Goal: Task Accomplishment & Management: Contribute content

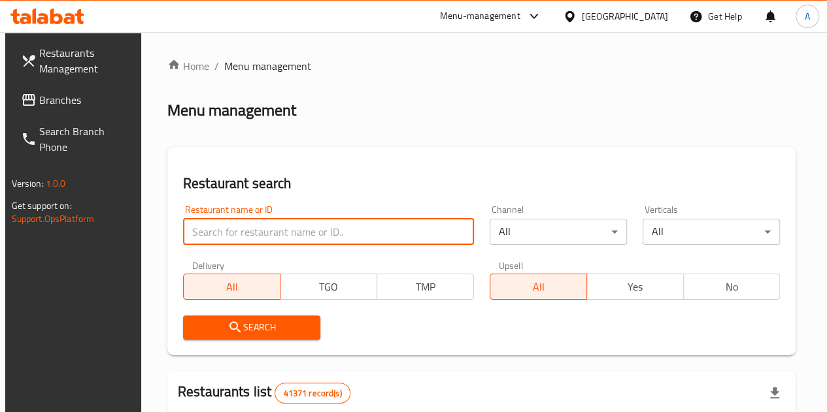
click at [279, 220] on input "search" at bounding box center [328, 232] width 291 height 26
paste input "770777"
type input "770777"
click button "Search" at bounding box center [251, 328] width 137 height 24
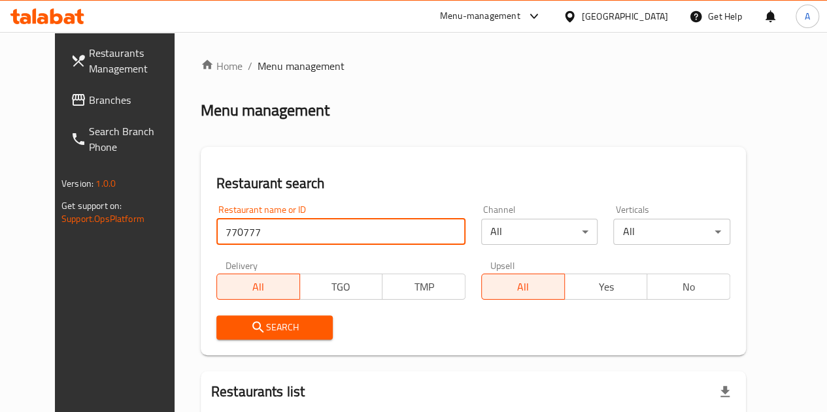
click at [261, 74] on span "Menu management" at bounding box center [301, 66] width 87 height 16
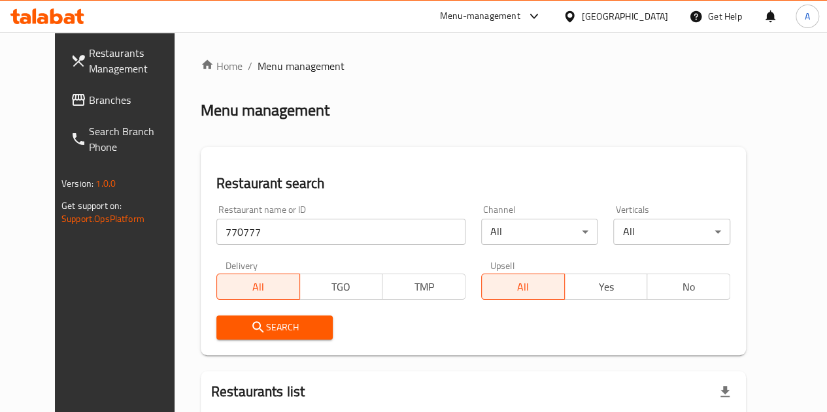
click at [263, 67] on span "Menu management" at bounding box center [301, 66] width 87 height 16
click at [258, 71] on span "Menu management" at bounding box center [301, 66] width 87 height 16
click at [201, 63] on link "Home" at bounding box center [222, 66] width 42 height 16
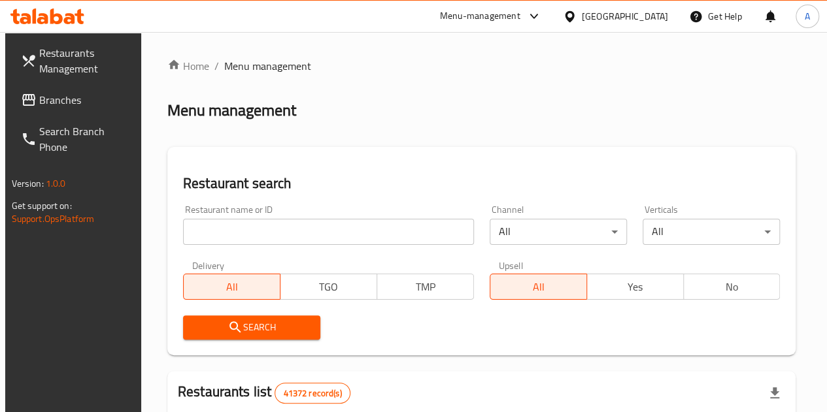
click at [273, 228] on input "search" at bounding box center [328, 232] width 291 height 26
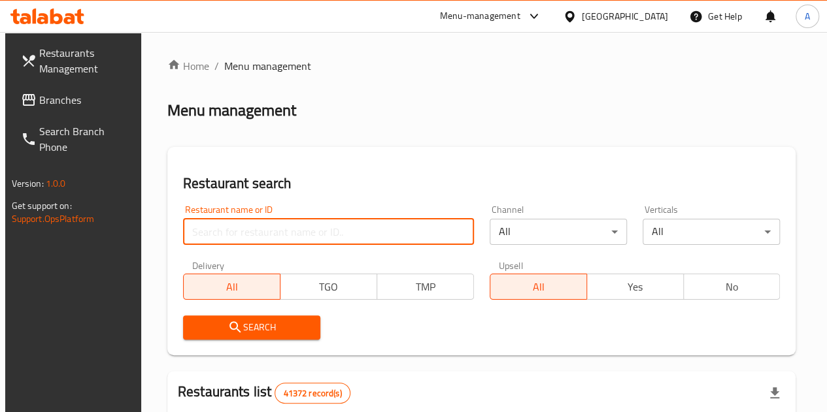
paste input "770777"
type input "770777"
click button "Search" at bounding box center [251, 328] width 137 height 24
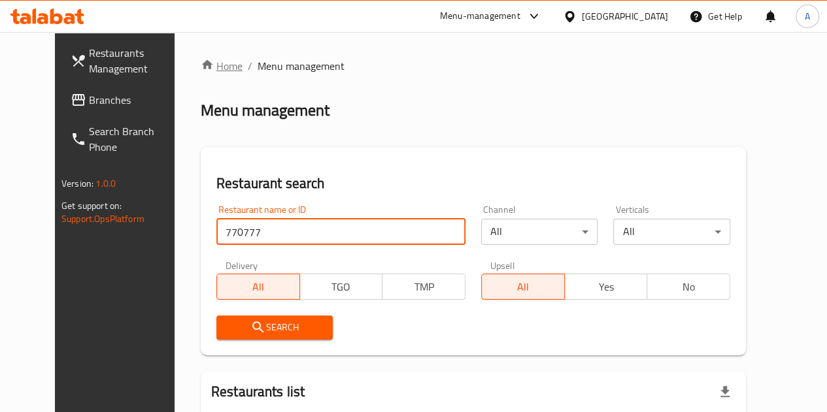
click at [201, 69] on link "Home" at bounding box center [222, 66] width 42 height 16
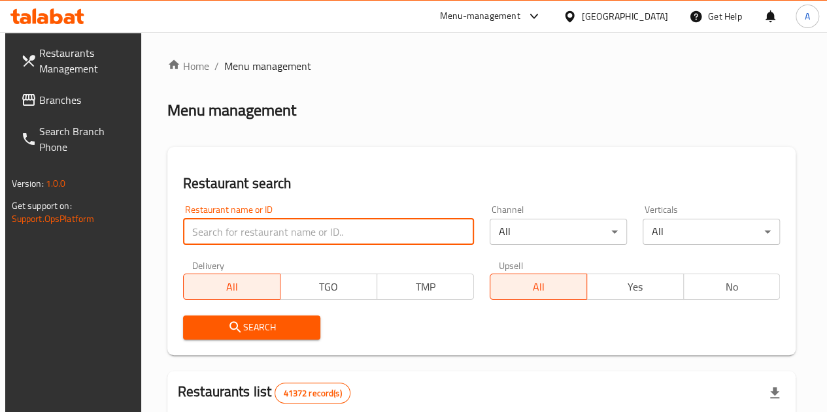
click at [280, 237] on input "search" at bounding box center [328, 232] width 291 height 26
paste input "770777"
type input "770777"
click button "Search" at bounding box center [251, 328] width 137 height 24
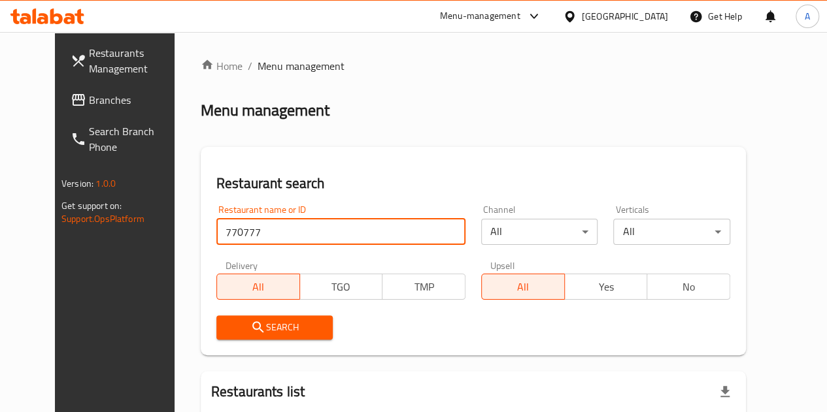
scroll to position [131, 0]
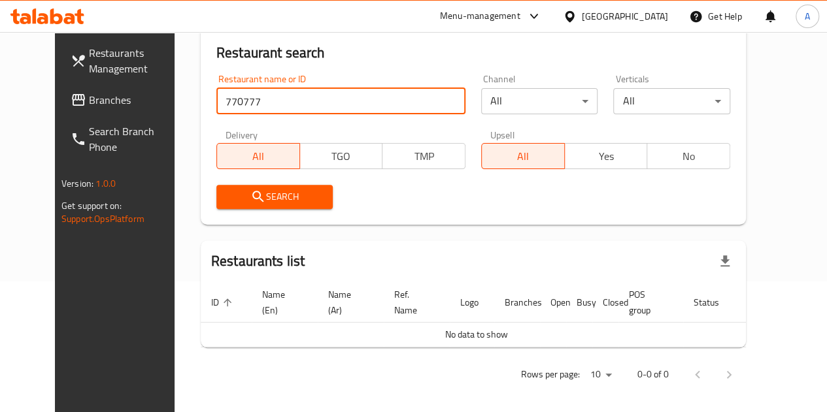
click button "Search" at bounding box center [274, 197] width 117 height 24
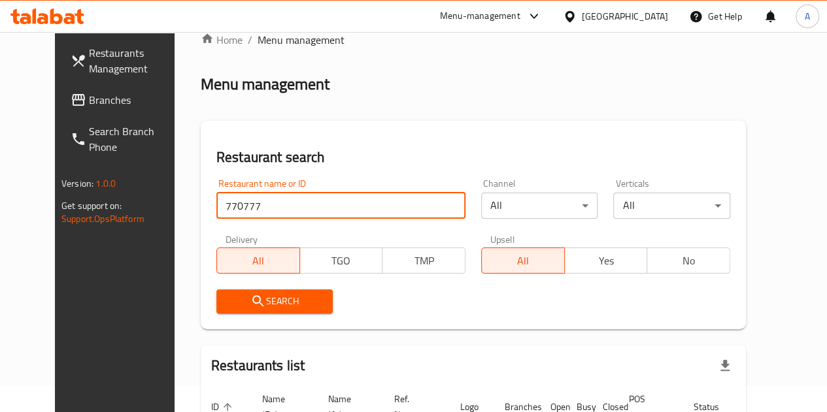
scroll to position [0, 0]
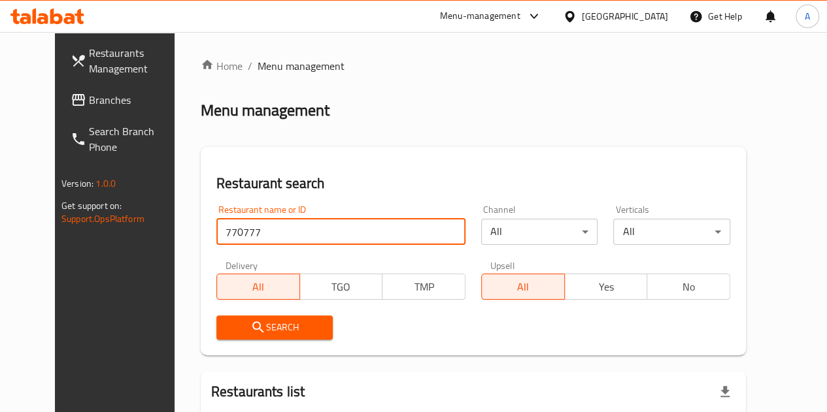
click at [258, 73] on span "Menu management" at bounding box center [301, 66] width 87 height 16
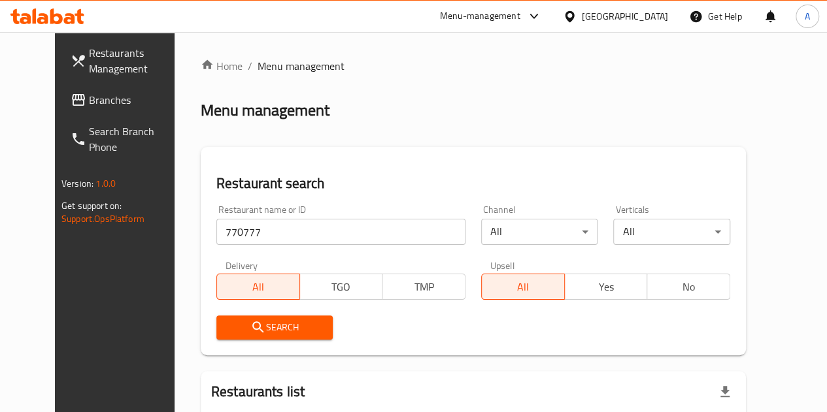
click at [258, 63] on span "Menu management" at bounding box center [301, 66] width 87 height 16
click at [201, 65] on link "Home" at bounding box center [222, 66] width 42 height 16
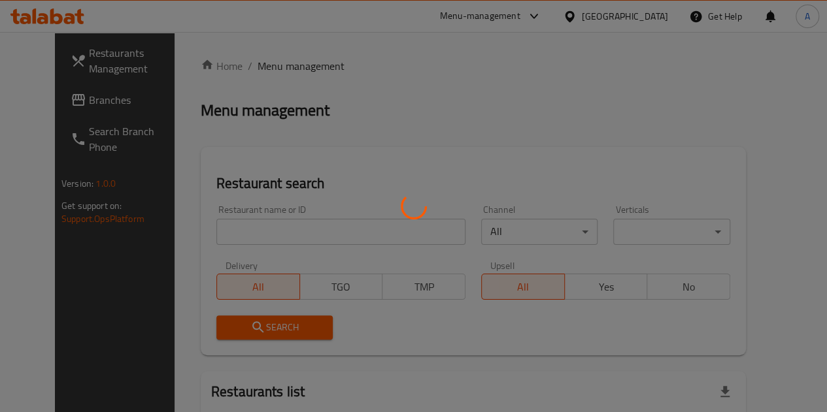
click at [268, 228] on div at bounding box center [413, 206] width 827 height 412
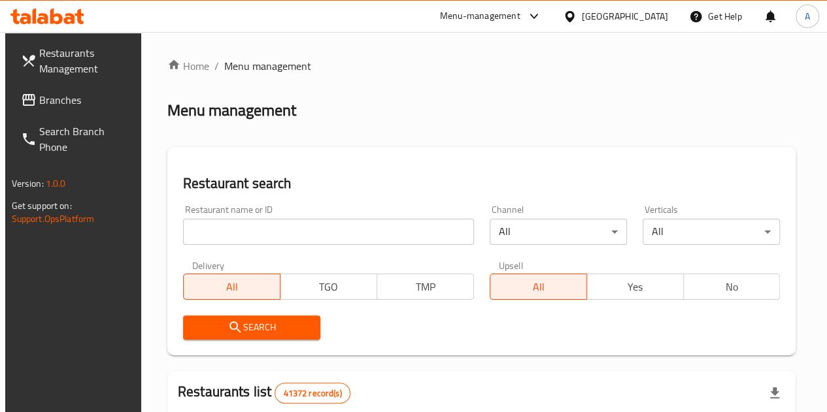
click at [267, 227] on input "search" at bounding box center [328, 232] width 291 height 26
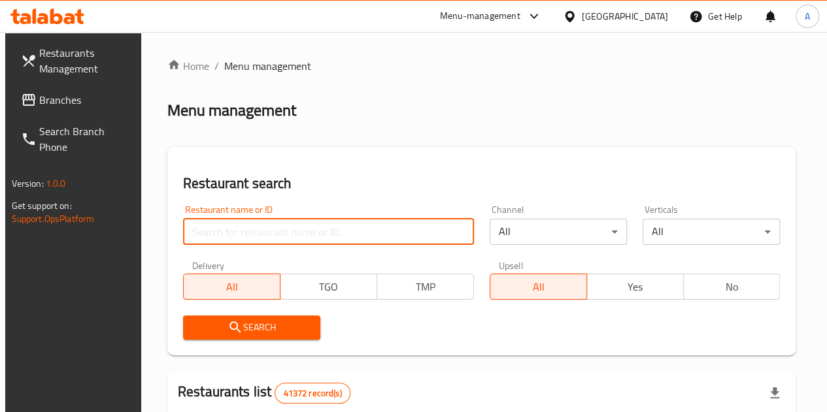
paste input "770777"
type input "770777"
click button "Search" at bounding box center [251, 328] width 137 height 24
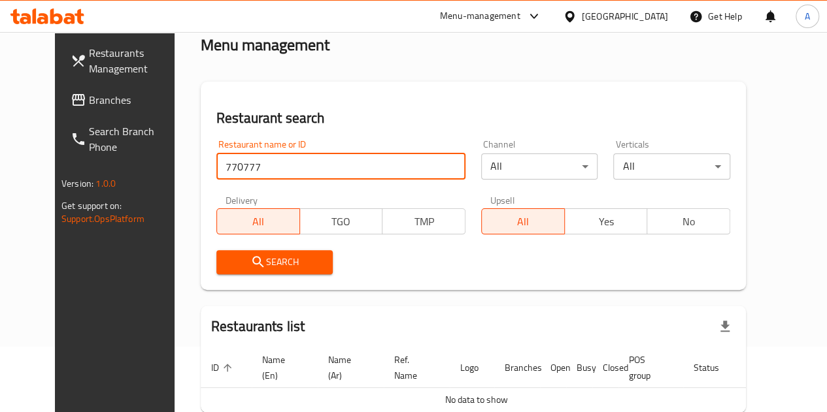
scroll to position [136, 0]
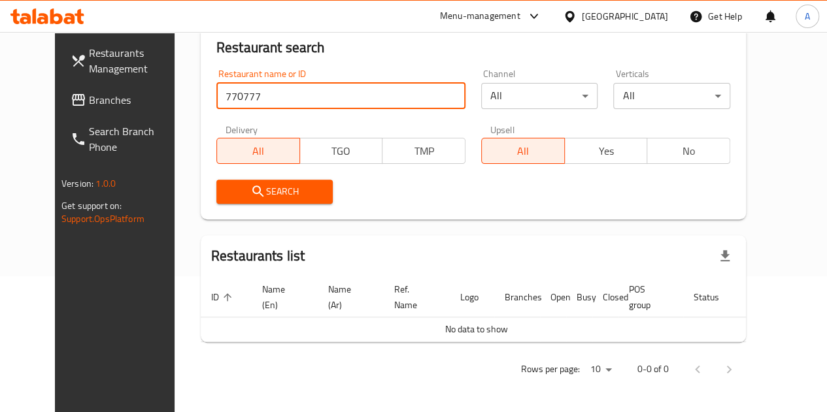
click at [89, 99] on span "Branches" at bounding box center [135, 100] width 93 height 16
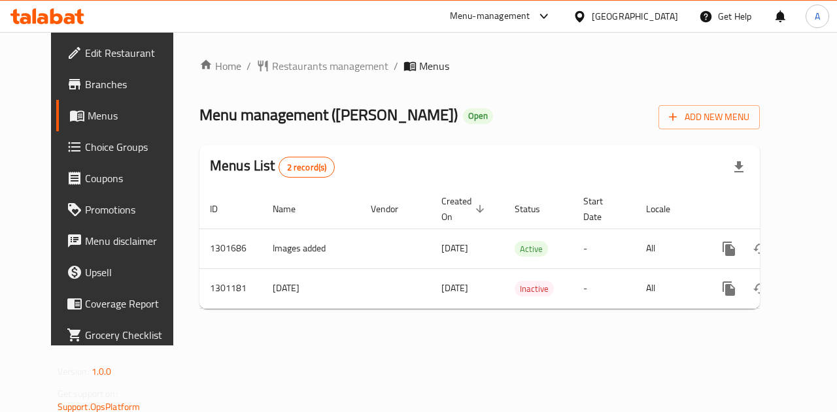
drag, startPoint x: 495, startPoint y: 366, endPoint x: 518, endPoint y: 356, distance: 25.2
click at [495, 346] on div "Home / Restaurants management / Menus Menu management ( [PERSON_NAME] ) Open Ad…" at bounding box center [479, 189] width 612 height 314
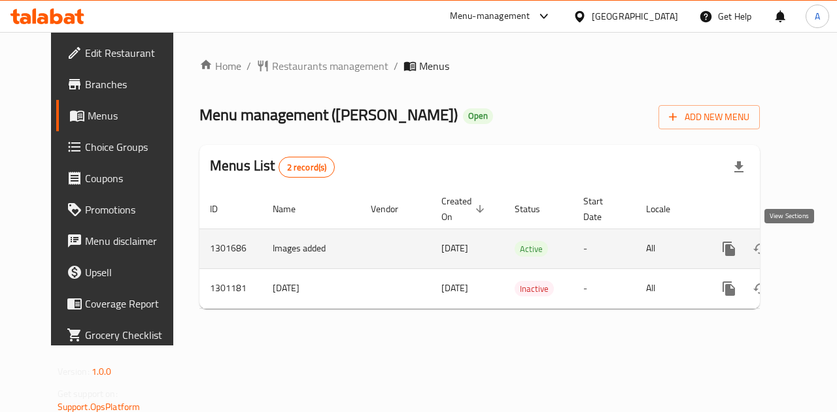
click at [807, 239] on link "enhanced table" at bounding box center [822, 248] width 31 height 31
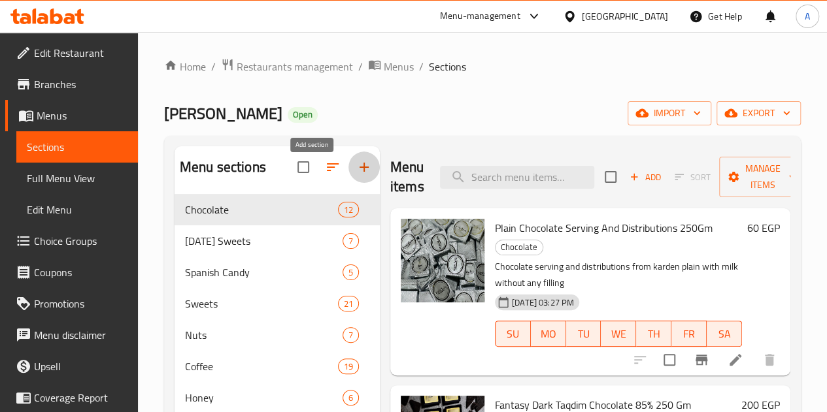
click at [356, 175] on icon "button" at bounding box center [364, 167] width 16 height 16
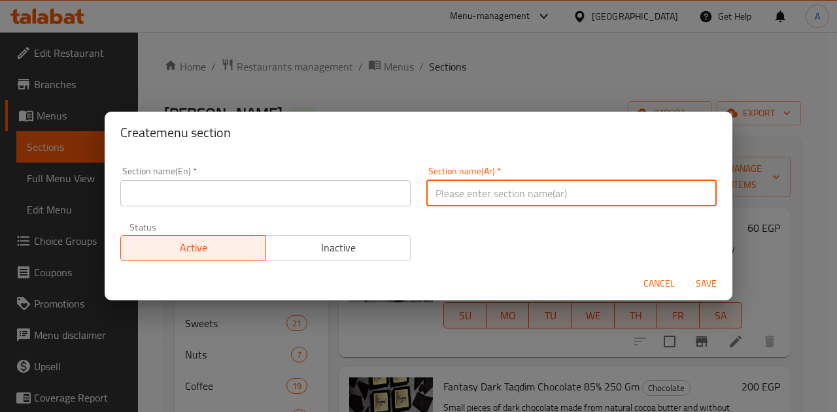
click at [426, 194] on input "text" at bounding box center [571, 193] width 290 height 26
paste input "صحي"
type input "صحي"
click at [234, 199] on input "text" at bounding box center [265, 193] width 290 height 26
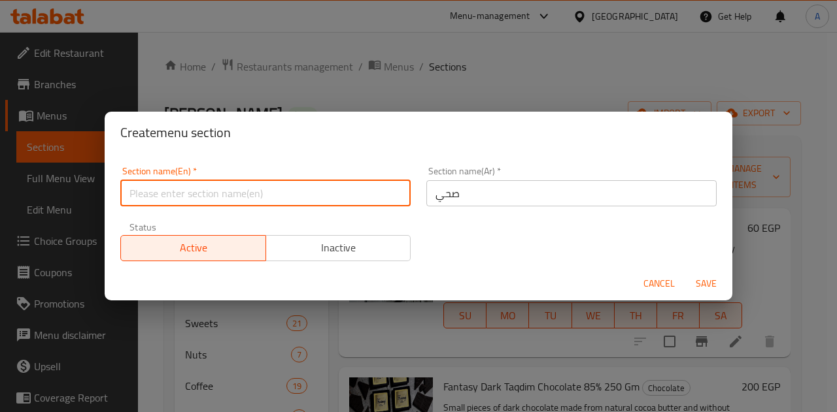
paste input "healthy"
type input "healthy"
click at [705, 283] on span "Save" at bounding box center [705, 284] width 31 height 16
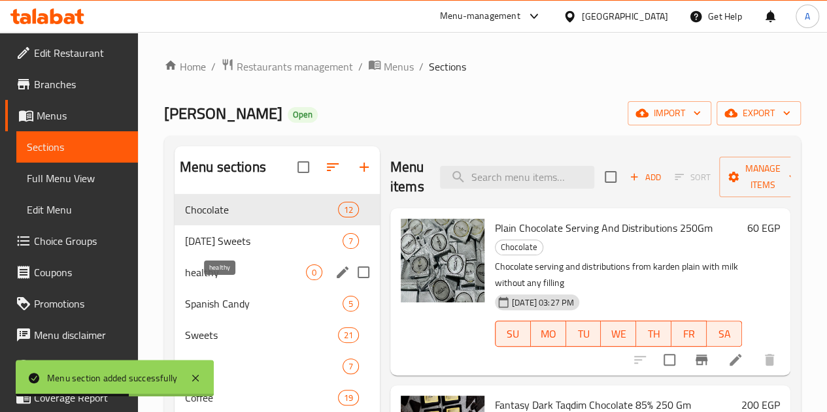
click at [242, 280] on span "healthy" at bounding box center [245, 273] width 121 height 16
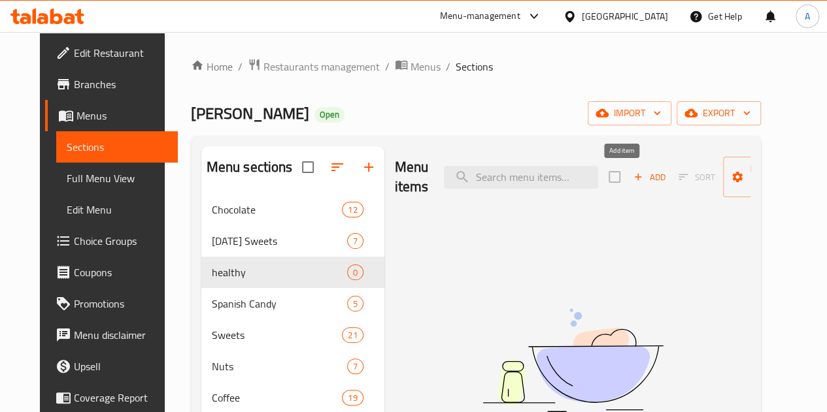
click at [632, 182] on icon "button" at bounding box center [638, 177] width 12 height 12
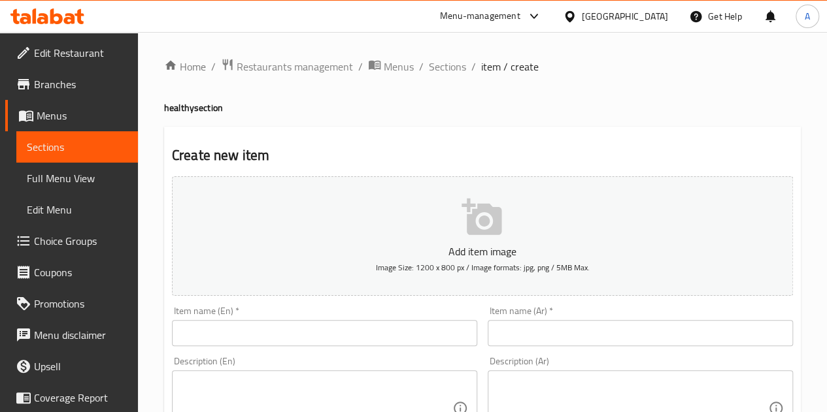
click at [559, 328] on input "text" at bounding box center [640, 333] width 305 height 26
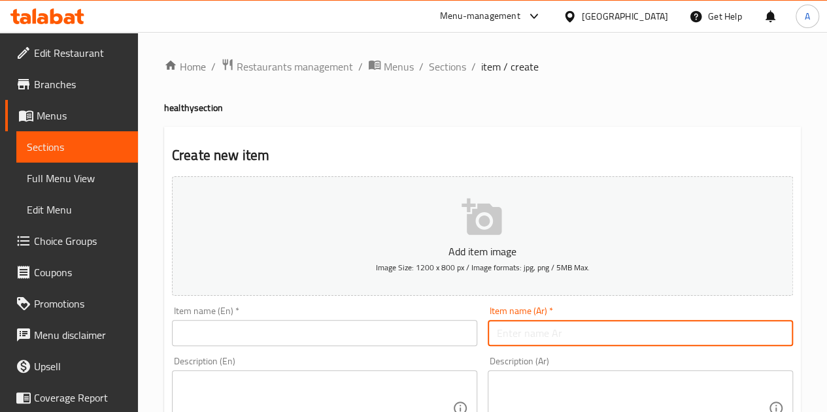
paste input "شانه سكر بني ٥٠٠ جرام"
type input "شانه سكر بني ٥٠٠ جرام"
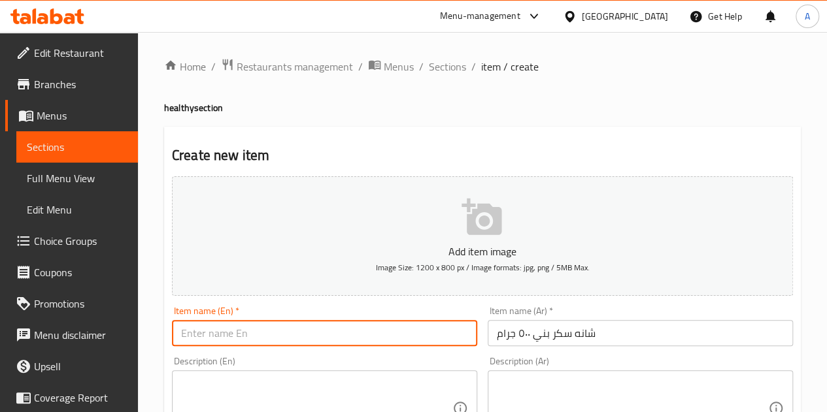
click at [317, 334] on input "text" at bounding box center [324, 333] width 305 height 26
paste input "[PERSON_NAME] sugar 500 grams"
type input "[PERSON_NAME] sugar 500 grams"
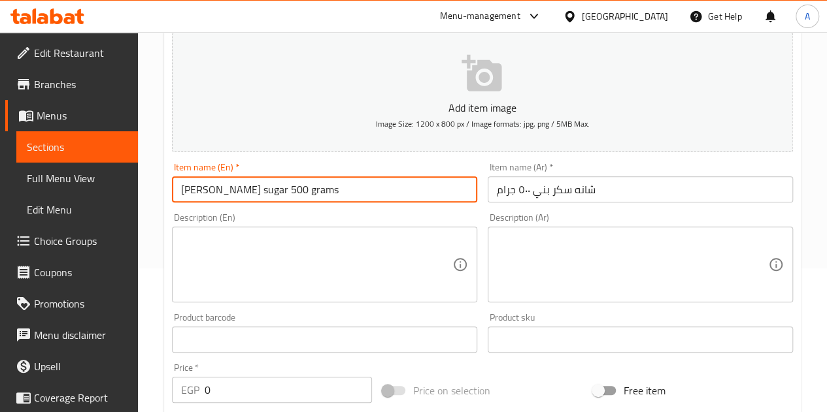
scroll to position [261, 0]
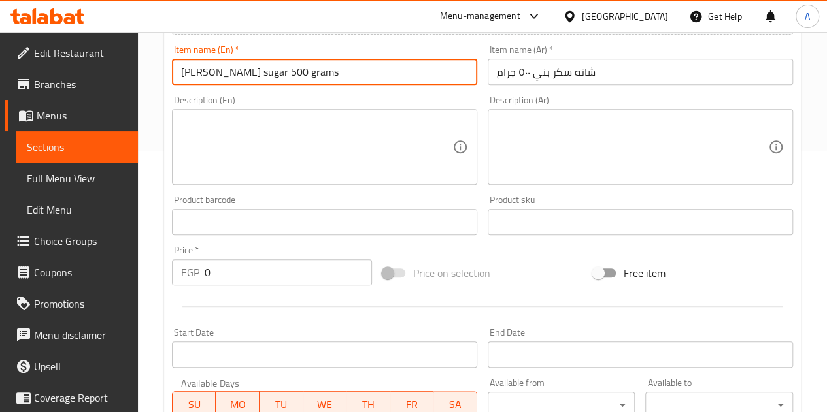
click at [276, 259] on input "0" at bounding box center [288, 272] width 167 height 26
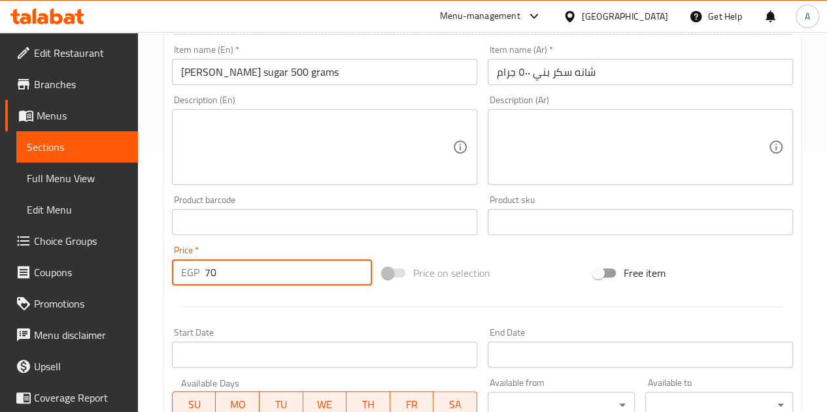
type input "70"
click at [284, 293] on div at bounding box center [482, 307] width 631 height 32
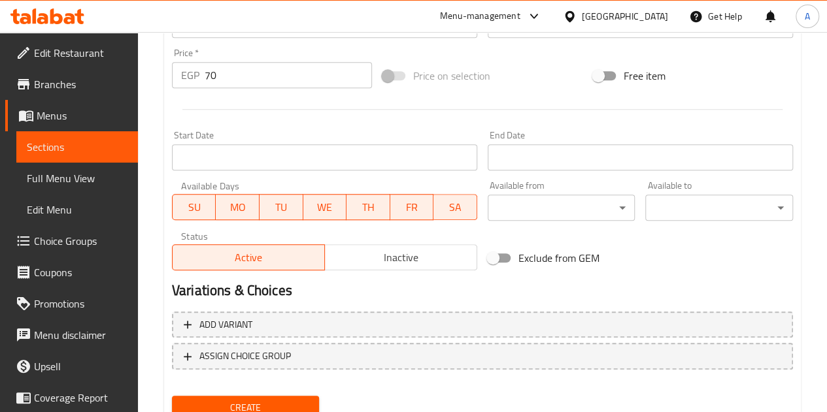
scroll to position [510, 0]
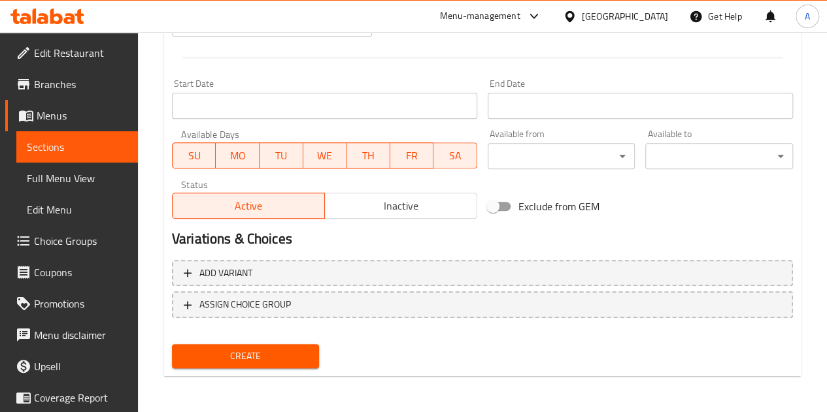
click at [267, 359] on span "Create" at bounding box center [245, 356] width 127 height 16
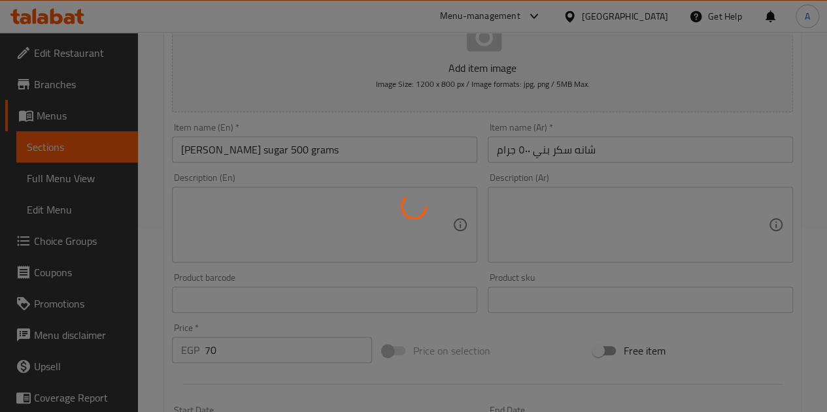
scroll to position [0, 0]
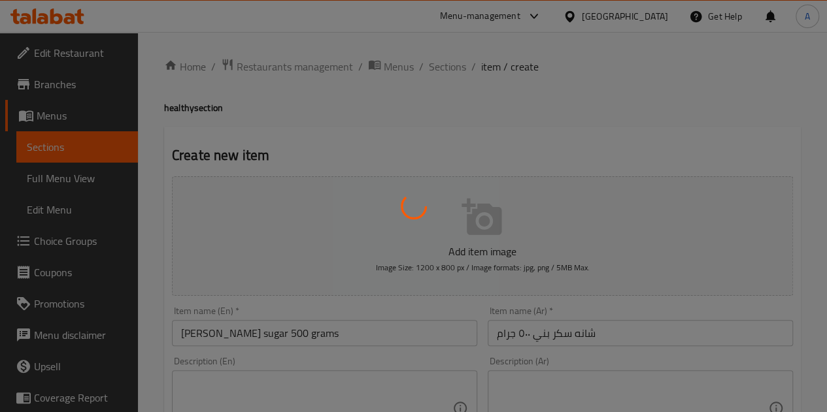
type input "0"
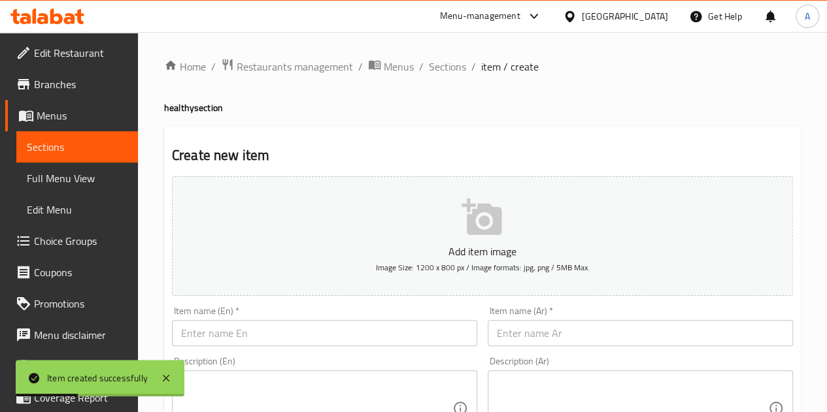
click at [560, 335] on input "text" at bounding box center [640, 333] width 305 height 26
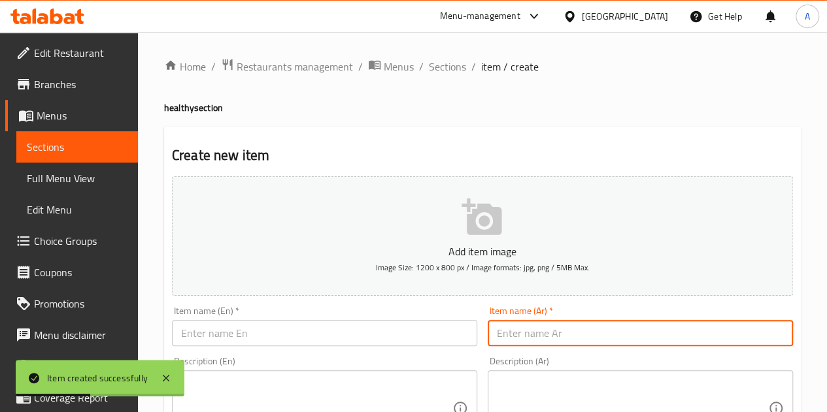
paste input "شانه دقيق مولت خالي من الجلوتين"
type input "شانه دقيق مولت خالي من الجلوتين"
click at [396, 335] on input "text" at bounding box center [324, 333] width 305 height 26
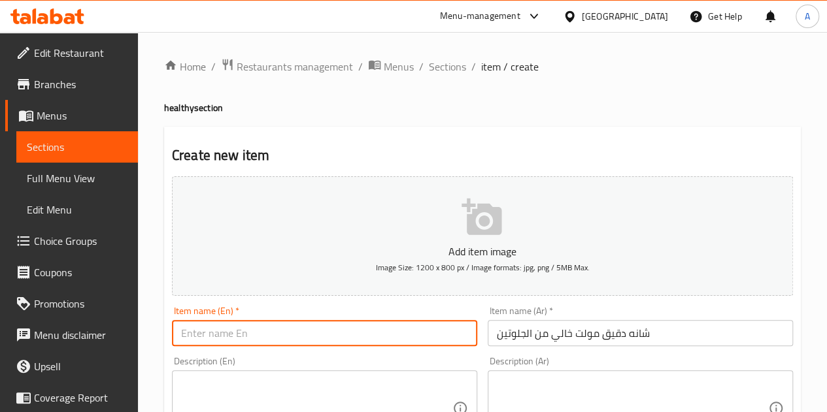
paste input "Shaneh gluten-free molten flour"
click at [280, 335] on input "Shaneh gluten-free molten flour" at bounding box center [324, 333] width 305 height 26
type input "Shaneh gluten-free mult flour"
drag, startPoint x: 280, startPoint y: 335, endPoint x: 503, endPoint y: 144, distance: 293.9
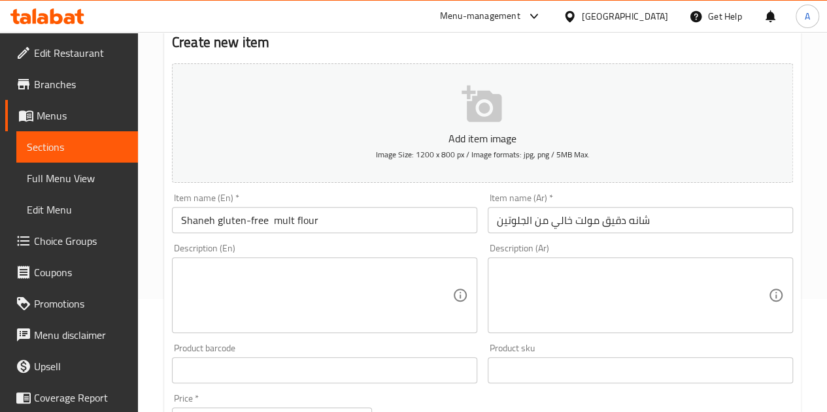
scroll to position [261, 0]
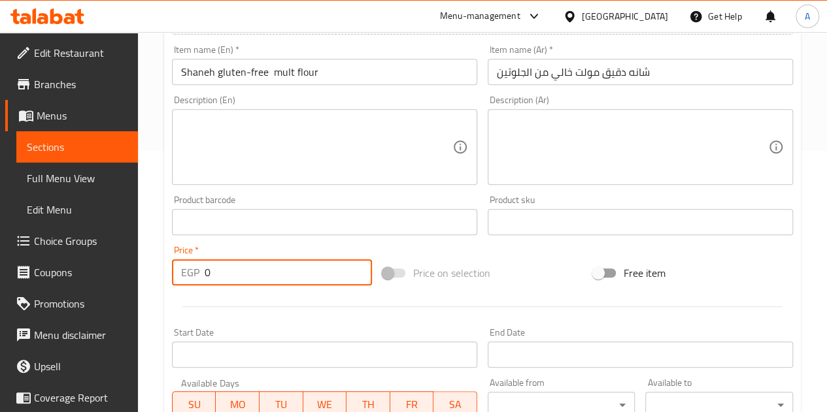
click at [252, 270] on input "0" at bounding box center [288, 272] width 167 height 26
type input "150"
click at [262, 299] on div at bounding box center [482, 307] width 631 height 32
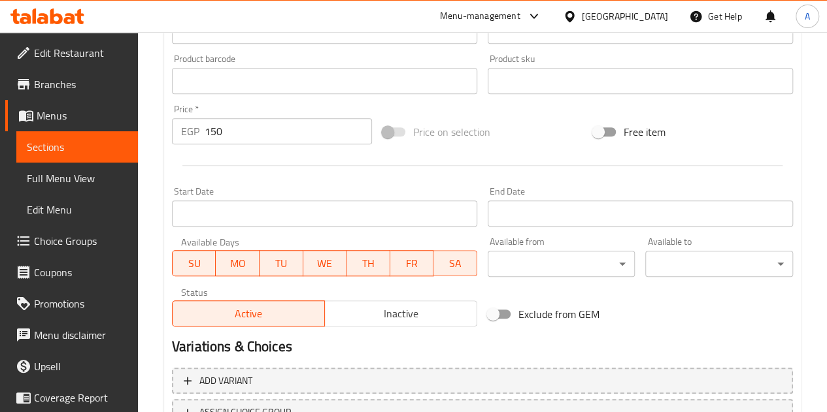
scroll to position [510, 0]
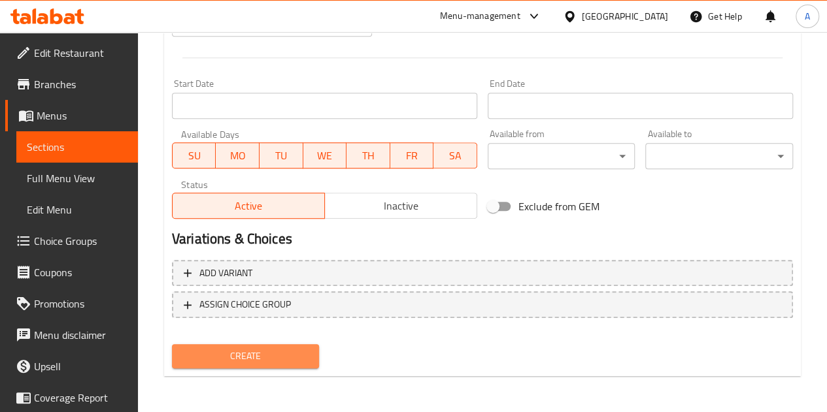
click at [238, 361] on span "Create" at bounding box center [245, 356] width 127 height 16
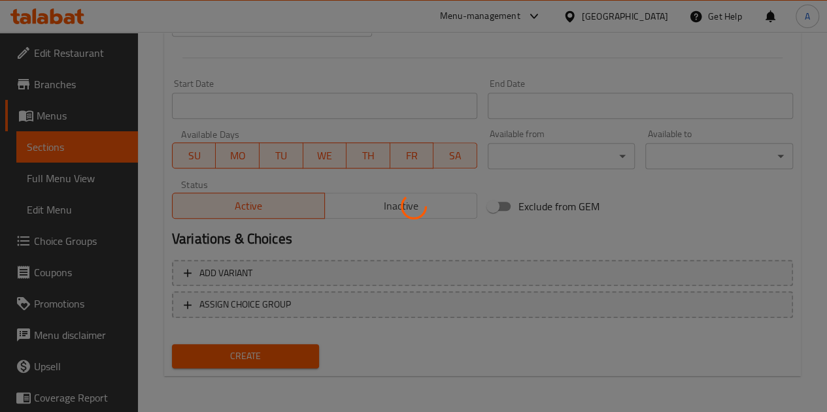
type input "0"
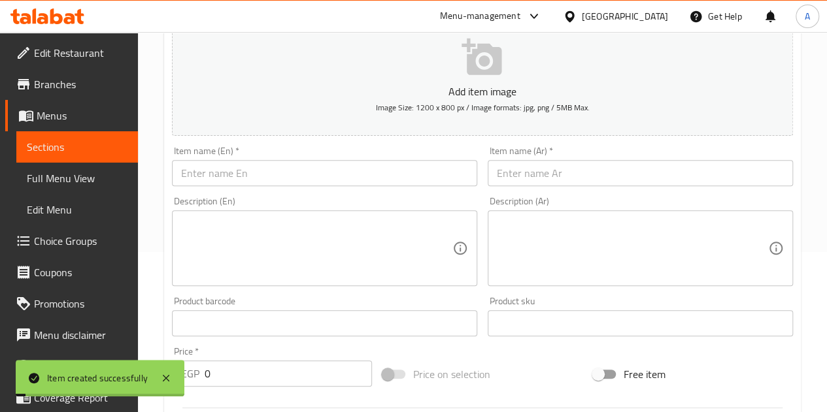
scroll to position [0, 0]
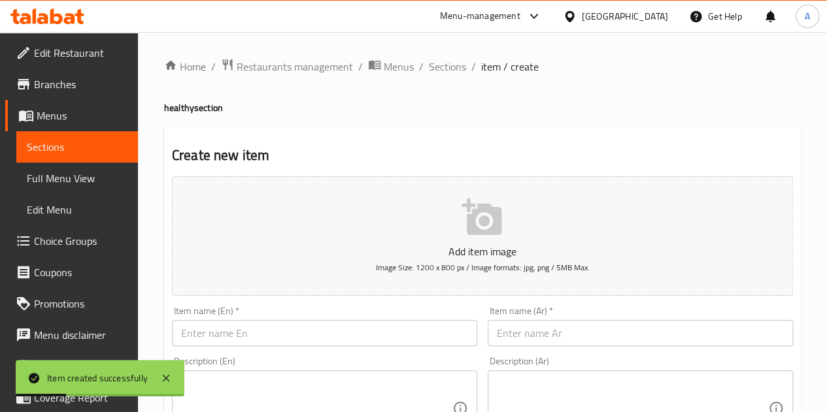
click at [573, 334] on input "text" at bounding box center [640, 333] width 305 height 26
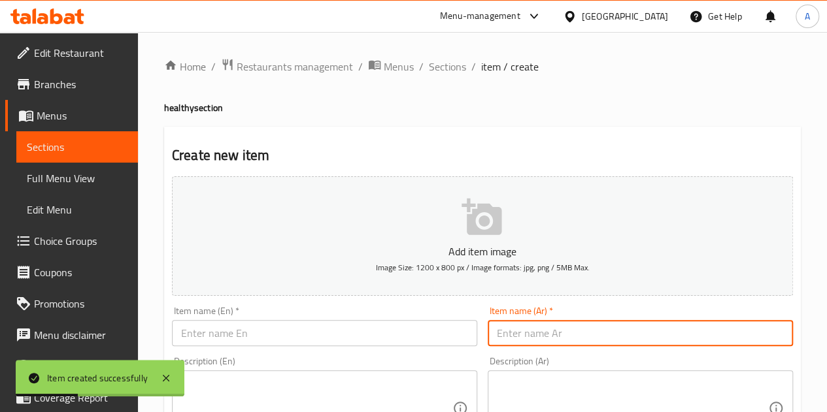
paste input "شانه سكر ستيڤيا ١٥٠ جرام"
type input "شانه سكر ستيڤيا ١٥٠ جرام"
click at [465, 326] on input "text" at bounding box center [324, 333] width 305 height 26
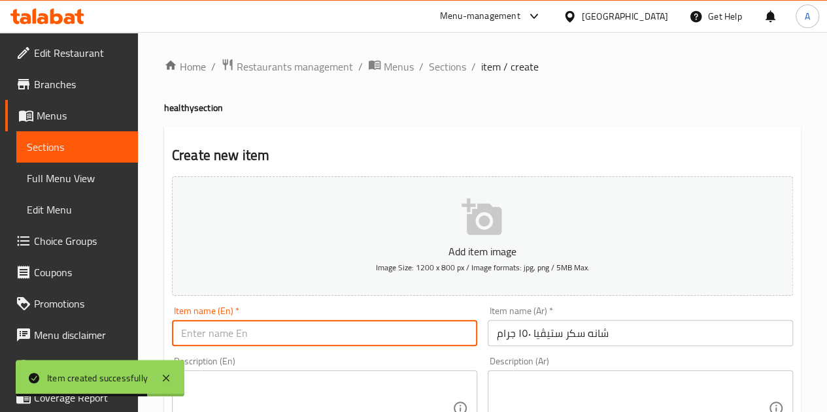
paste input "Shan Stevia Sugar 150g"
type input "Shan Stevia Sugar 150g"
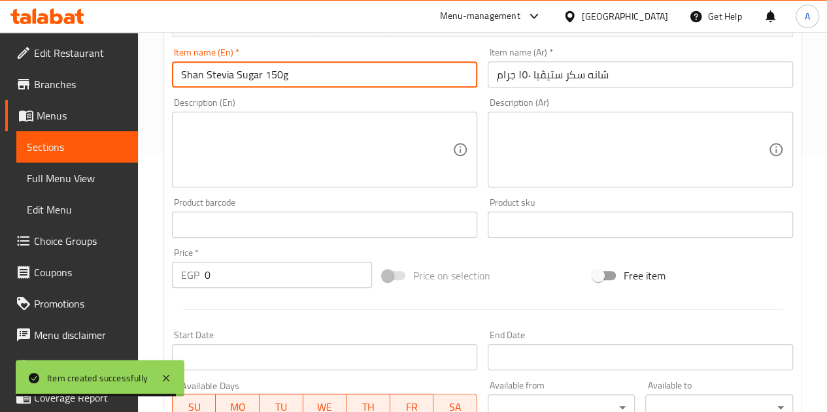
scroll to position [261, 0]
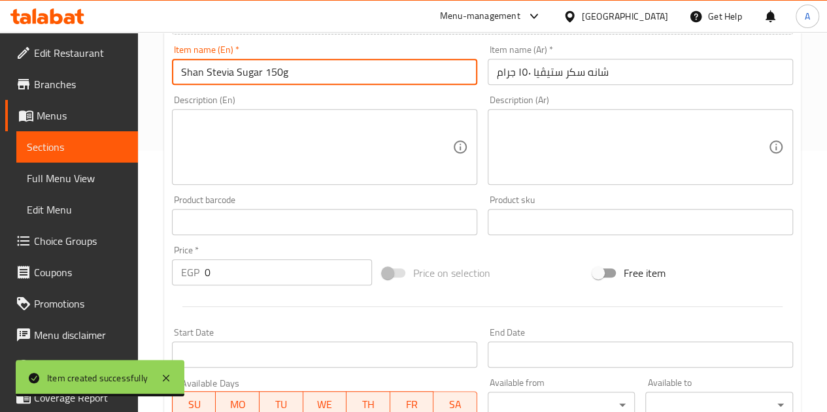
click at [331, 258] on div "Price   * EGP 0 Price *" at bounding box center [272, 266] width 200 height 40
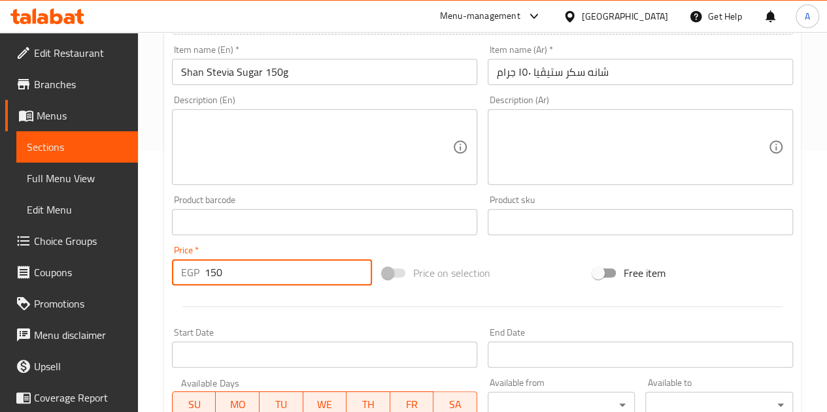
type input "150"
click at [337, 301] on div at bounding box center [482, 307] width 631 height 32
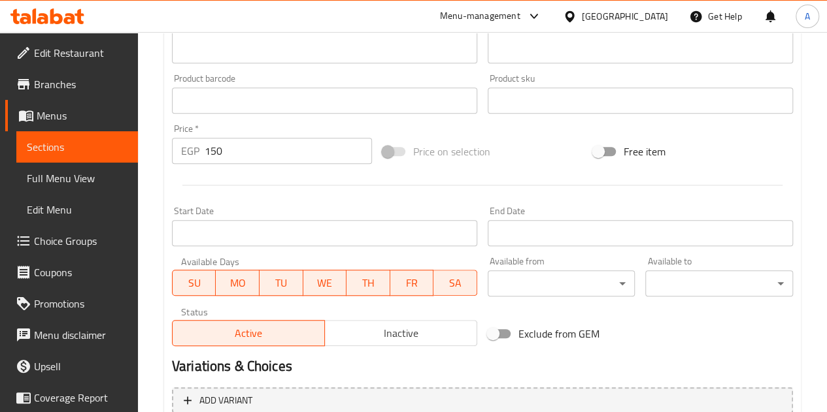
scroll to position [510, 0]
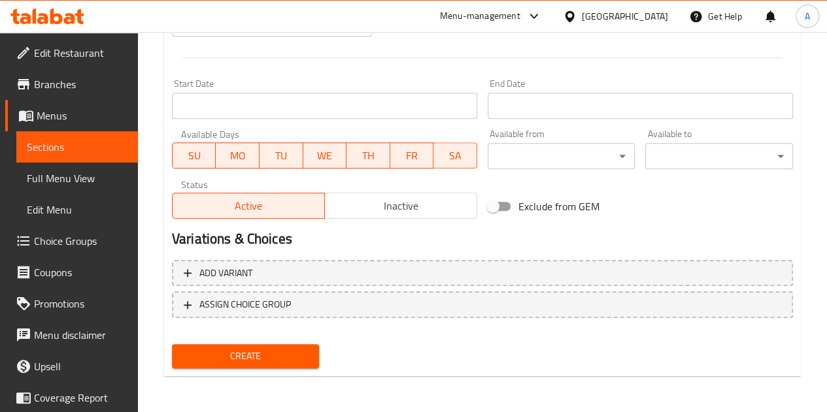
click at [274, 356] on span "Create" at bounding box center [245, 356] width 127 height 16
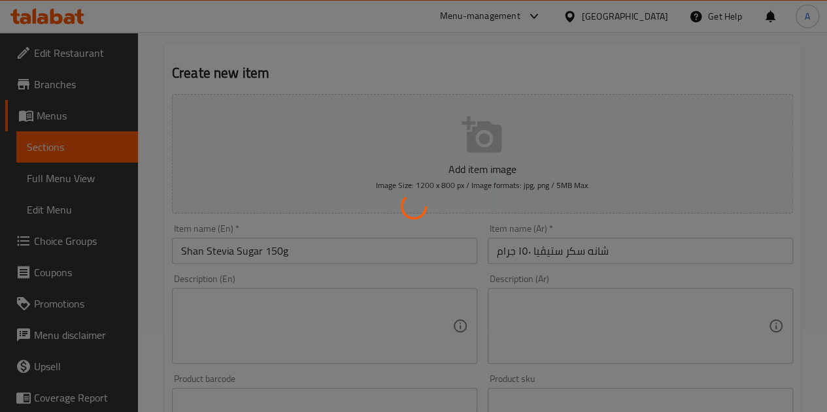
scroll to position [0, 0]
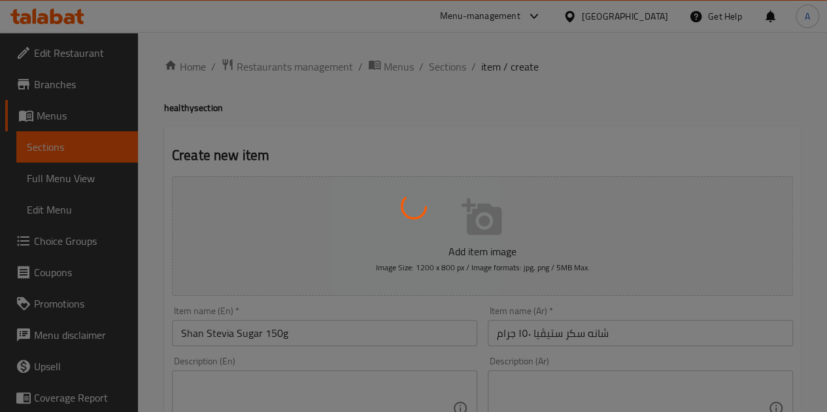
type input "0"
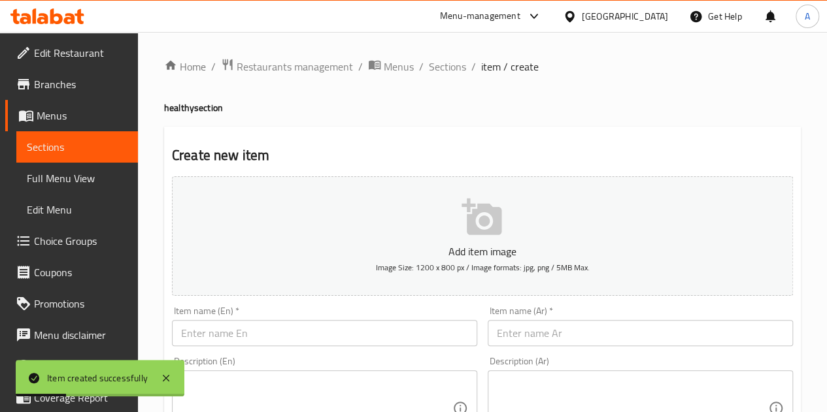
click at [643, 322] on input "text" at bounding box center [640, 333] width 305 height 26
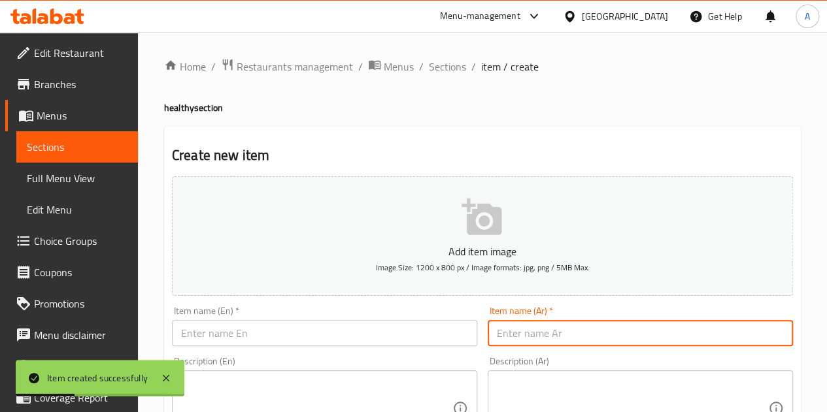
paste input "كاندي فود، دقيق اسمر حبه كامله"
type input "كاندي فود، دقيق اسمر حبه كامله"
click at [301, 344] on input "text" at bounding box center [324, 333] width 305 height 26
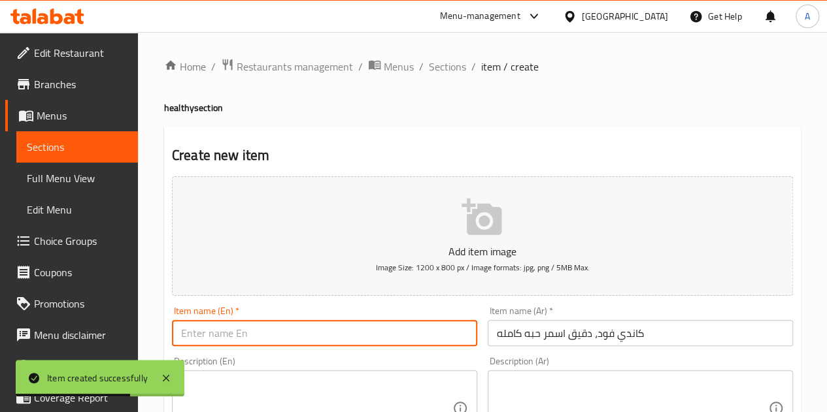
paste input "Candy Food, Whole Grain Wheat Flour"
type input "Candy Food, Whole Grain Wheat Flour"
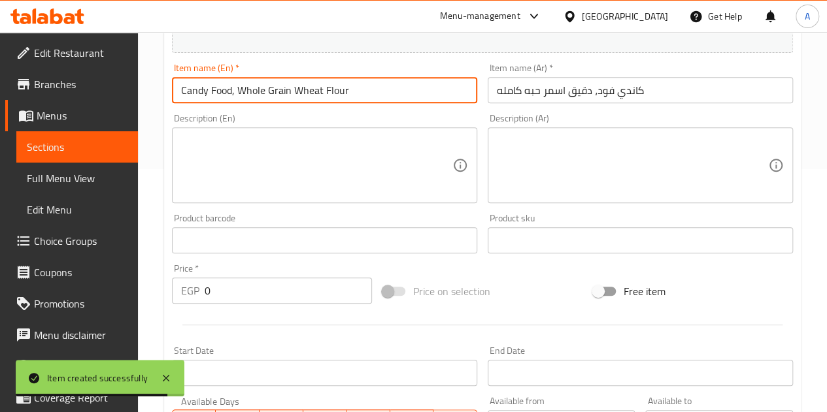
scroll to position [261, 0]
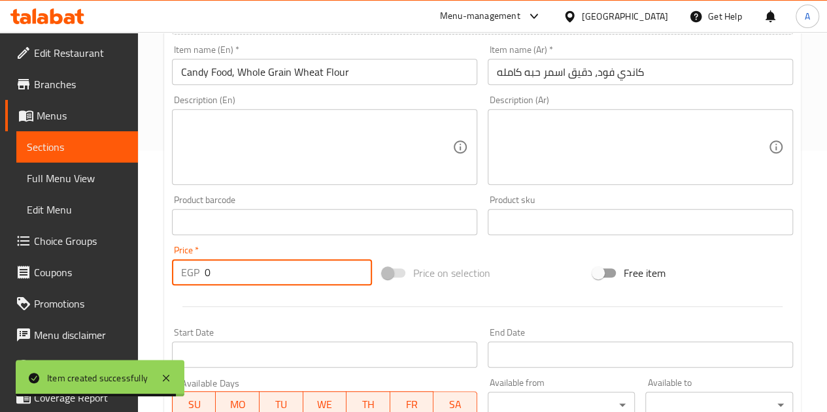
click at [281, 271] on input "0" at bounding box center [288, 272] width 167 height 26
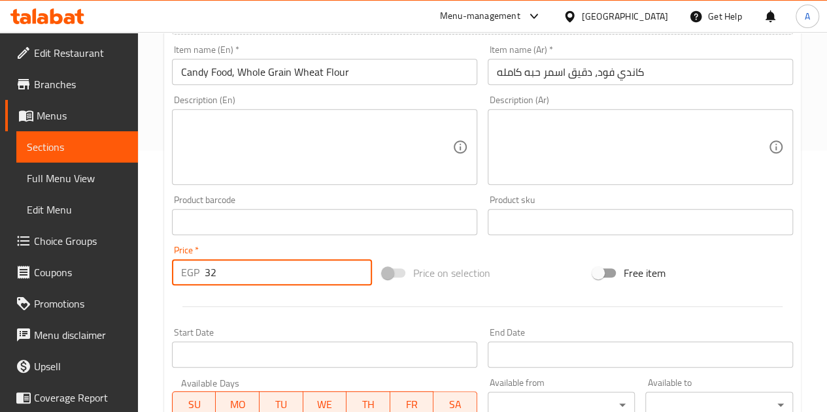
type input "32"
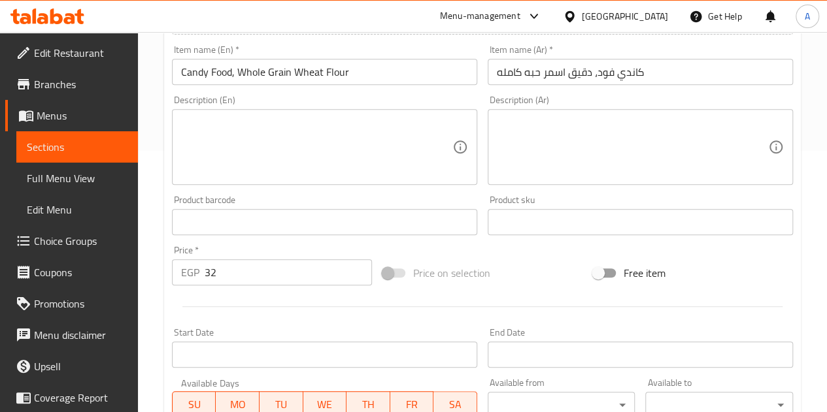
click at [293, 309] on div at bounding box center [482, 307] width 631 height 32
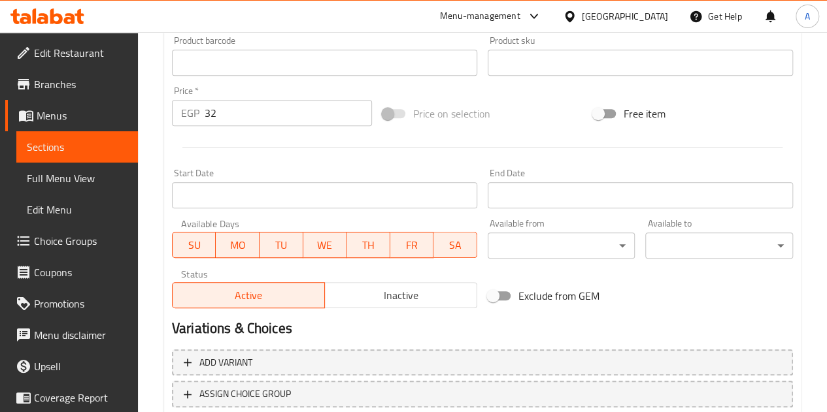
scroll to position [510, 0]
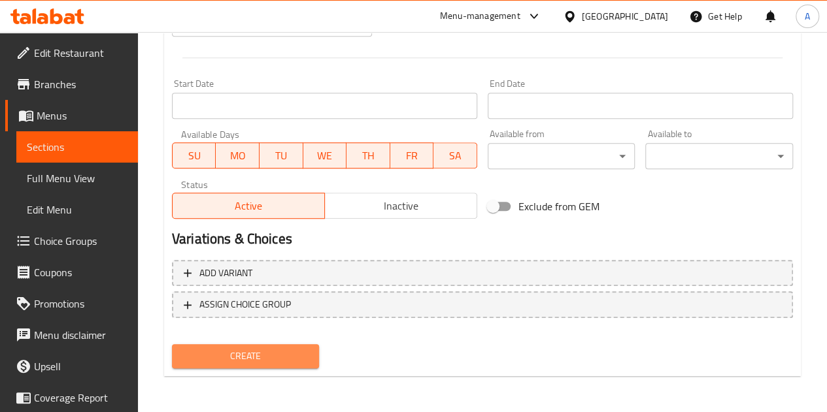
click at [282, 358] on span "Create" at bounding box center [245, 356] width 127 height 16
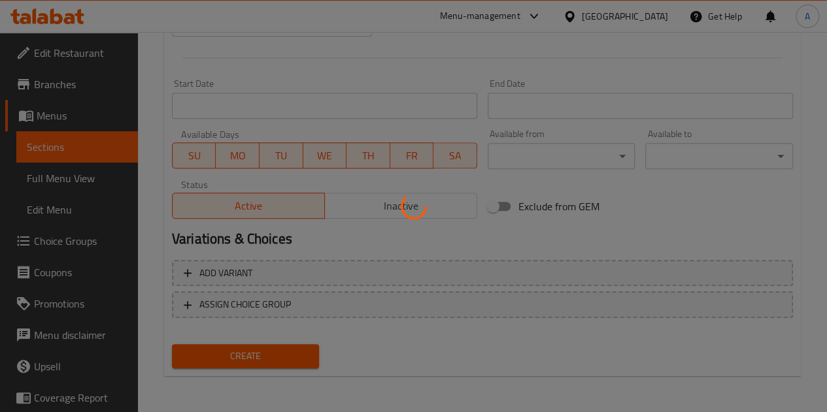
type input "0"
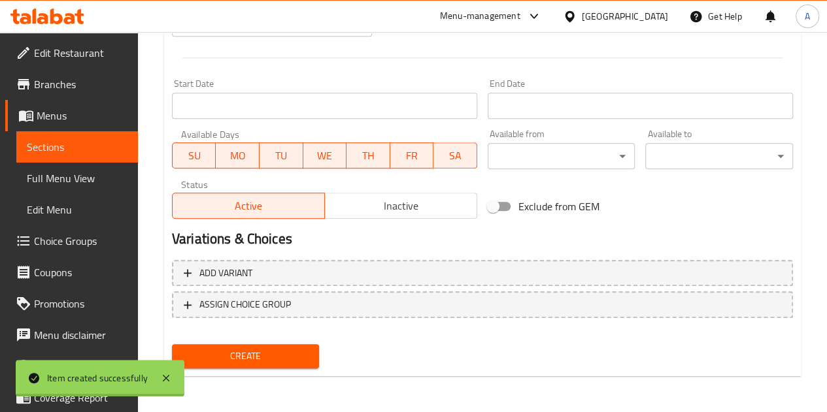
scroll to position [184, 0]
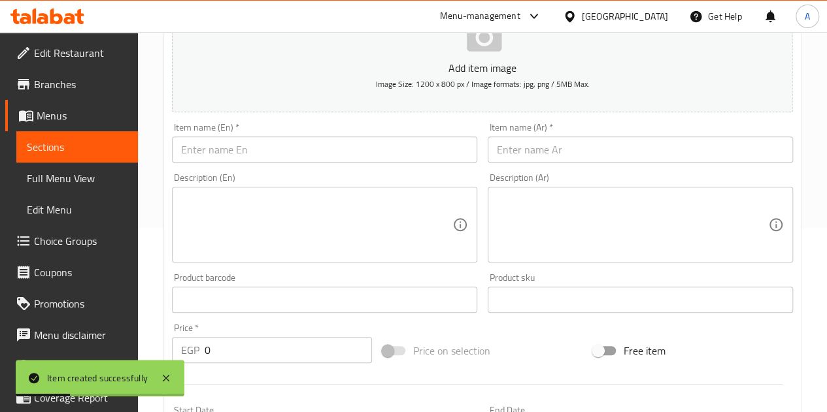
click at [561, 150] on input "text" at bounding box center [640, 150] width 305 height 26
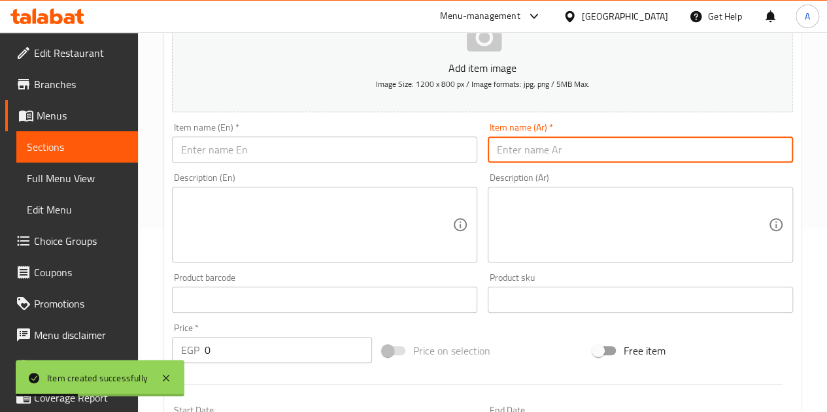
paste input "شانه جنين قمح"
type input "شانه جنين قمح"
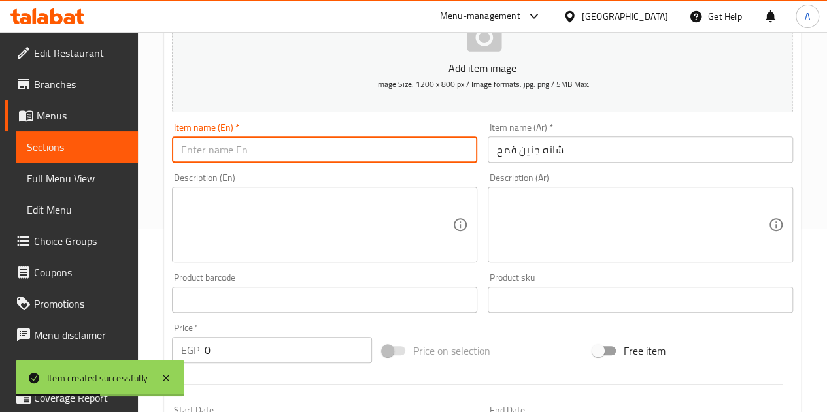
click at [402, 159] on input "text" at bounding box center [324, 150] width 305 height 26
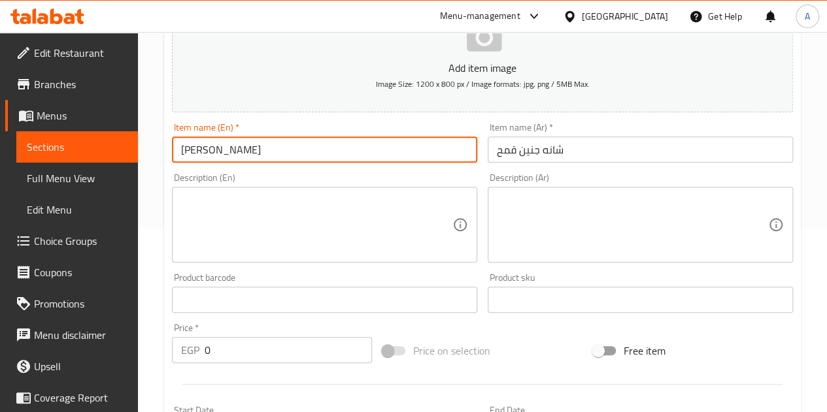
paste input "Wheat germ"
type input "[PERSON_NAME] germ"
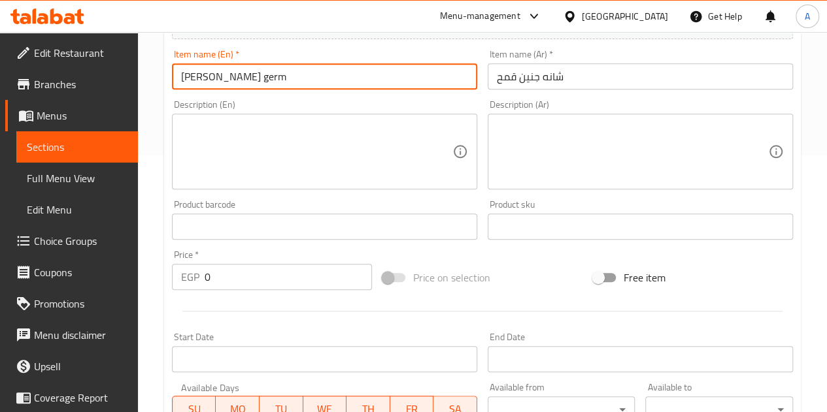
scroll to position [380, 0]
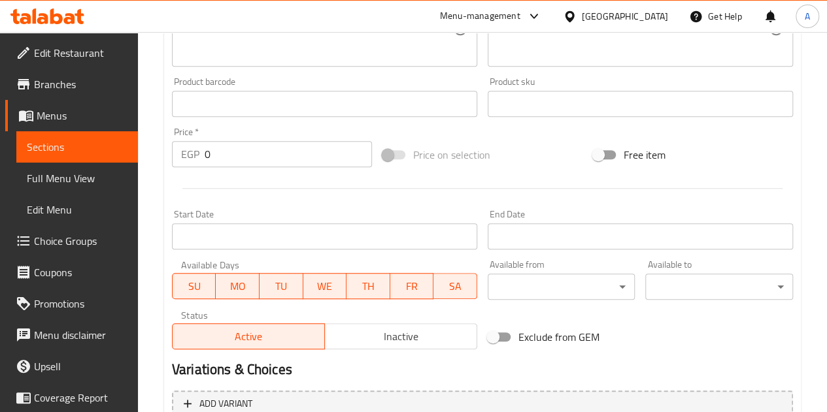
click at [259, 153] on input "0" at bounding box center [288, 154] width 167 height 26
type input "32"
click at [283, 216] on div "Start Date Start Date" at bounding box center [324, 230] width 305 height 40
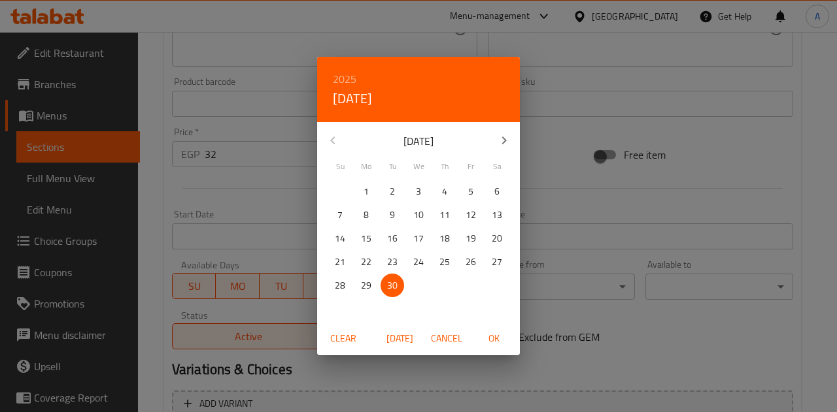
click at [273, 199] on div "2025 Tue, Sep 30 September 2025 Su Mo Tu We Th Fr Sa 31 1 2 3 4 5 6 7 8 9 10 11…" at bounding box center [418, 206] width 837 height 412
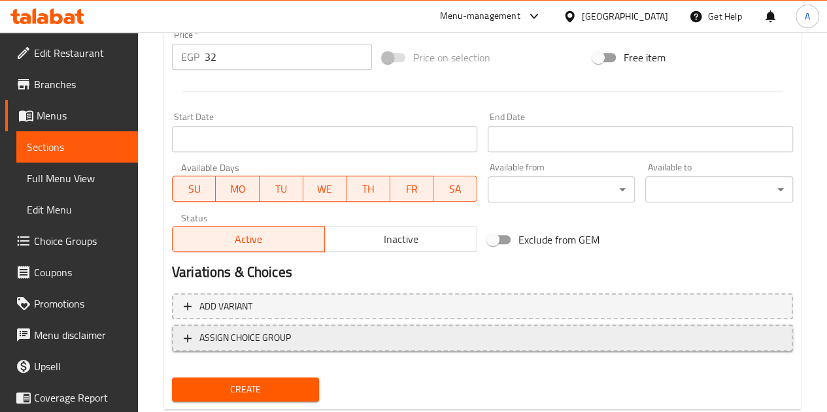
scroll to position [510, 0]
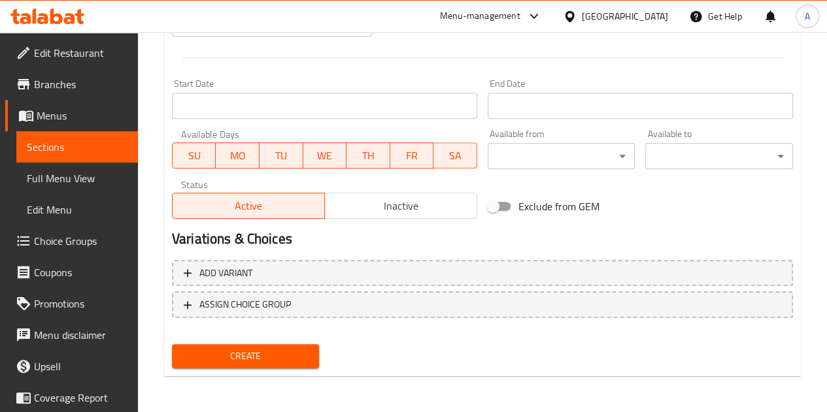
click at [277, 350] on span "Create" at bounding box center [245, 356] width 127 height 16
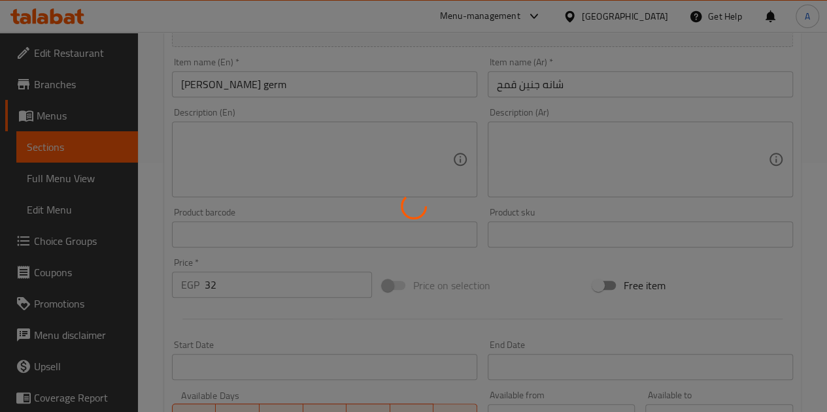
scroll to position [0, 0]
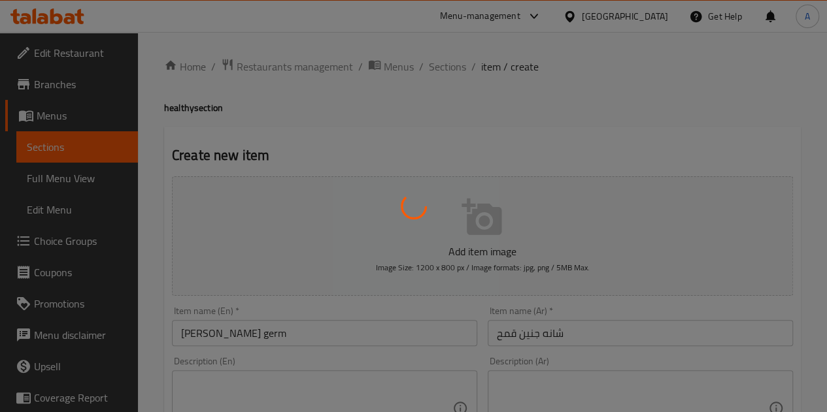
type input "0"
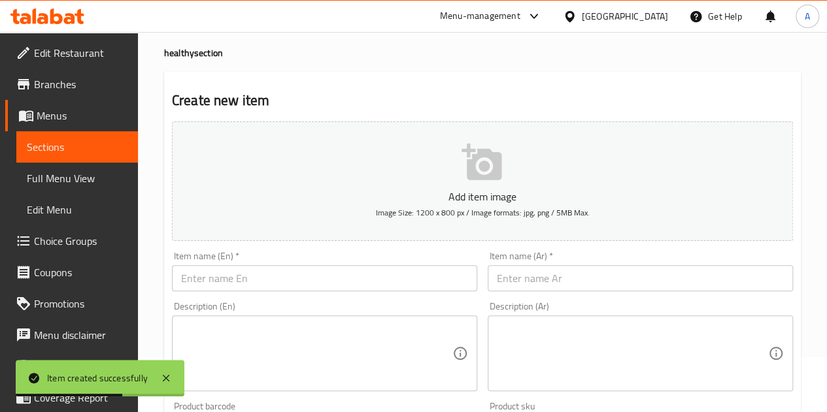
scroll to position [131, 0]
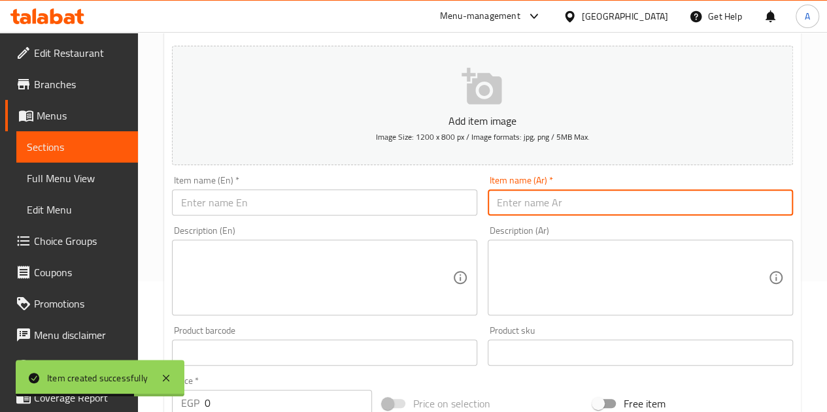
click at [522, 210] on input "text" at bounding box center [640, 203] width 305 height 26
paste input "كاندي فود، دقيق الذره الصفرا"
type input "كاندي فود، دقيق الذره الصفرا"
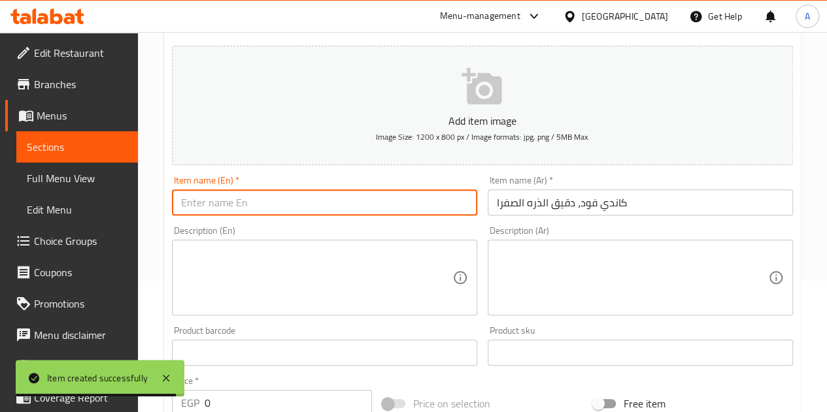
click at [312, 209] on input "text" at bounding box center [324, 203] width 305 height 26
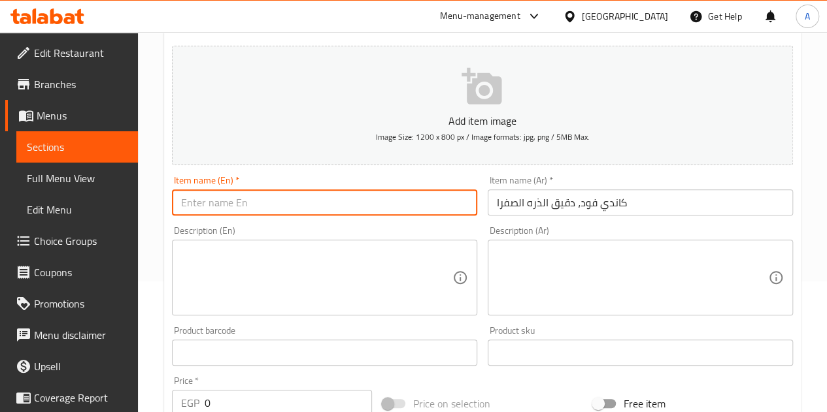
click at [378, 195] on input "text" at bounding box center [324, 203] width 305 height 26
paste input "Candy food, yellow corn flour"
type input "Candy food, yellow corn flour"
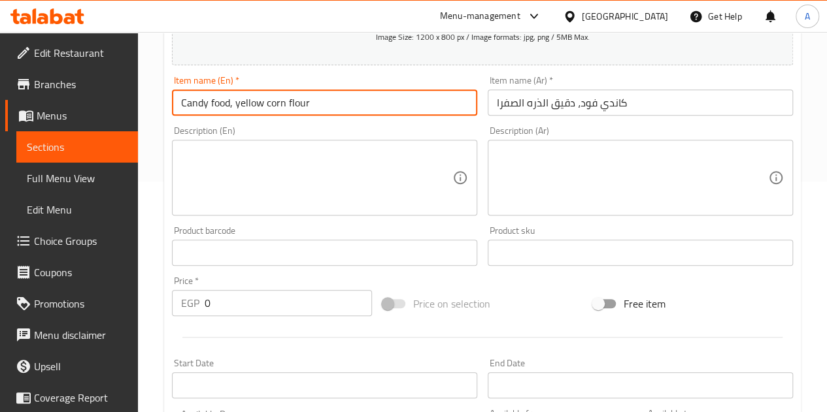
scroll to position [261, 0]
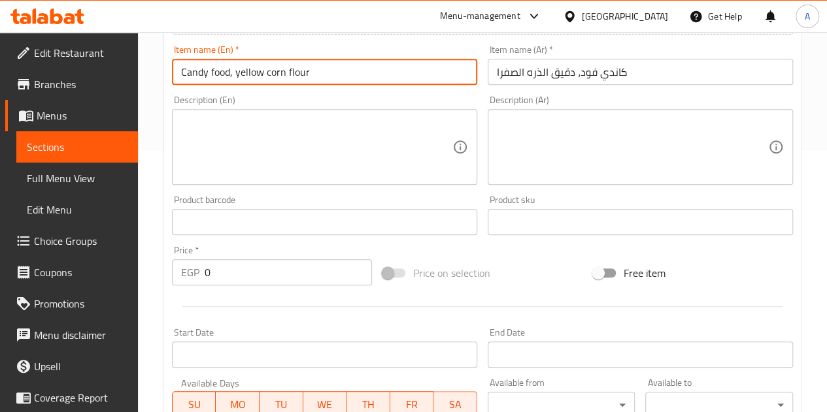
click at [273, 274] on input "0" at bounding box center [288, 272] width 167 height 26
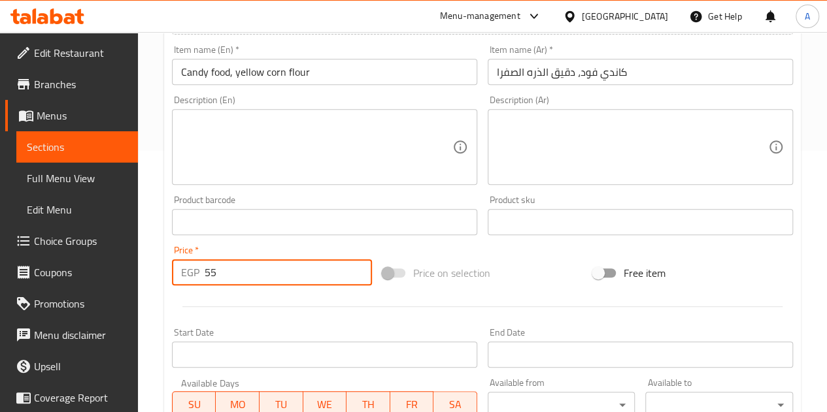
type input "55"
click at [320, 299] on div at bounding box center [482, 307] width 631 height 32
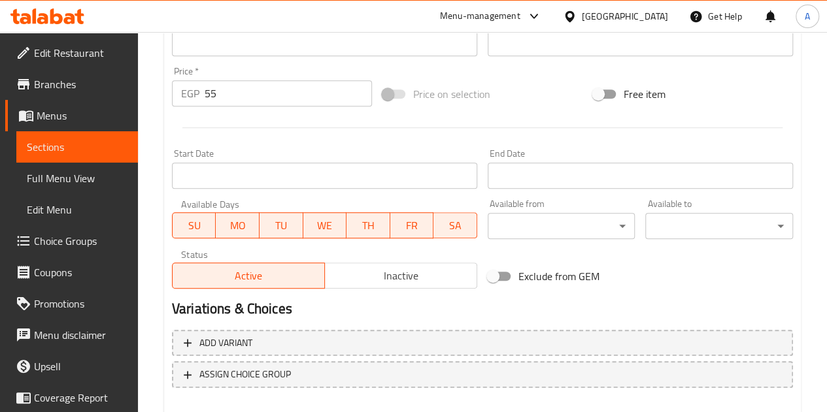
scroll to position [510, 0]
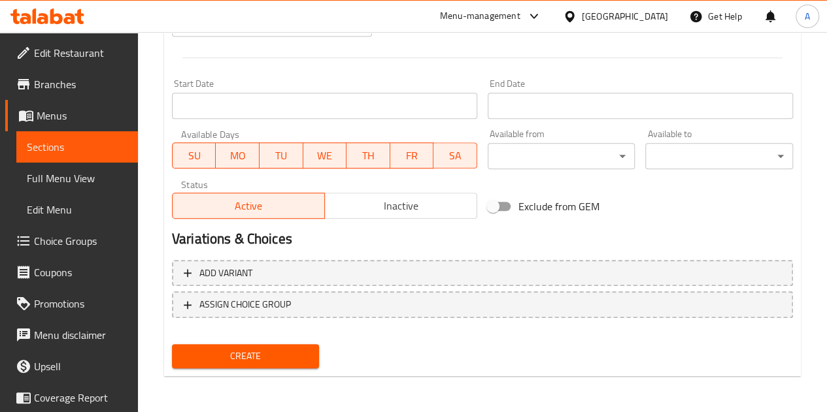
click at [270, 343] on div "Create" at bounding box center [246, 356] width 158 height 35
click at [276, 346] on button "Create" at bounding box center [246, 356] width 148 height 24
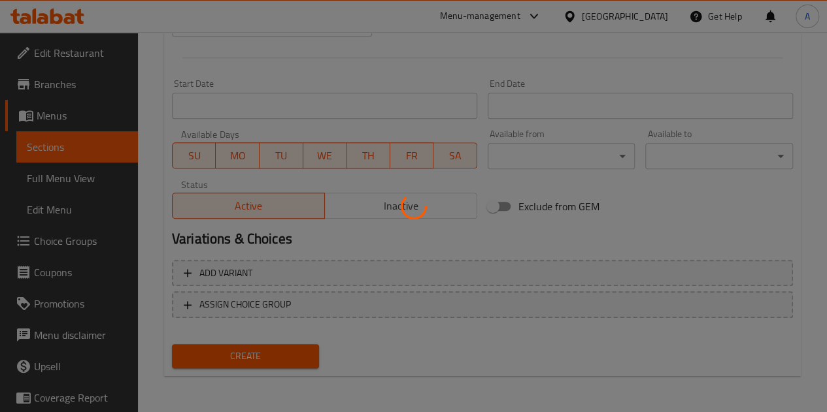
type input "0"
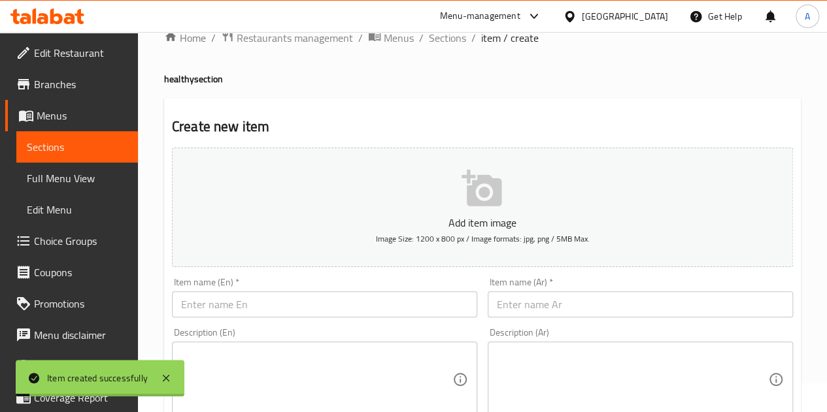
scroll to position [0, 0]
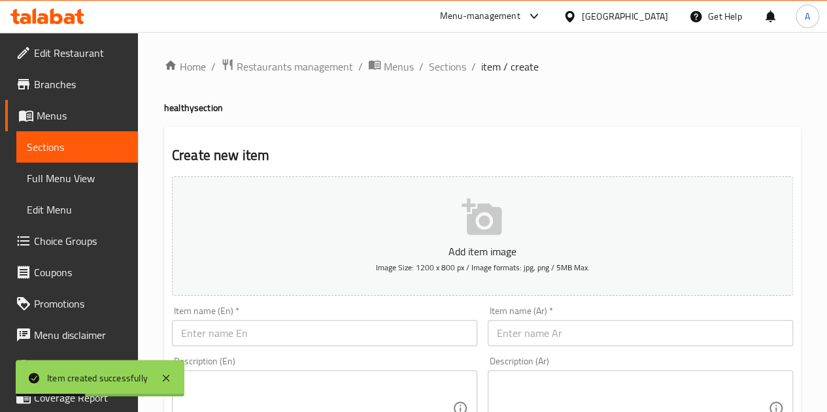
click at [547, 329] on input "text" at bounding box center [640, 333] width 305 height 26
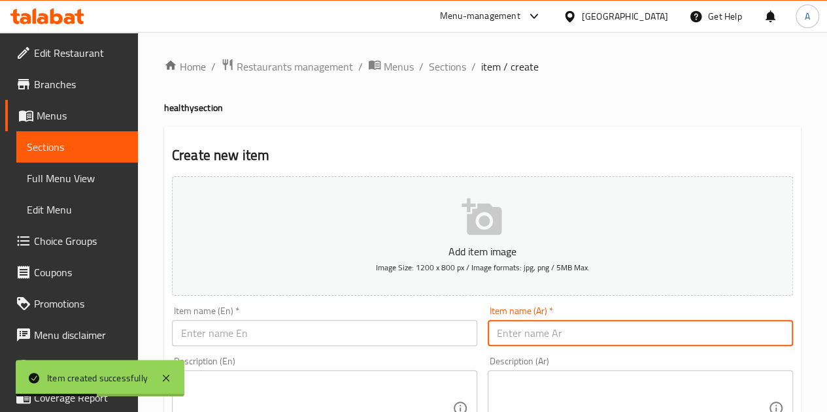
paste input "شانه خل تفاح عضوي"
type input "شانه خل تفاح عضوي"
click at [441, 335] on input "text" at bounding box center [324, 333] width 305 height 26
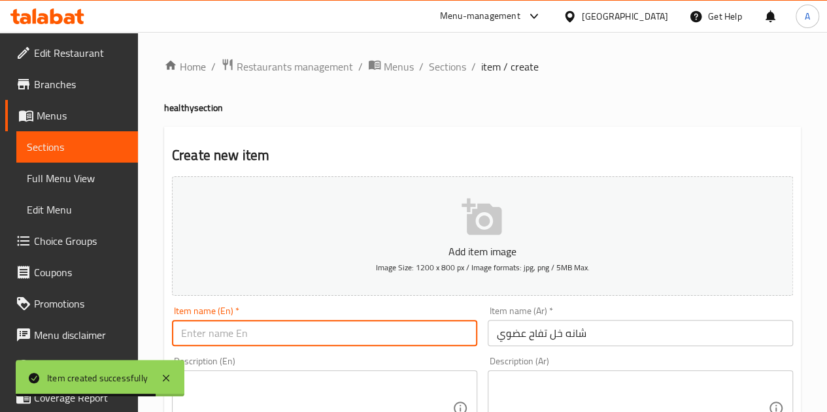
paste input "Organic Apple Cider Vinegar"
type input "Organic Apple Cider Vinegar"
click at [409, 157] on h2 "Create new item" at bounding box center [482, 156] width 621 height 20
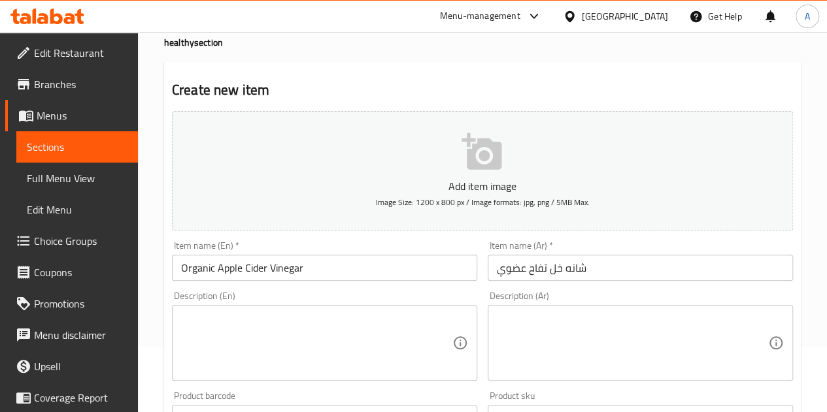
scroll to position [196, 0]
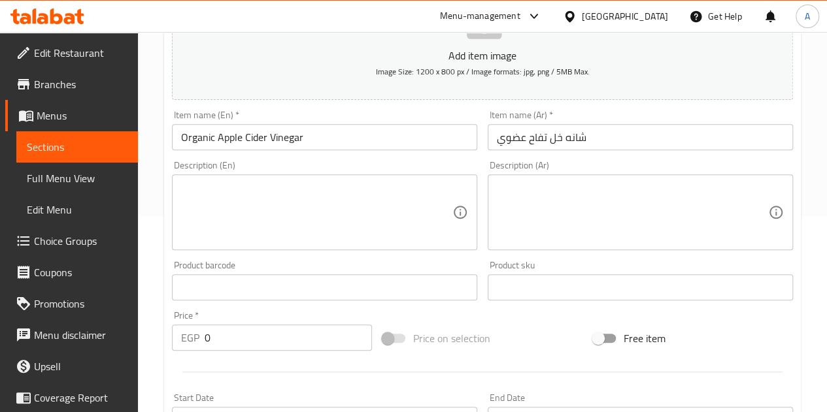
click at [276, 344] on input "0" at bounding box center [288, 338] width 167 height 26
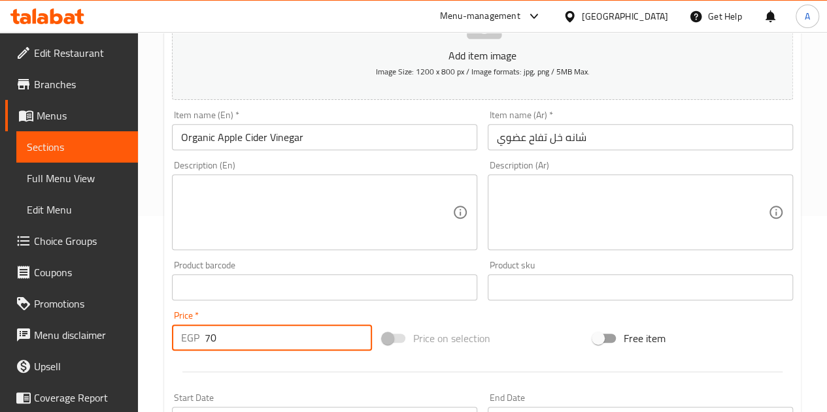
type input "70"
click at [251, 367] on div at bounding box center [482, 372] width 631 height 32
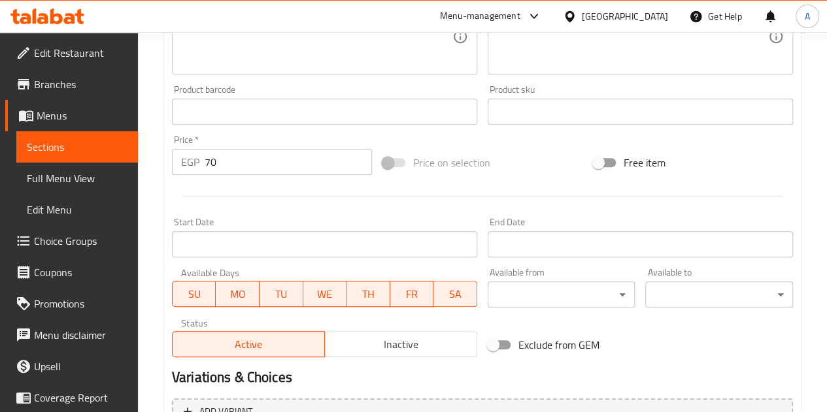
scroll to position [510, 0]
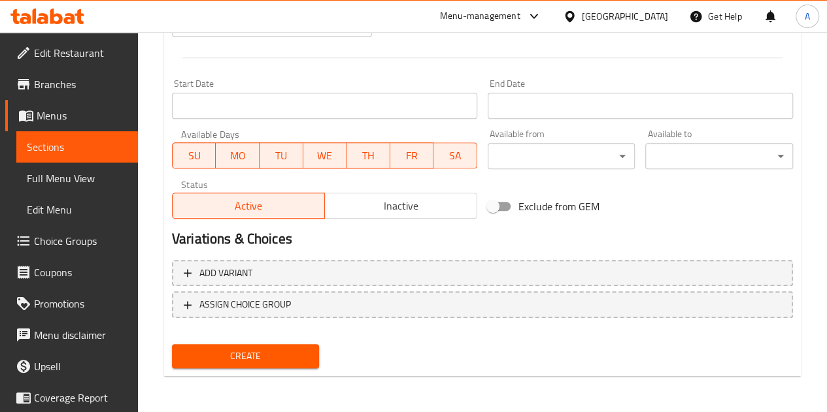
click at [237, 351] on span "Create" at bounding box center [245, 356] width 127 height 16
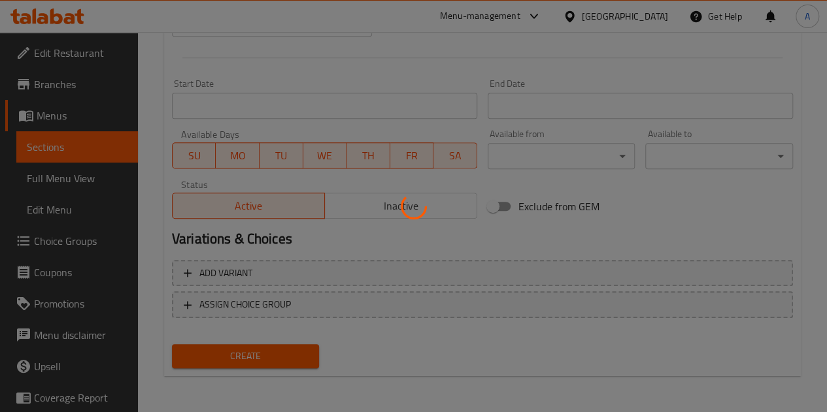
type input "0"
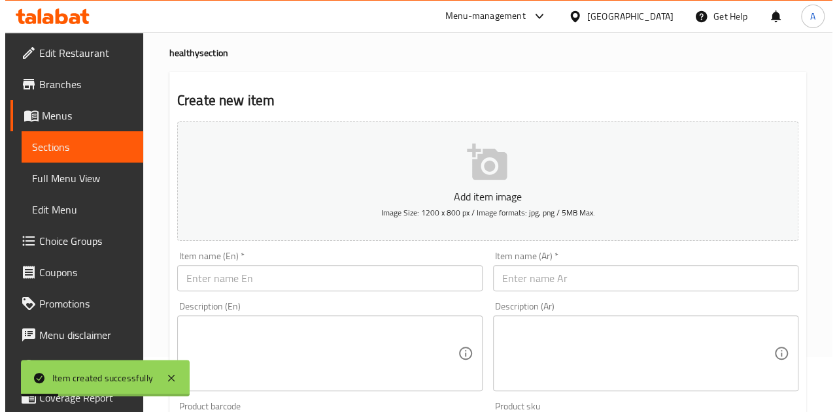
scroll to position [0, 0]
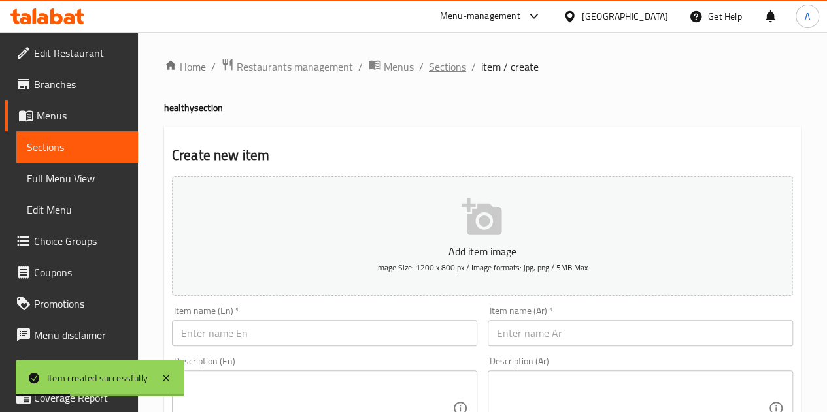
click at [439, 69] on span "Sections" at bounding box center [447, 67] width 37 height 16
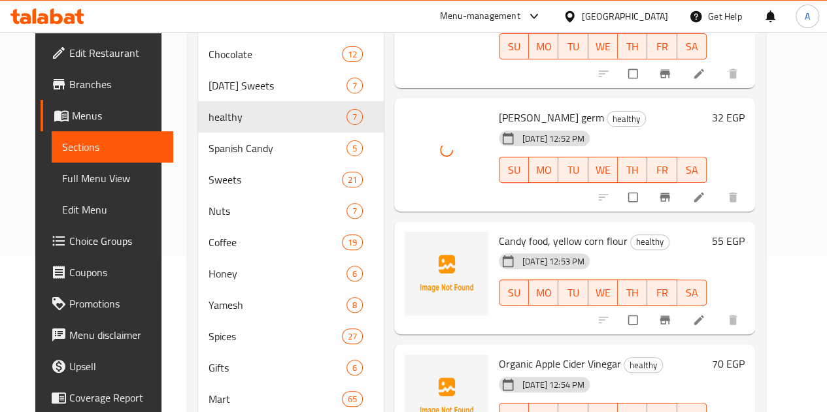
scroll to position [196, 0]
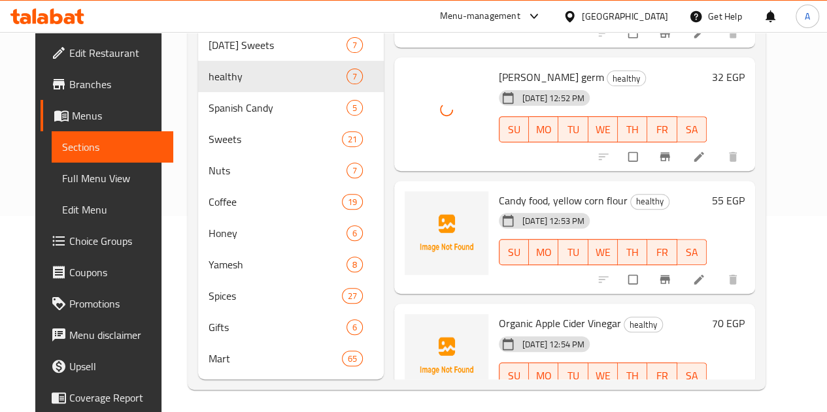
click at [405, 221] on div at bounding box center [447, 234] width 84 height 84
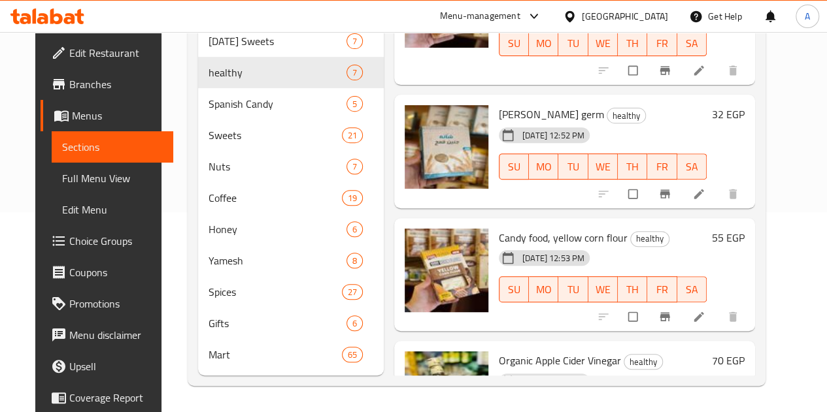
scroll to position [466, 0]
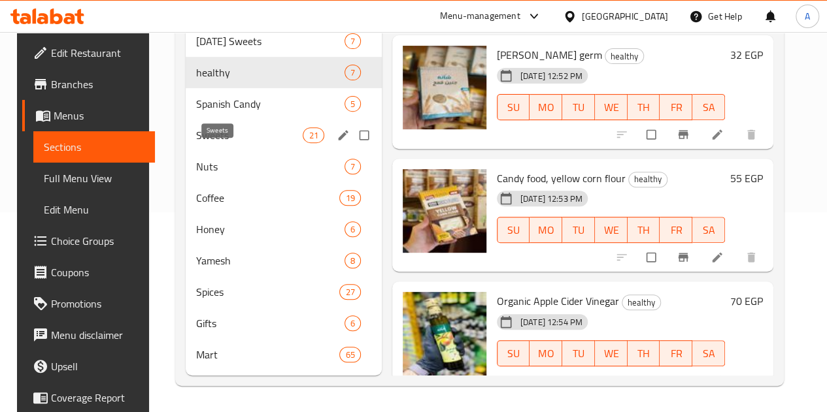
click at [233, 135] on span "Sweets" at bounding box center [249, 135] width 107 height 16
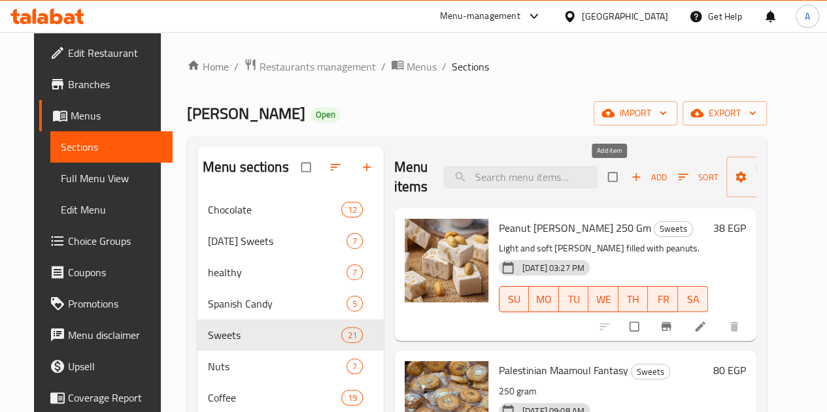
click at [631, 184] on span "Add" at bounding box center [648, 177] width 35 height 15
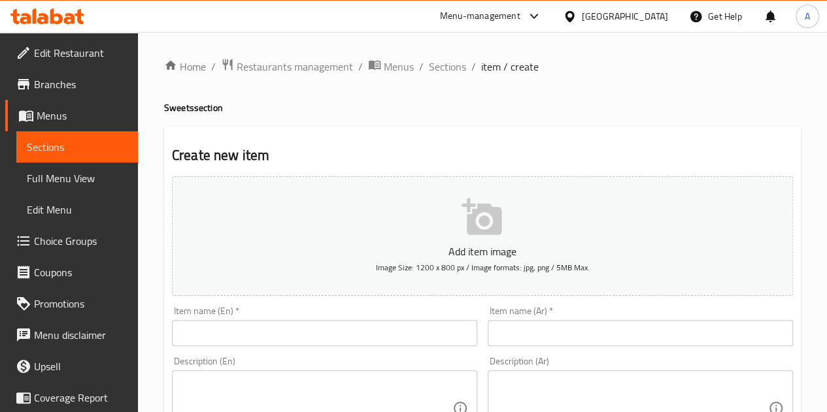
click at [588, 330] on input "text" at bounding box center [640, 333] width 305 height 26
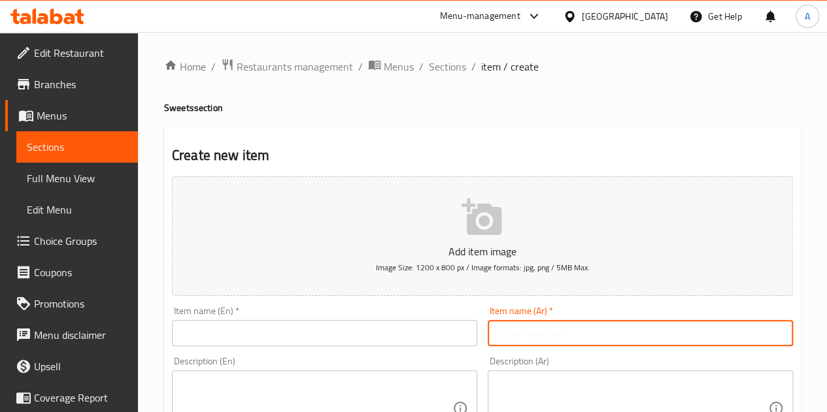
paste input "ملبس لوز سوبريورو ٢٥٠ جرام"
type input "ملبس لوز سوبريورو ٢٥٠ جرام"
click at [375, 329] on input "text" at bounding box center [324, 333] width 305 height 26
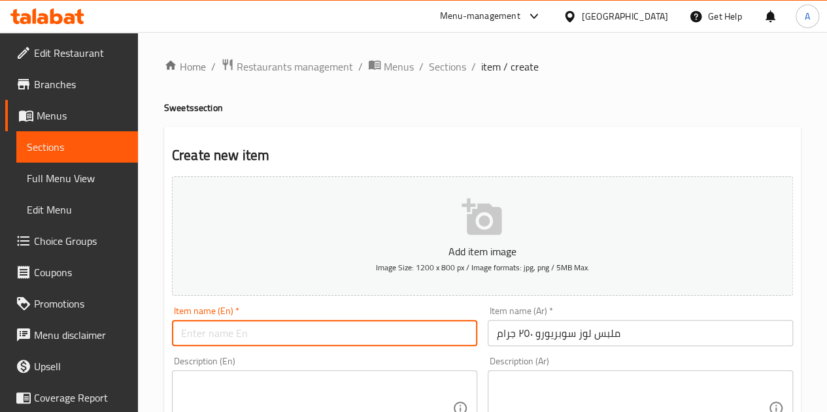
paste input "Superior Almond Coated 250g"
type input "Superior Almond Coated 250g"
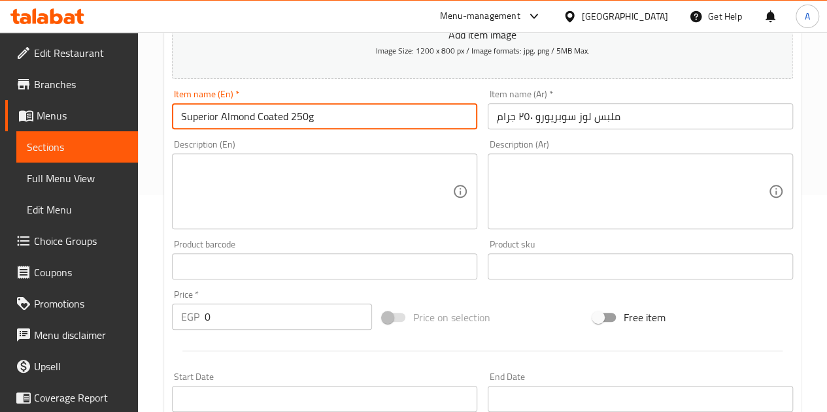
scroll to position [261, 0]
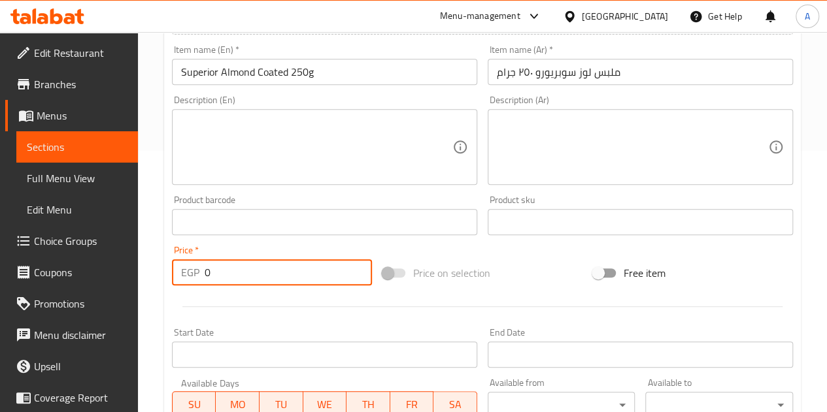
click at [310, 271] on input "0" at bounding box center [288, 272] width 167 height 26
type input "135"
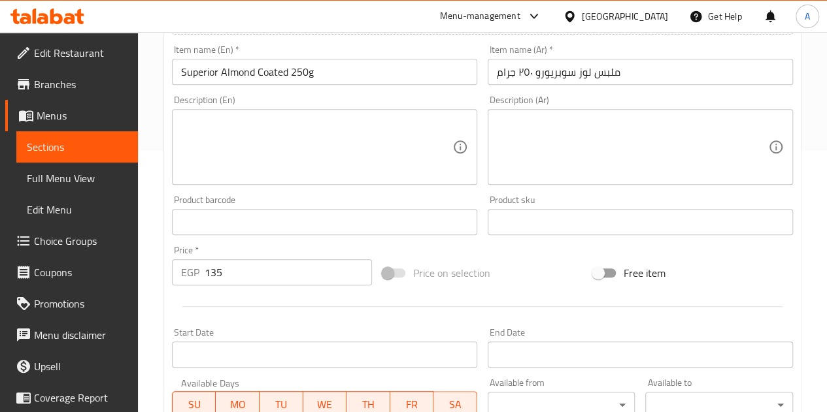
click at [327, 310] on div at bounding box center [482, 307] width 631 height 32
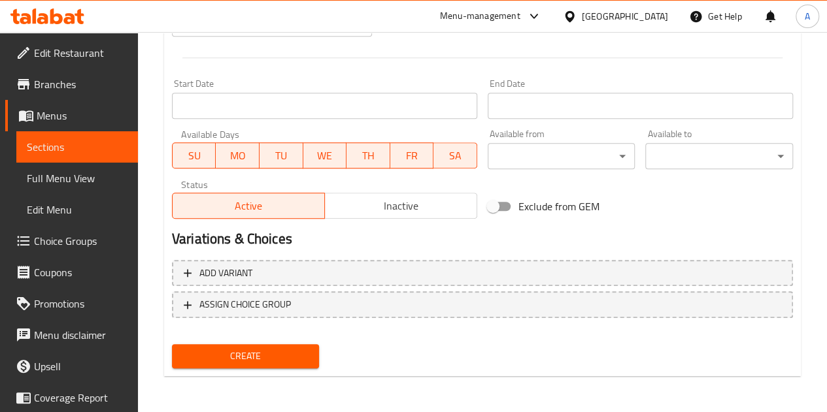
click at [304, 342] on div "Create" at bounding box center [246, 356] width 158 height 35
click at [303, 348] on span "Create" at bounding box center [245, 356] width 127 height 16
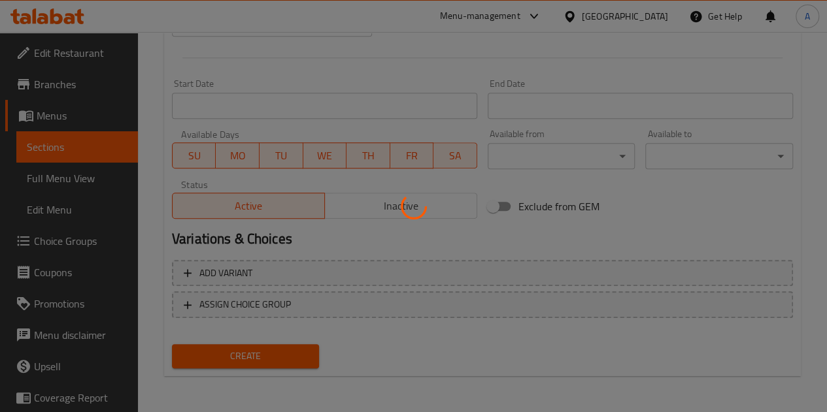
type input "0"
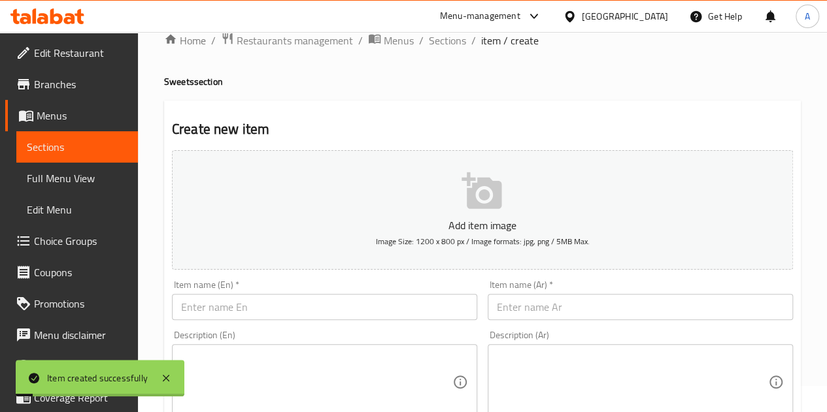
scroll to position [0, 0]
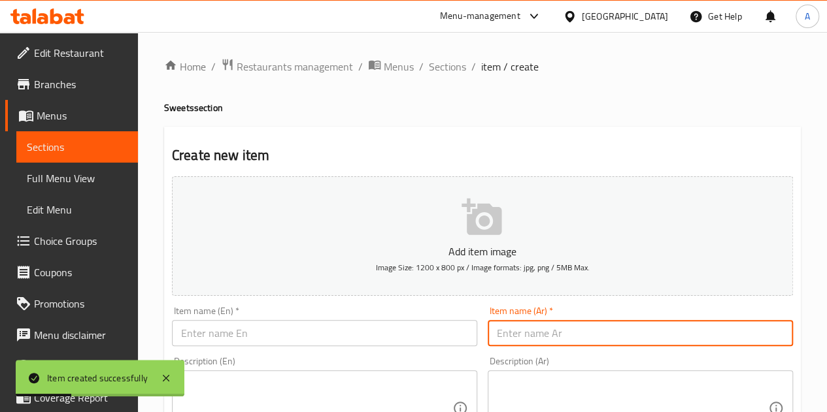
click at [617, 330] on input "text" at bounding box center [640, 333] width 305 height 26
paste input "ملبس لوز سوبر لوكس ٢٥٠ جرام"
type input "ملبس لوز سوبر لوكس ٢٥٠ جرام"
click at [331, 334] on input "text" at bounding box center [324, 333] width 305 height 26
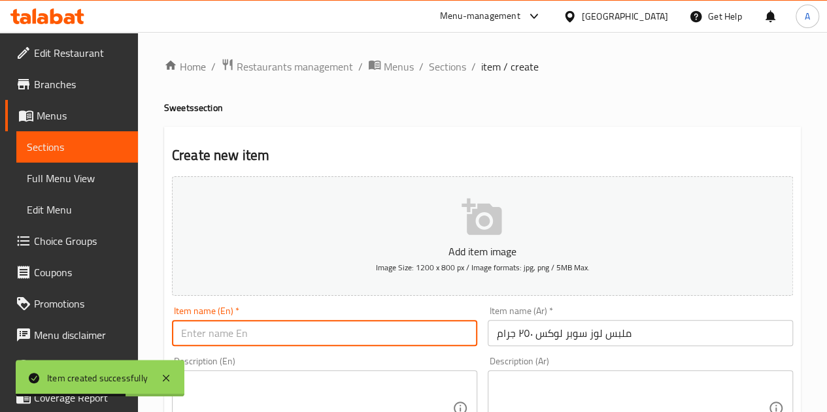
paste input "Super Lux Almond Coated 250g"
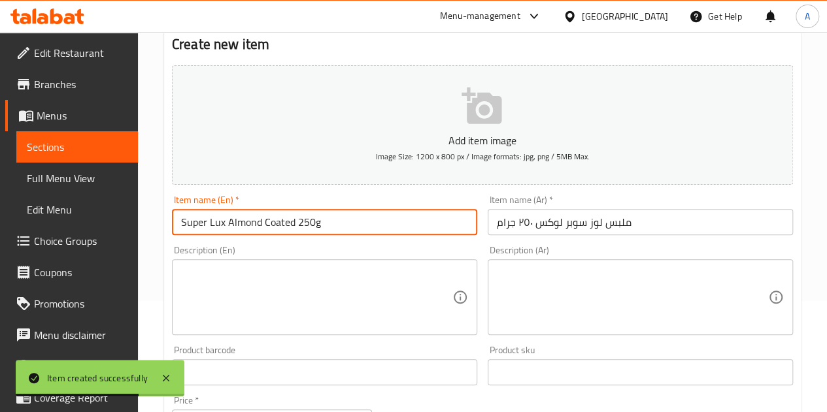
scroll to position [261, 0]
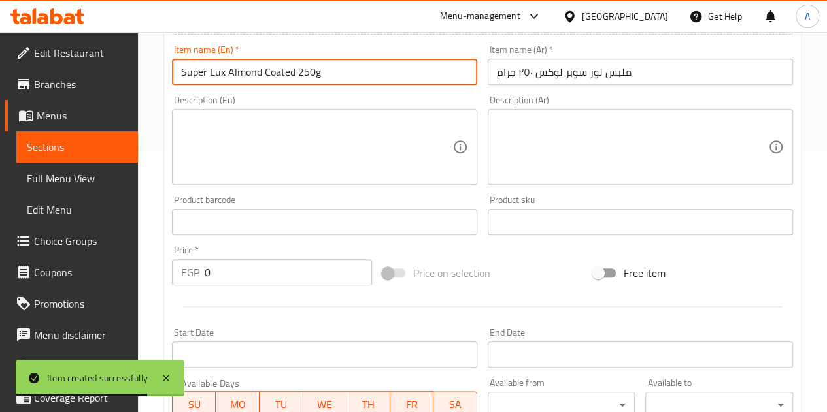
type input "Super Lux Almond Coated 250g"
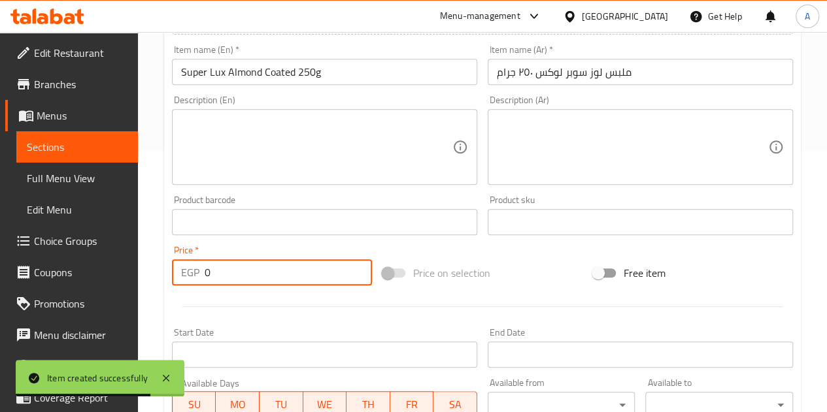
click at [272, 265] on input "0" at bounding box center [288, 272] width 167 height 26
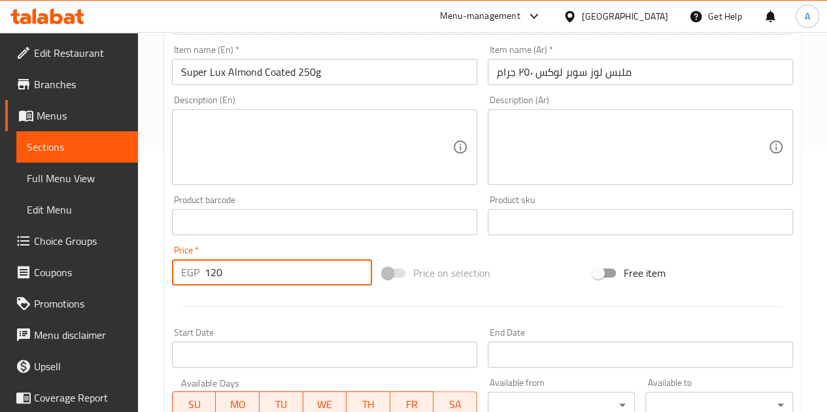
type input "120"
click at [280, 304] on div at bounding box center [482, 307] width 631 height 32
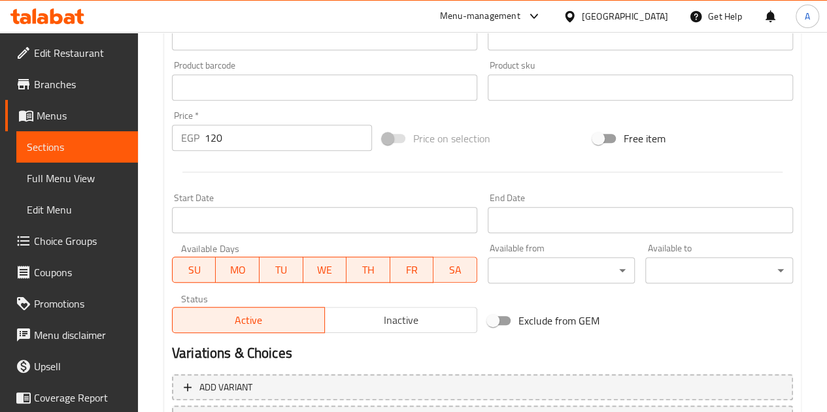
scroll to position [510, 0]
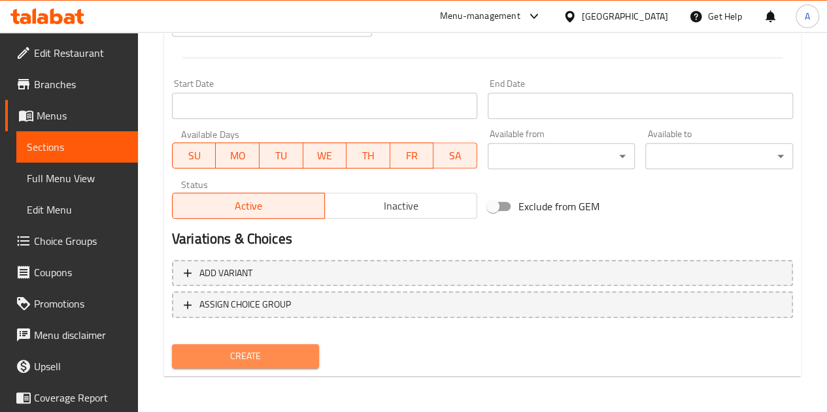
click at [299, 353] on span "Create" at bounding box center [245, 356] width 127 height 16
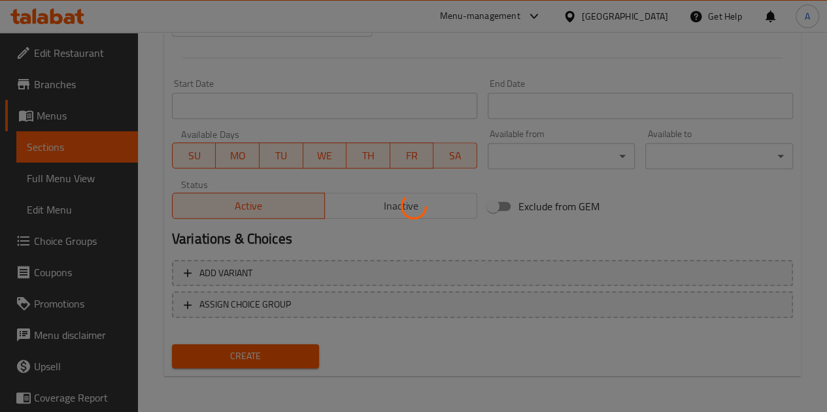
type input "0"
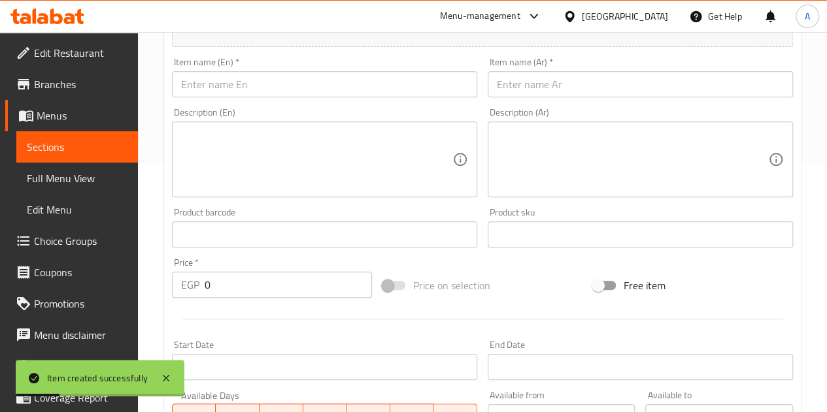
scroll to position [118, 0]
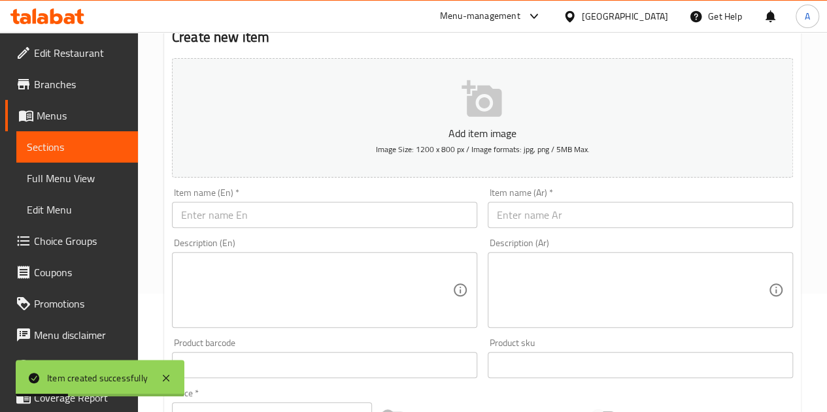
click at [586, 218] on input "text" at bounding box center [640, 215] width 305 height 26
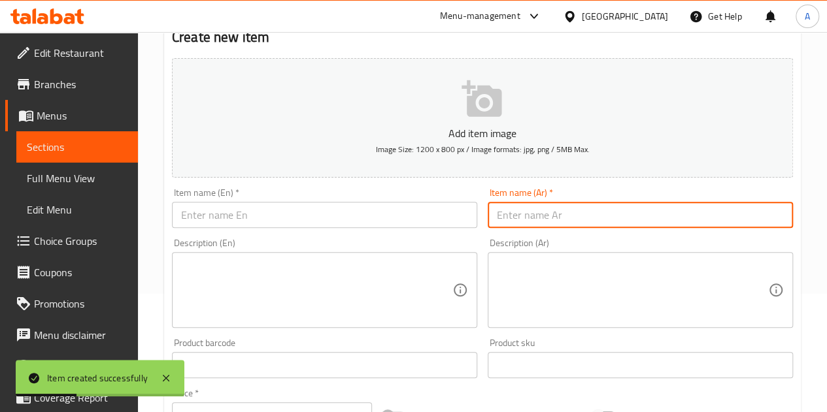
paste input "شوكو روك ٢٥٠ جنيه"
click at [509, 216] on input "شوكو روك ٢٥٠ جنيه" at bounding box center [640, 215] width 305 height 26
type input "شوكو روك ٢٥٠ جرام"
click at [419, 211] on input "text" at bounding box center [324, 215] width 305 height 26
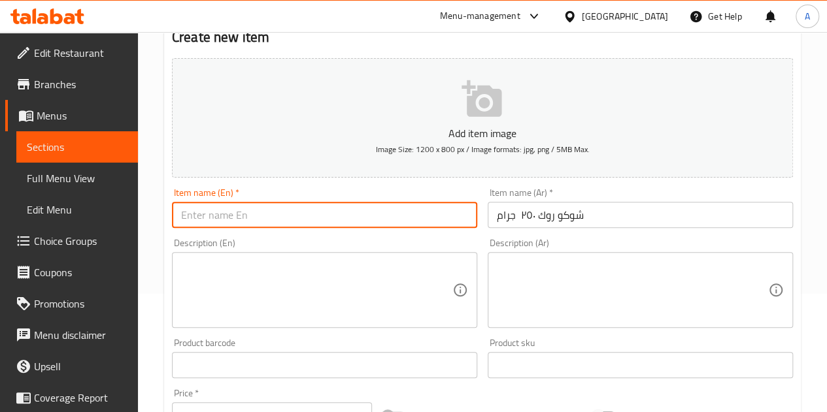
click at [527, 213] on input "شوكو روك ٢٥٠ جرام" at bounding box center [640, 215] width 305 height 26
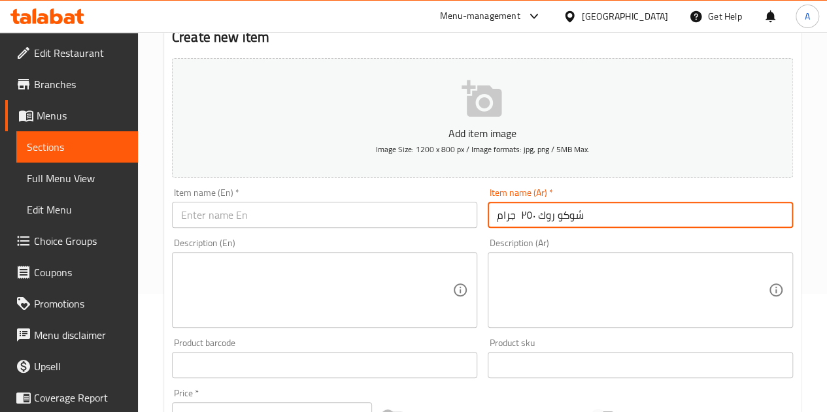
click at [527, 213] on input "شوكو روك ٢٥٠ جرام" at bounding box center [640, 215] width 305 height 26
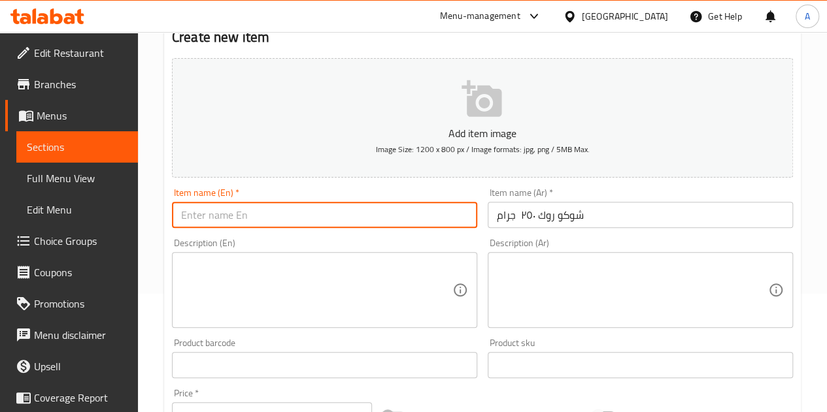
click at [376, 211] on input "text" at bounding box center [324, 215] width 305 height 26
paste input "Choco Rock 250g"
type input "Choco Rock 250g"
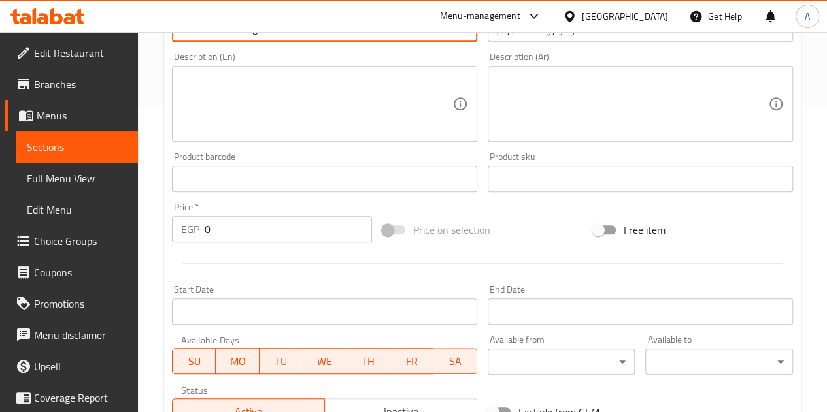
scroll to position [445, 0]
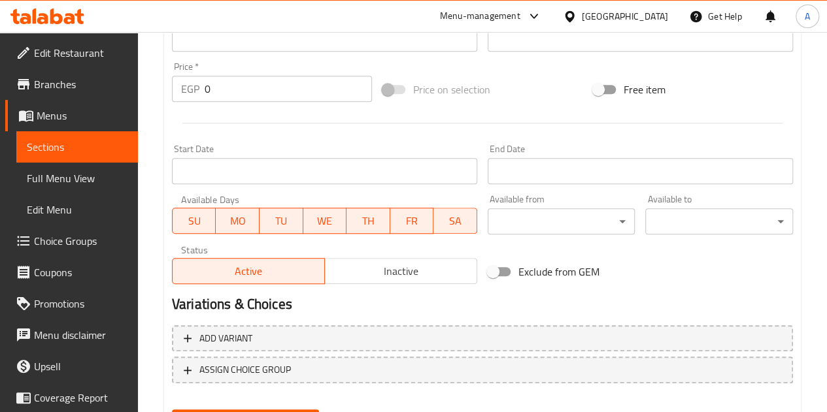
click at [277, 94] on input "0" at bounding box center [288, 89] width 167 height 26
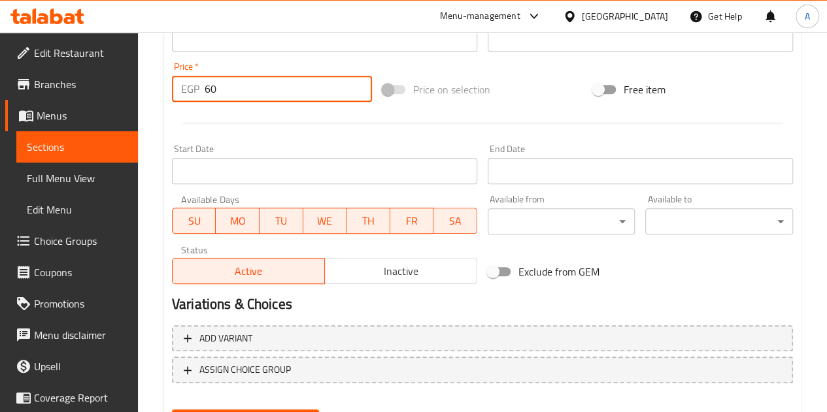
type input "60"
click at [281, 131] on div at bounding box center [482, 123] width 631 height 32
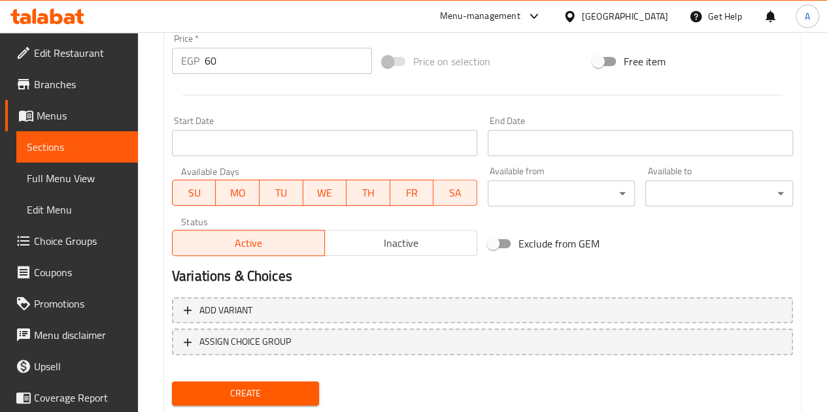
scroll to position [510, 0]
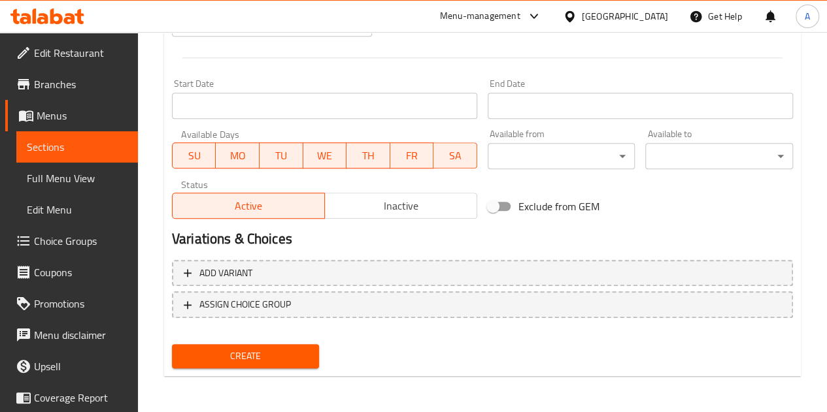
click at [281, 350] on span "Create" at bounding box center [245, 356] width 127 height 16
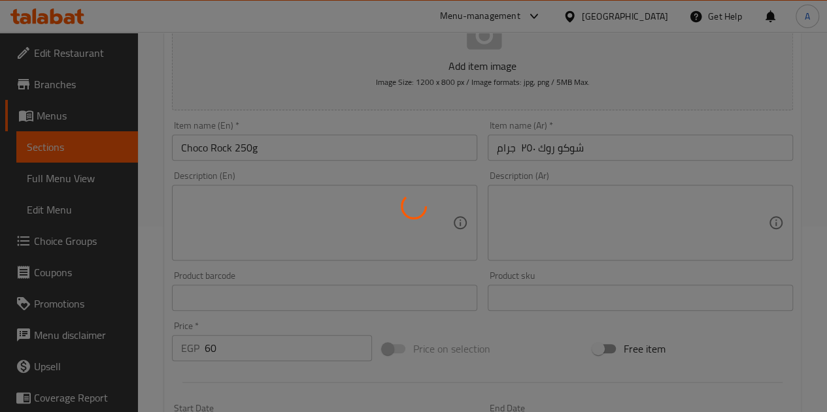
scroll to position [184, 0]
type input "0"
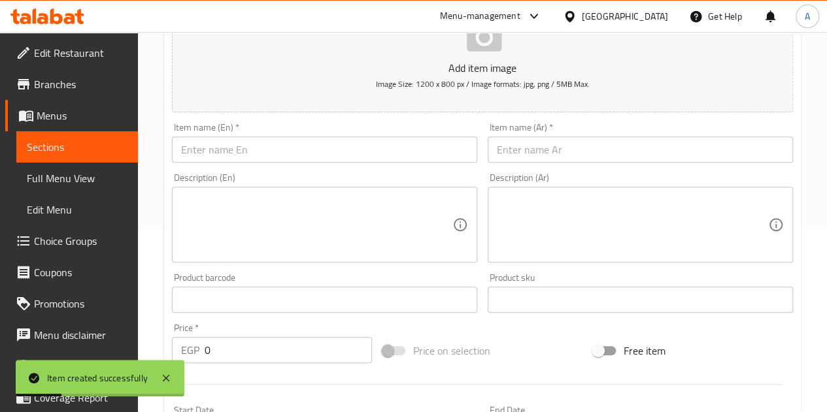
click at [525, 151] on input "text" at bounding box center [640, 150] width 305 height 26
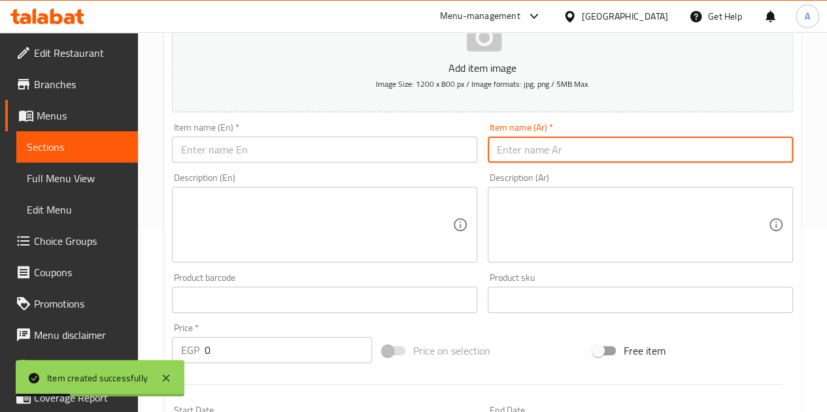
paste input "شيكوبون ٢٥٠ جرام"
type input "شيكوبون ٢٥٠ جرام"
drag, startPoint x: 393, startPoint y: 158, endPoint x: 404, endPoint y: 145, distance: 16.2
click at [393, 158] on input "text" at bounding box center [324, 150] width 305 height 26
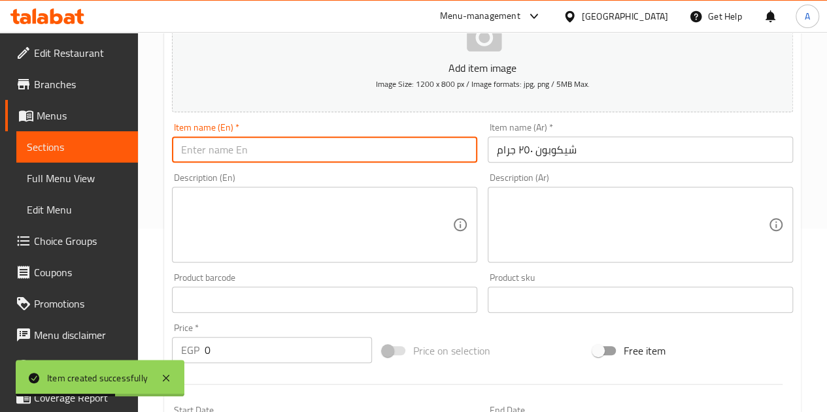
paste input "Chicobon 250 grams"
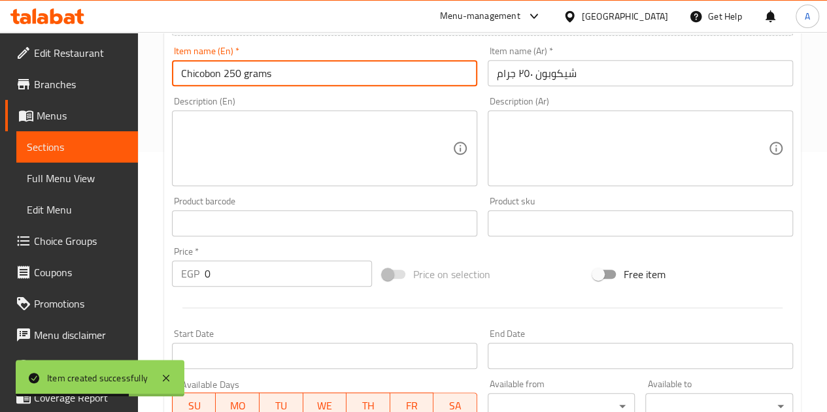
scroll to position [380, 0]
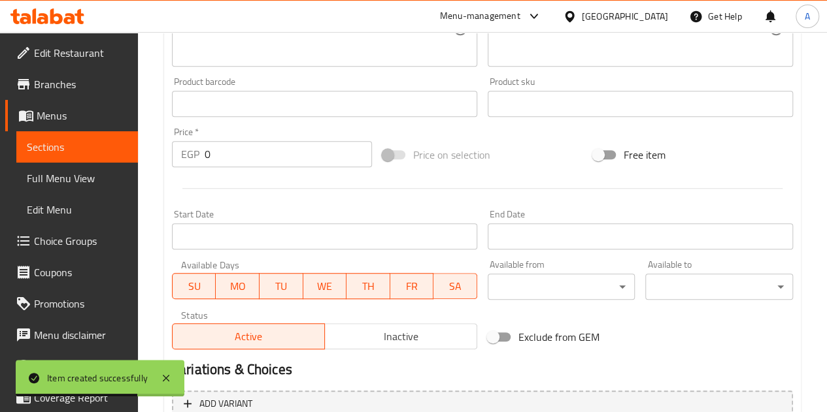
type input "Chicobon 250 grams"
click at [278, 148] on input "0" at bounding box center [288, 154] width 167 height 26
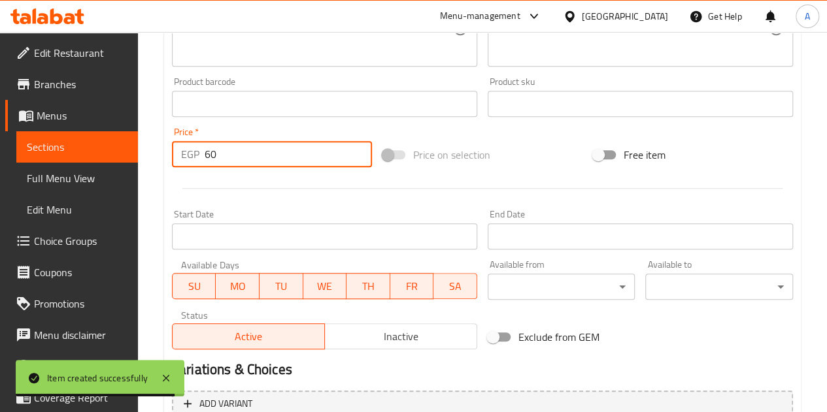
type input "60"
click at [290, 195] on div at bounding box center [482, 189] width 631 height 32
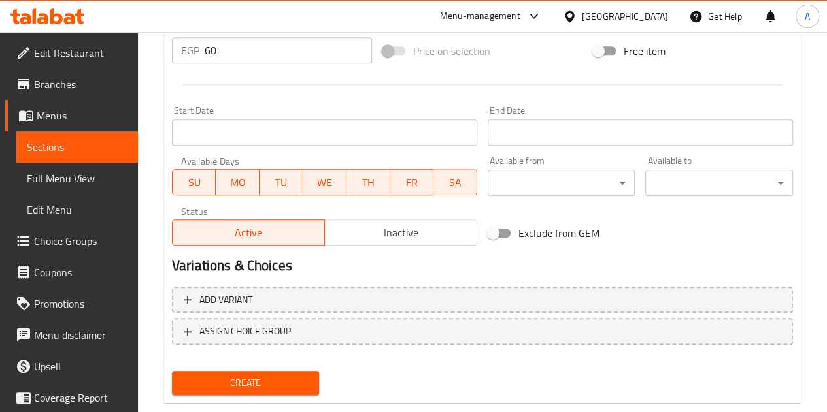
scroll to position [510, 0]
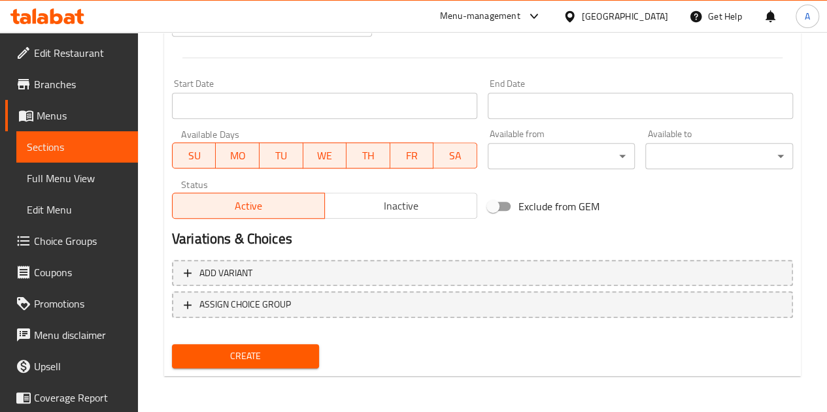
click at [300, 352] on span "Create" at bounding box center [245, 356] width 127 height 16
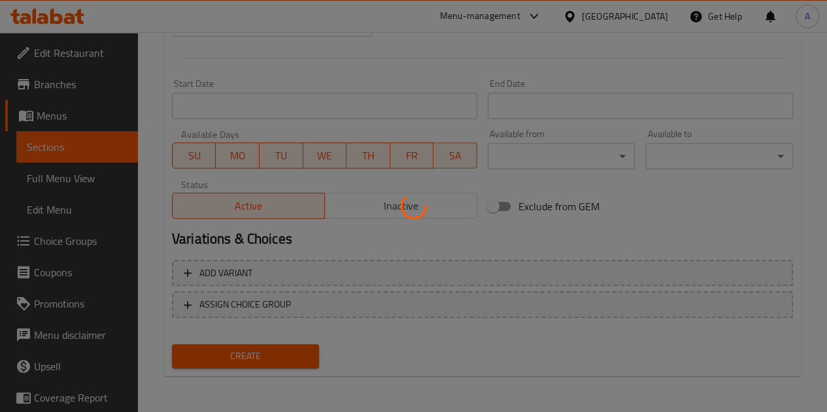
type input "0"
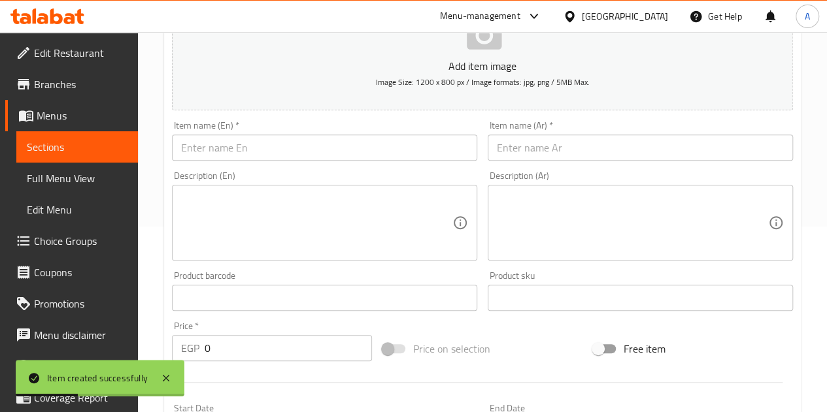
scroll to position [184, 0]
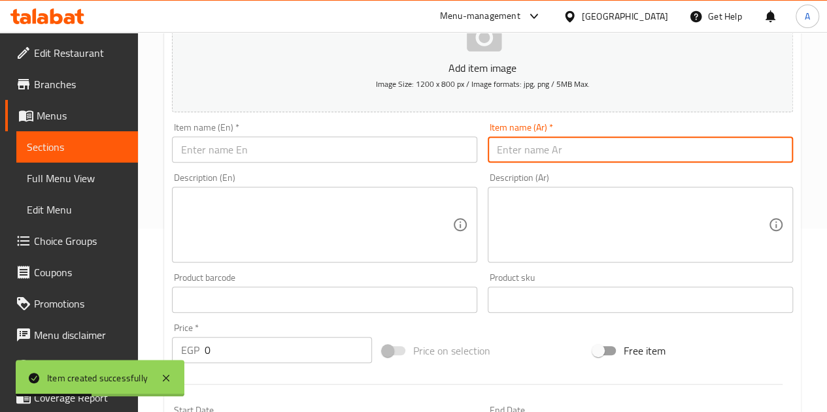
click at [545, 158] on input "text" at bounding box center [640, 150] width 305 height 26
paste input "دراچيه اسبريسو ٢٥٠ جرام"
type input "دراچيه اسبريسو ٢٥٠ جرام"
click at [307, 154] on input "text" at bounding box center [324, 150] width 305 height 26
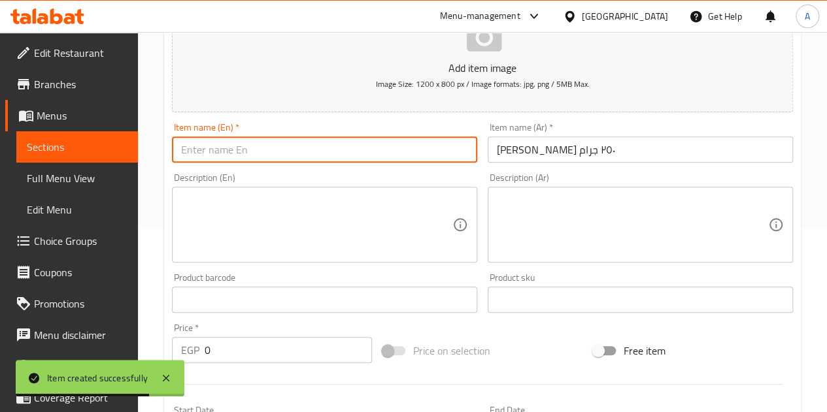
paste input "Dragee Espresso 250g"
type input "Dragee Espresso 250g"
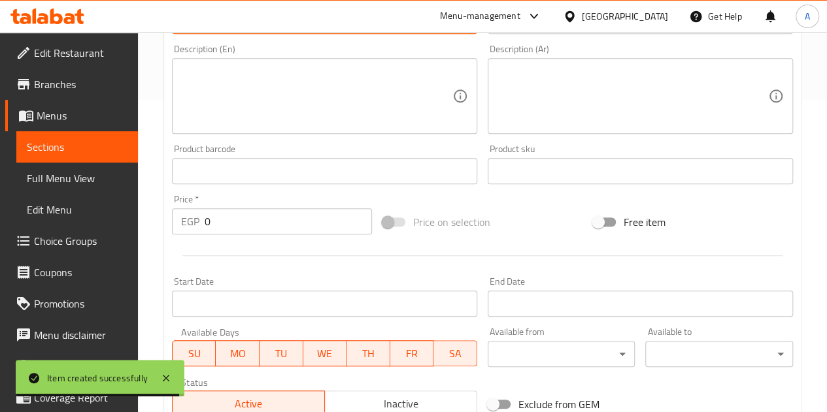
scroll to position [314, 0]
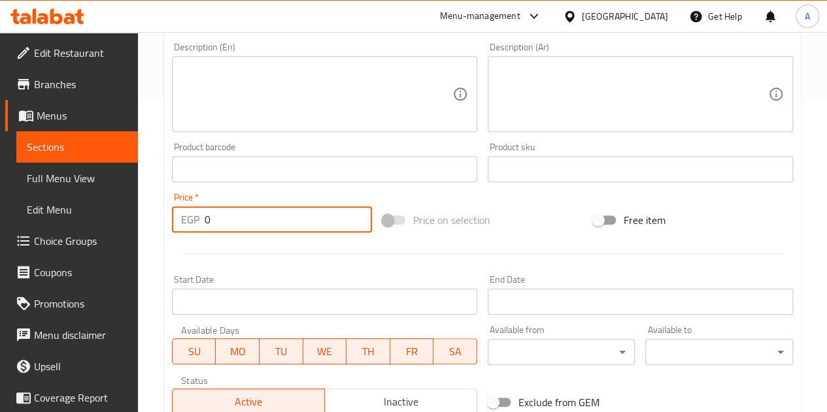
click at [286, 212] on input "0" at bounding box center [288, 220] width 167 height 26
type input "130"
click at [302, 256] on div at bounding box center [482, 254] width 631 height 32
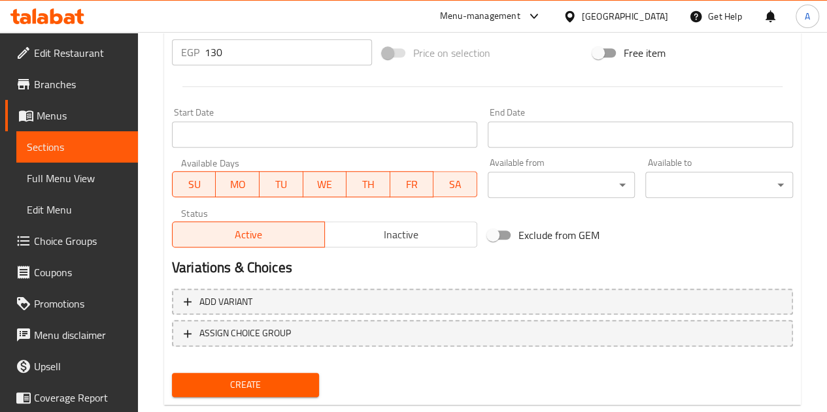
scroll to position [510, 0]
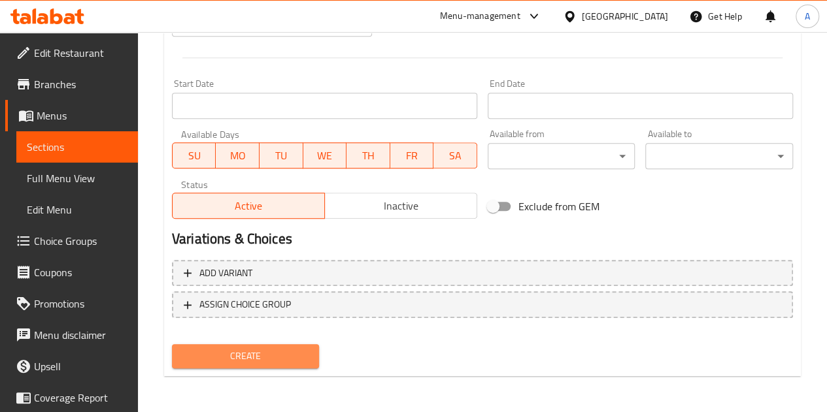
click at [274, 349] on span "Create" at bounding box center [245, 356] width 127 height 16
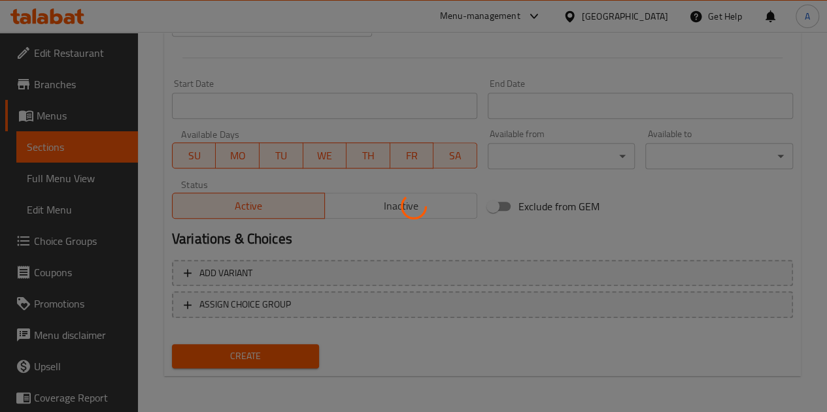
type input "0"
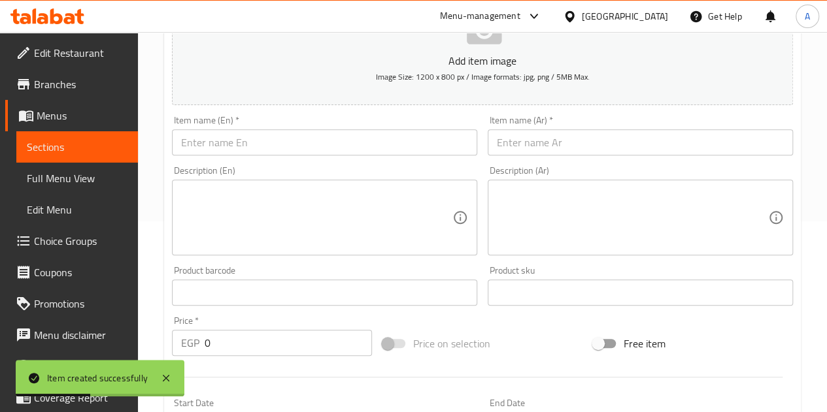
scroll to position [118, 0]
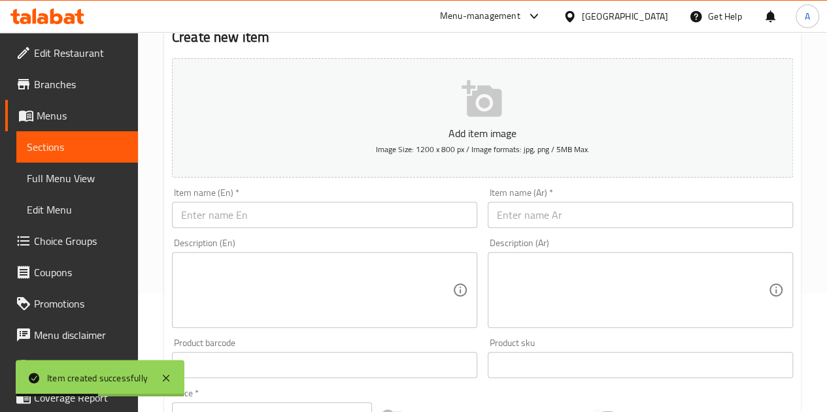
click at [567, 220] on input "text" at bounding box center [640, 215] width 305 height 26
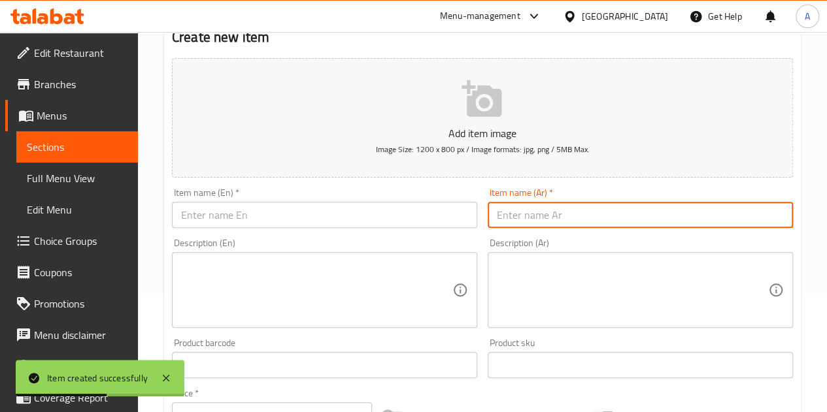
paste input "دراچيه سوداني ٢٥٠ جرام"
type input "دراچيه سوداني ٢٥٠ جرام"
click at [338, 227] on input "text" at bounding box center [324, 215] width 305 height 26
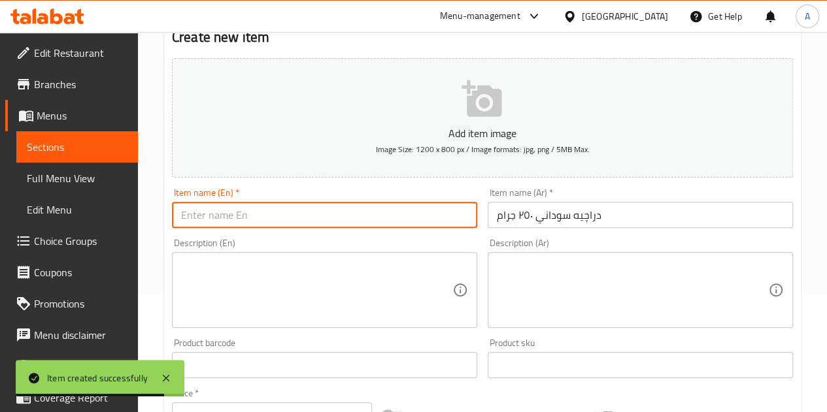
paste input "Sudanese Draca 250 grams"
click at [246, 213] on input "Sudanese Draca 250 grams" at bounding box center [324, 215] width 305 height 26
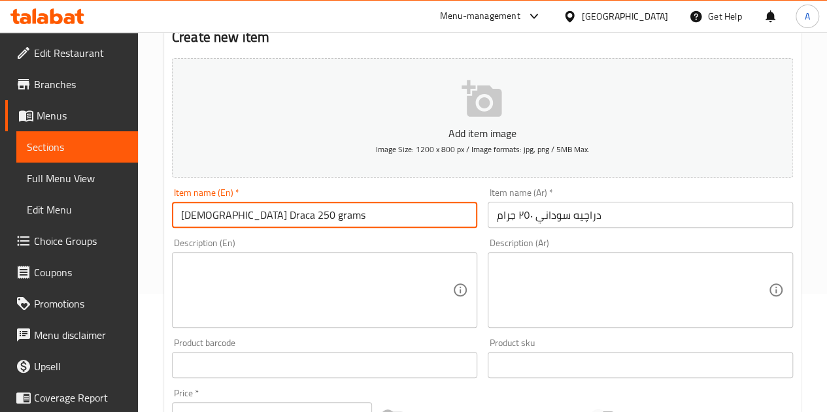
drag, startPoint x: 246, startPoint y: 213, endPoint x: 235, endPoint y: 215, distance: 11.3
click at [235, 215] on input "Sudanese Draca 250 grams" at bounding box center [324, 215] width 305 height 26
click at [250, 218] on input "Sudanese Draca 250 grams" at bounding box center [324, 215] width 305 height 26
type input "Sudanese Drage 250 grams"
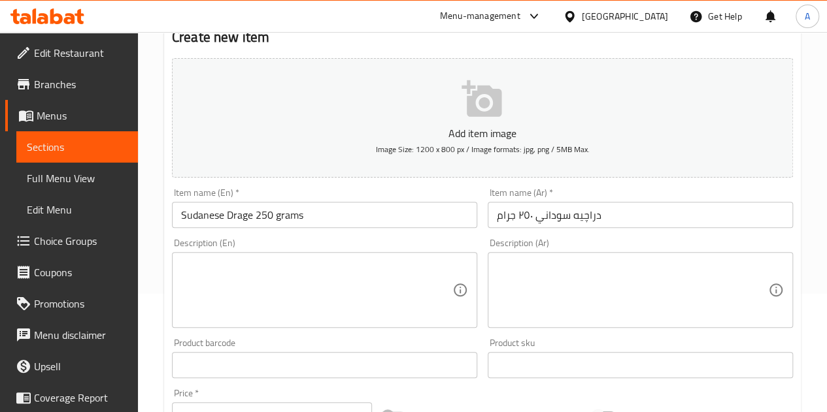
click at [365, 233] on div "Description (En) Description (En)" at bounding box center [325, 283] width 316 height 100
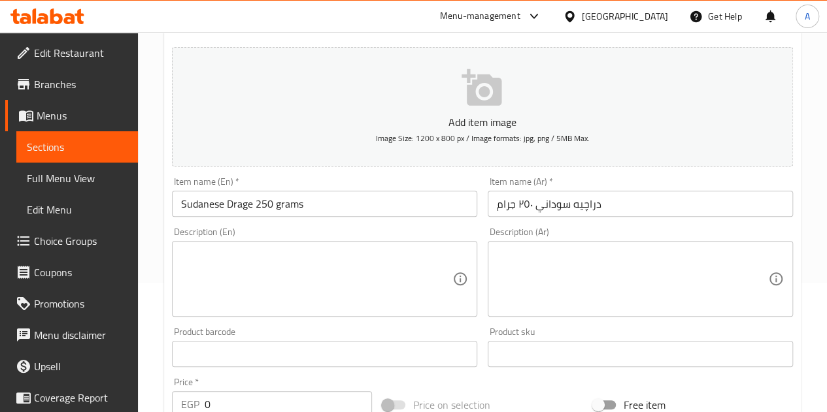
scroll to position [380, 0]
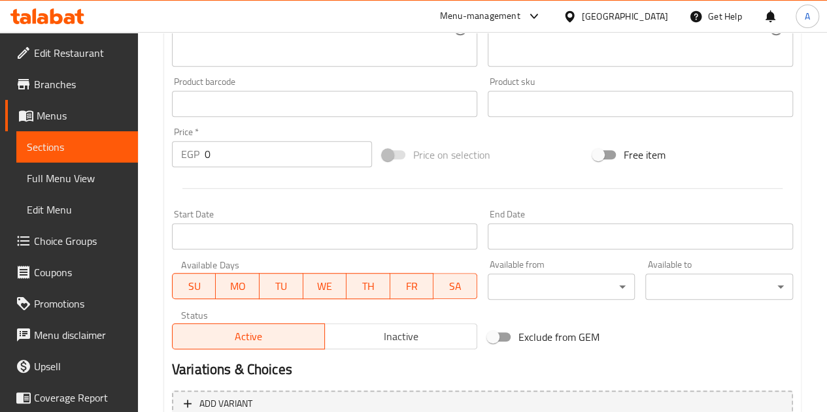
click at [277, 156] on input "0" at bounding box center [288, 154] width 167 height 26
type input "60"
click at [332, 176] on div at bounding box center [482, 189] width 631 height 32
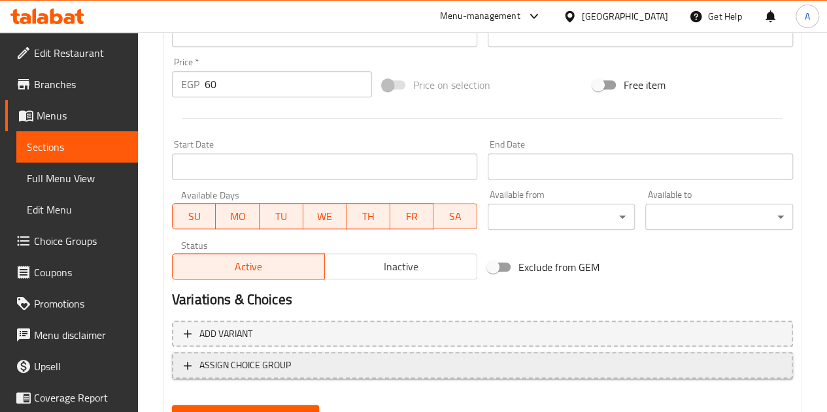
scroll to position [510, 0]
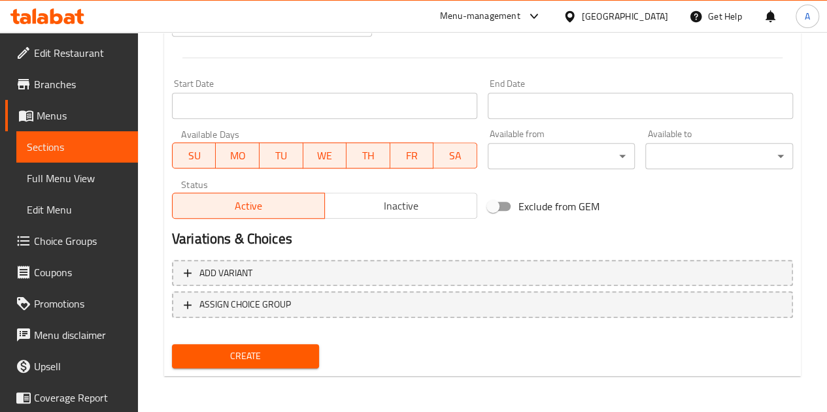
click at [276, 348] on span "Create" at bounding box center [245, 356] width 127 height 16
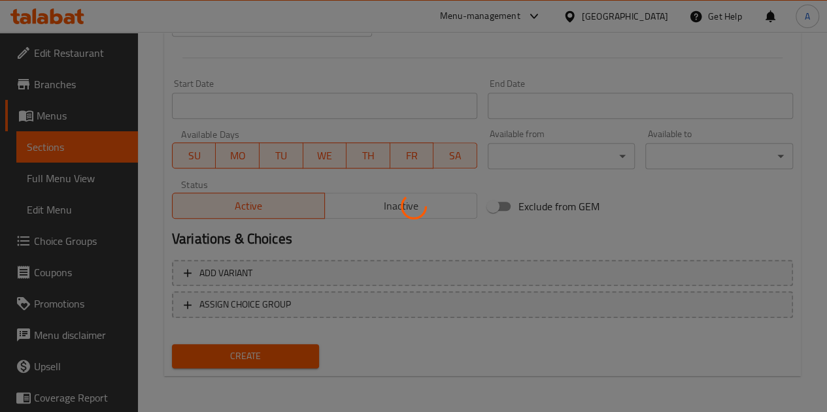
type input "0"
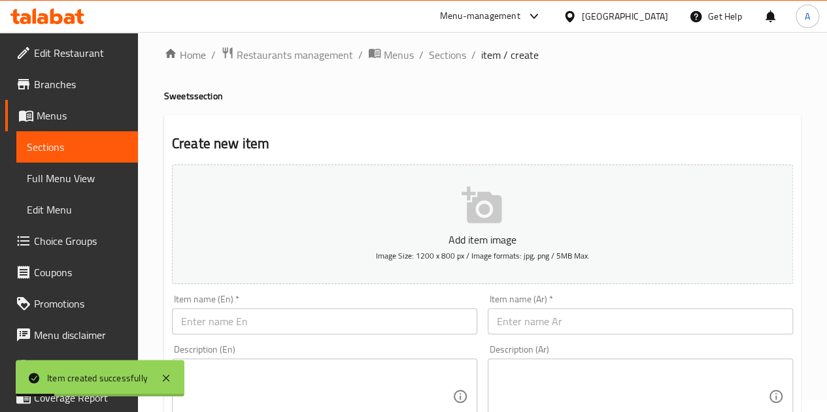
scroll to position [0, 0]
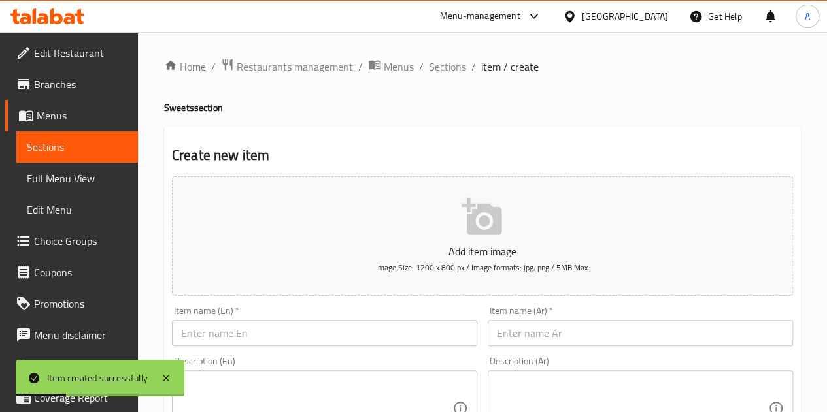
drag, startPoint x: 440, startPoint y: 69, endPoint x: 437, endPoint y: 77, distance: 8.3
click at [440, 69] on span "Sections" at bounding box center [447, 67] width 37 height 16
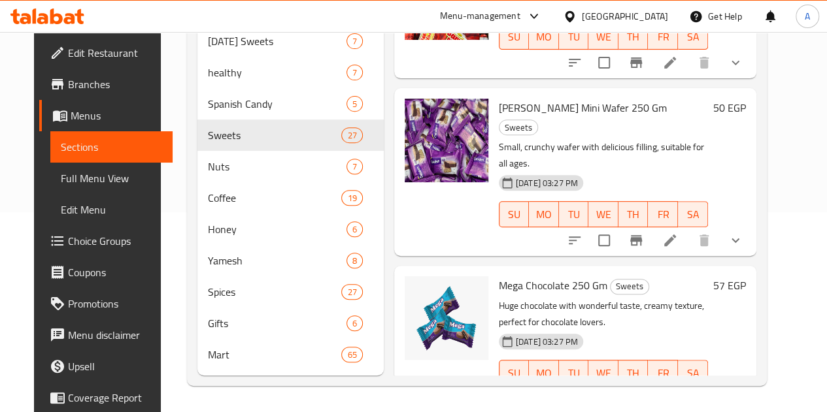
scroll to position [2871, 0]
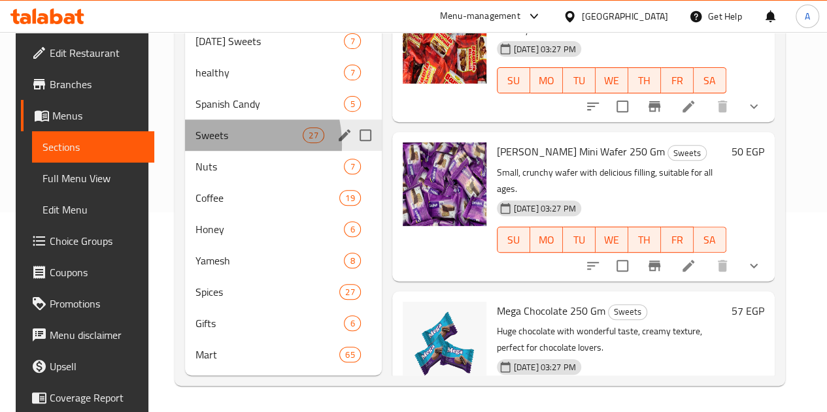
click at [210, 145] on div "Sweets 27" at bounding box center [283, 135] width 197 height 31
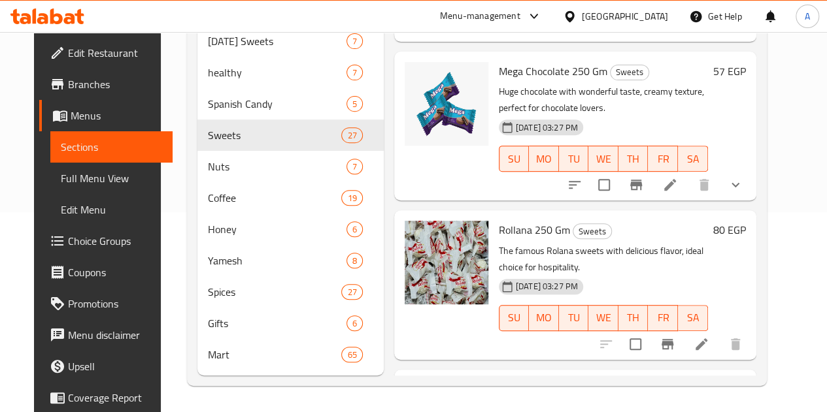
scroll to position [3002, 0]
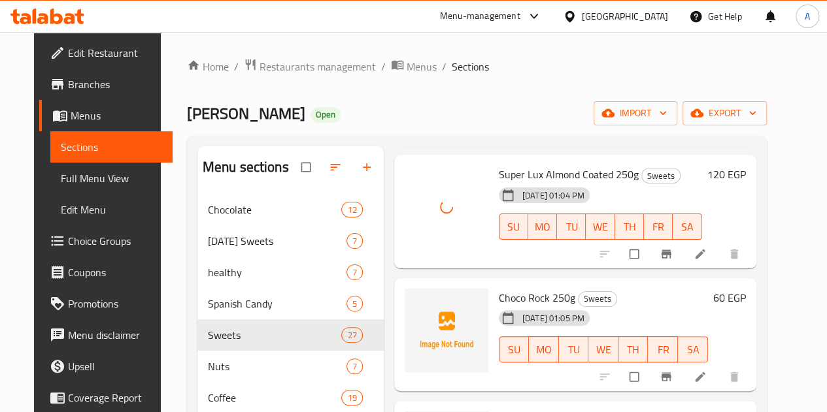
scroll to position [1176, 0]
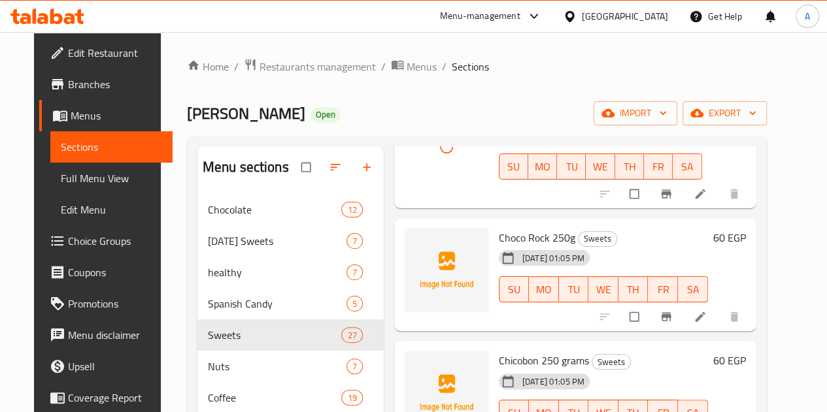
click at [405, 266] on div at bounding box center [447, 271] width 84 height 84
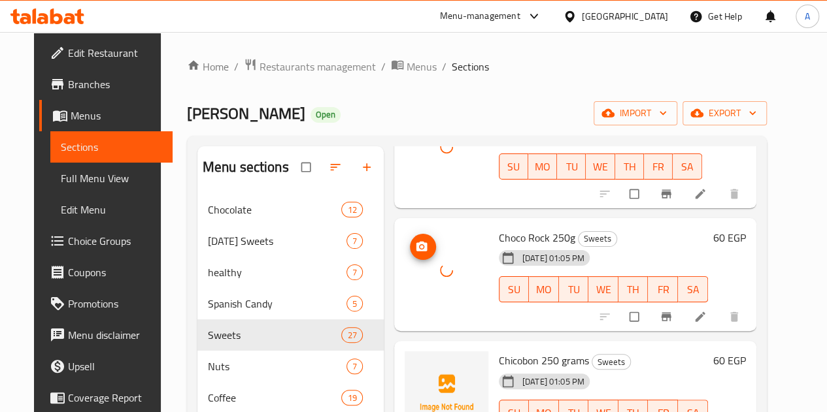
click at [405, 256] on div at bounding box center [447, 271] width 84 height 84
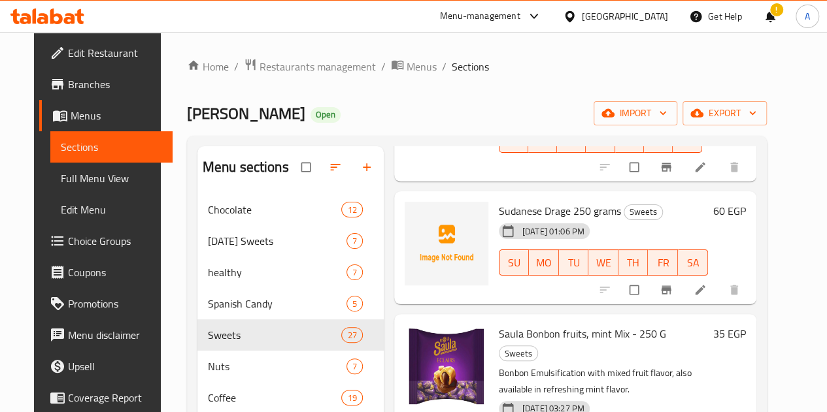
scroll to position [1569, 0]
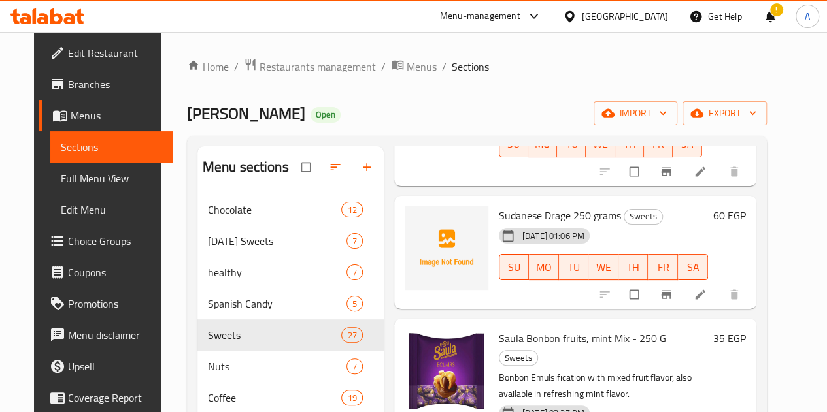
click at [405, 227] on div at bounding box center [447, 249] width 84 height 84
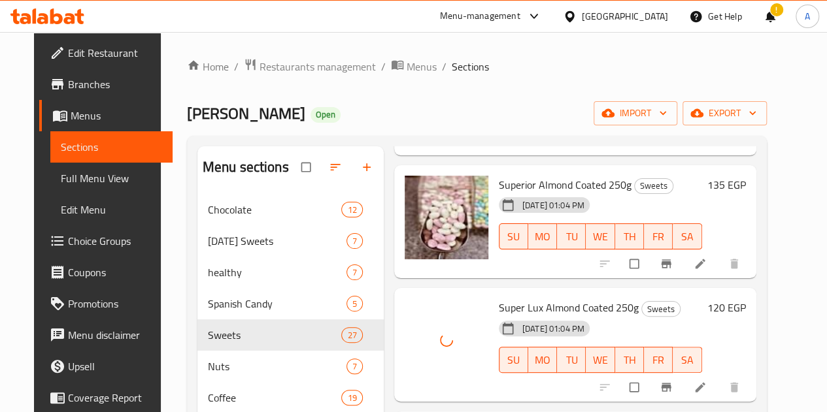
scroll to position [915, 0]
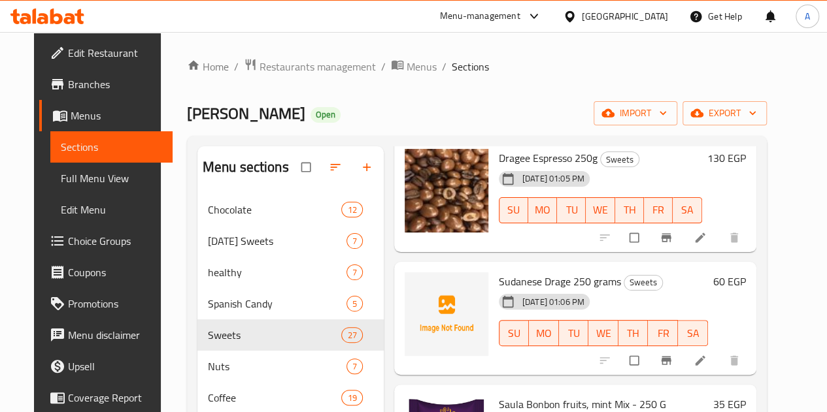
scroll to position [1503, 0]
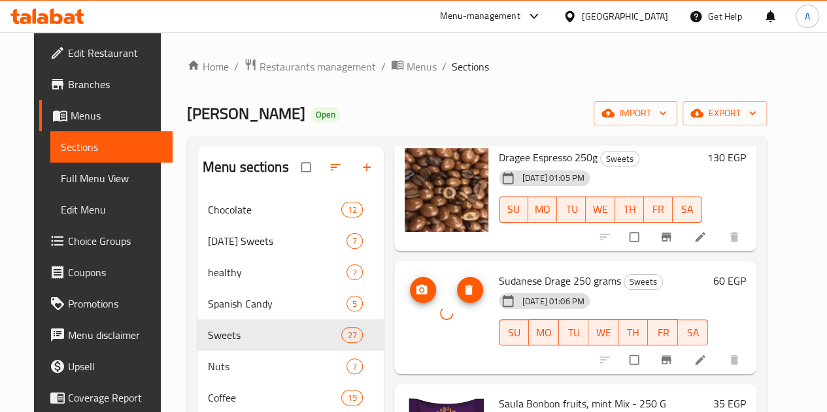
click at [405, 319] on div at bounding box center [447, 314] width 84 height 84
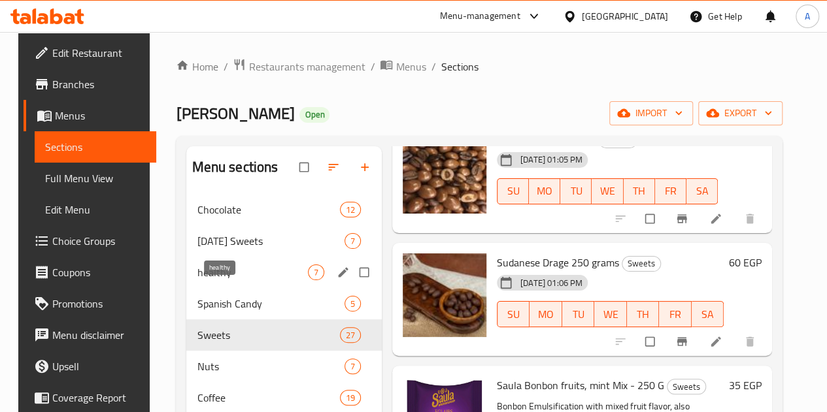
click at [239, 280] on span "healthy" at bounding box center [252, 273] width 110 height 16
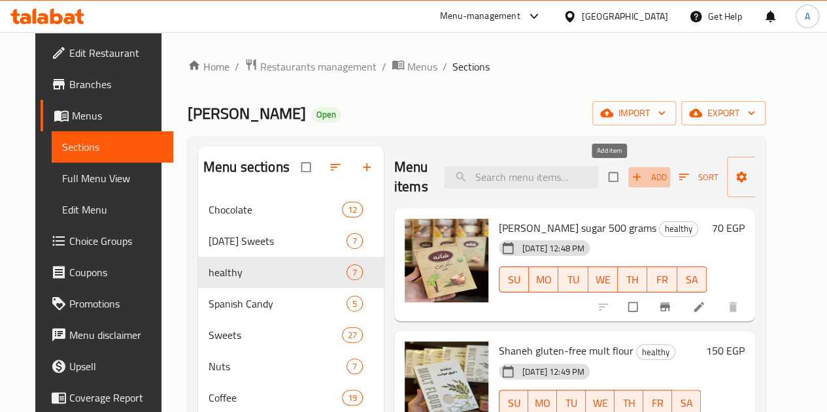
click at [630, 178] on icon "button" at bounding box center [636, 177] width 13 height 13
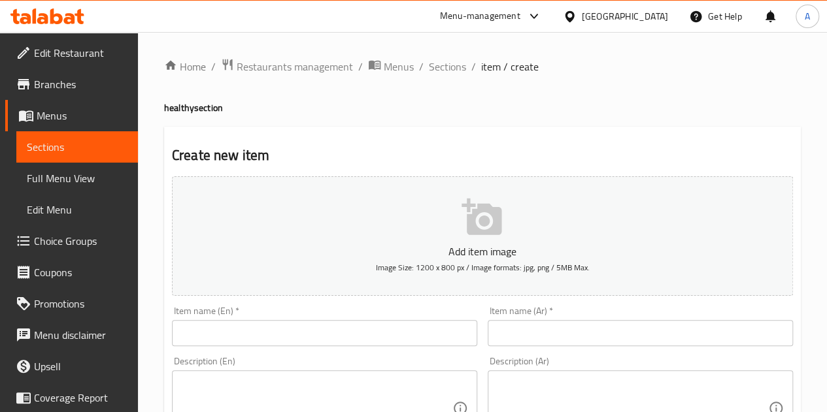
click at [583, 330] on input "text" at bounding box center [640, 333] width 305 height 26
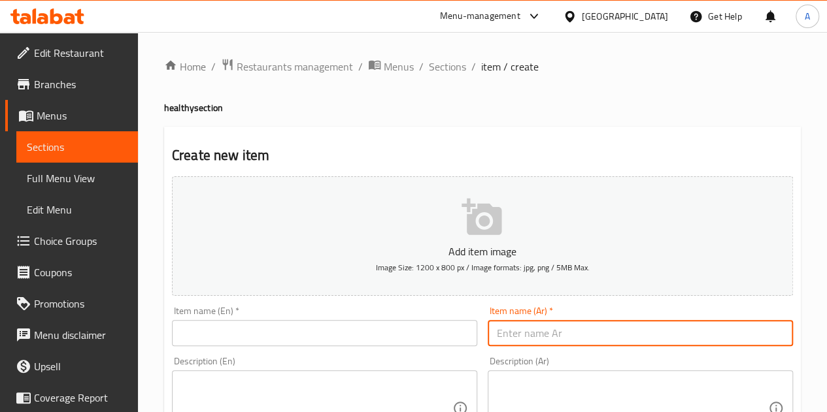
paste input "شانه مشروب بقدونس كرفس"
type input "شانه مشروب بقدونس كرفس"
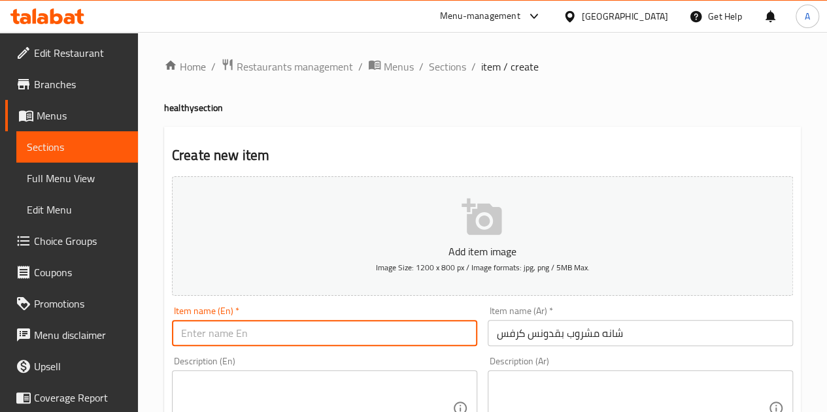
click at [342, 331] on input "text" at bounding box center [324, 333] width 305 height 26
paste input "parsley celery"
type input "[PERSON_NAME] celery Drink"
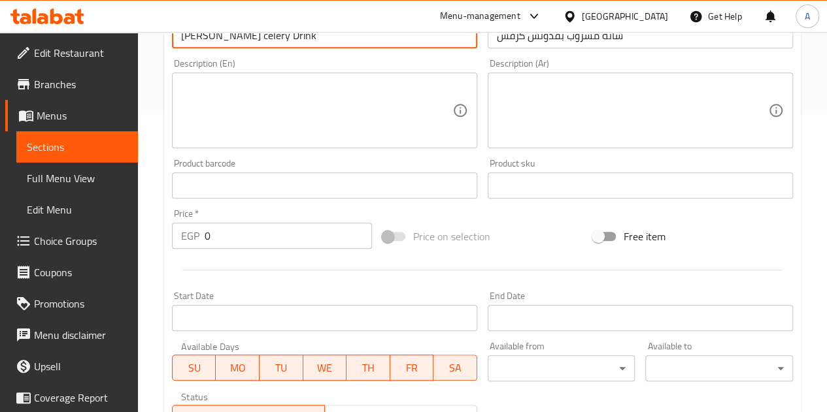
scroll to position [327, 0]
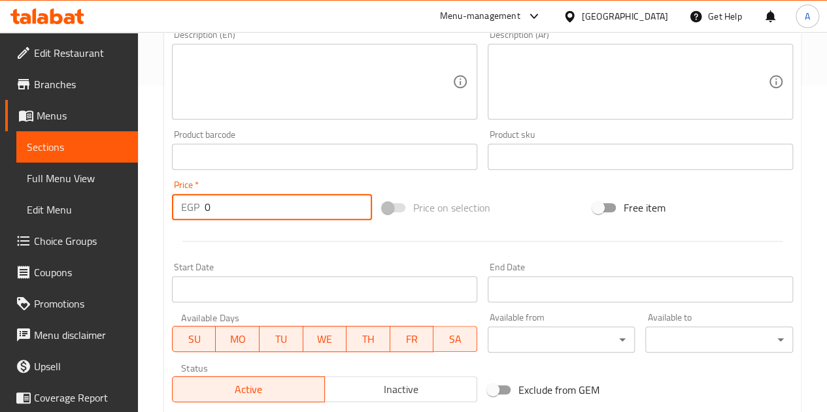
click at [252, 201] on input "0" at bounding box center [288, 207] width 167 height 26
type input "53"
click at [361, 248] on div at bounding box center [482, 241] width 631 height 32
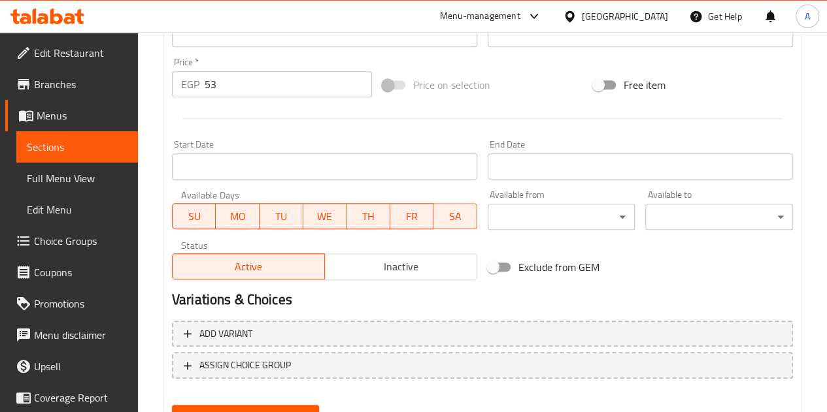
scroll to position [510, 0]
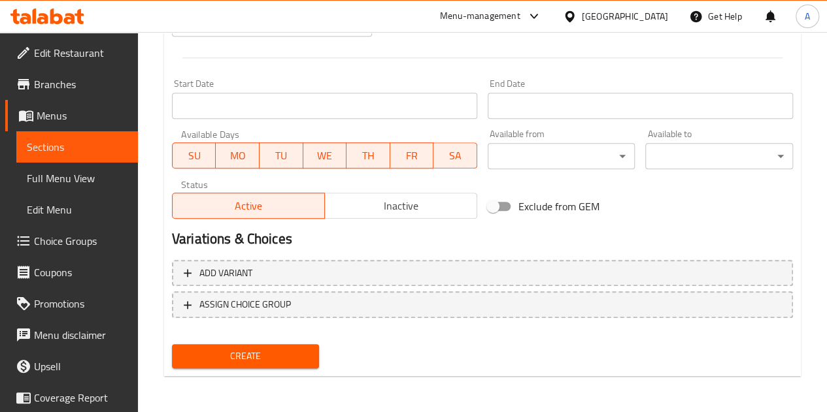
click at [276, 346] on button "Create" at bounding box center [246, 356] width 148 height 24
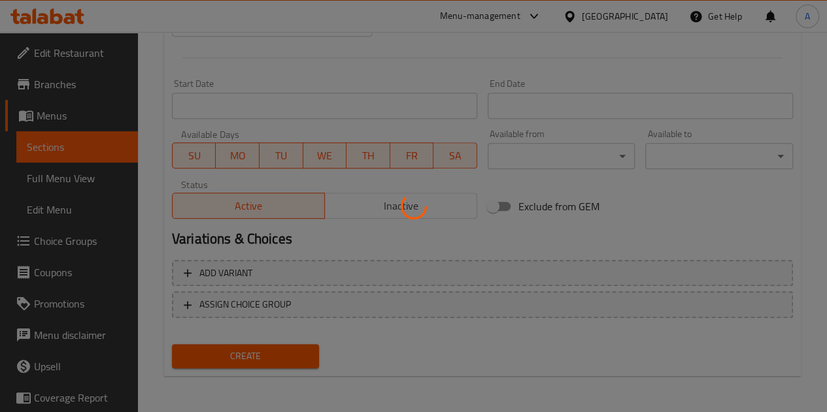
type input "0"
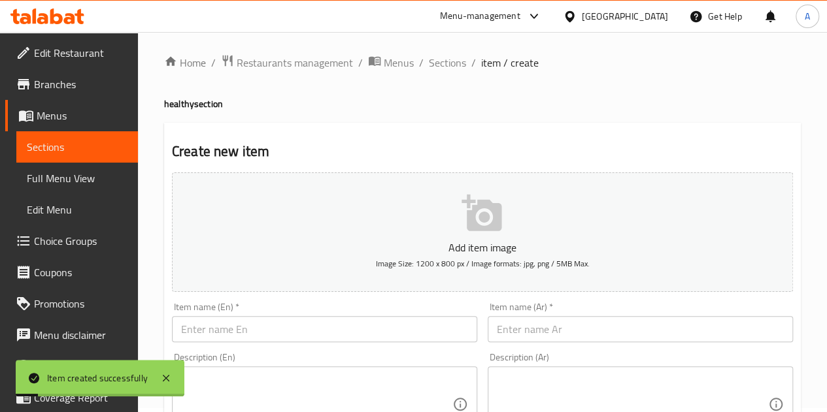
scroll to position [0, 0]
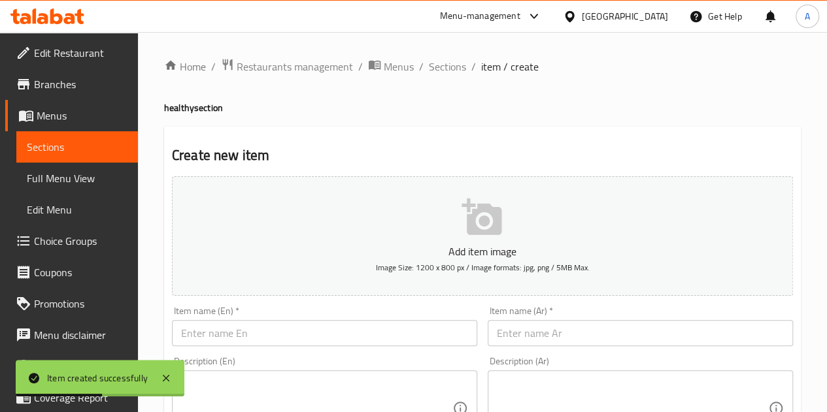
click at [590, 329] on input "text" at bounding box center [640, 333] width 305 height 26
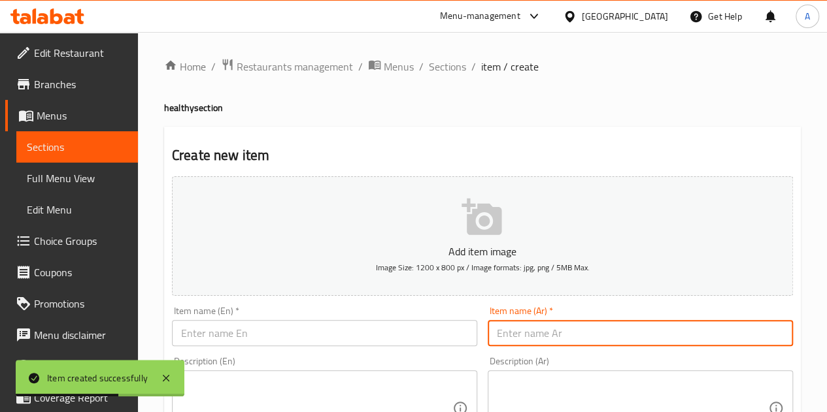
paste input "شانه دقيق [PERSON_NAME]"
type input "شانه دقيق [PERSON_NAME]"
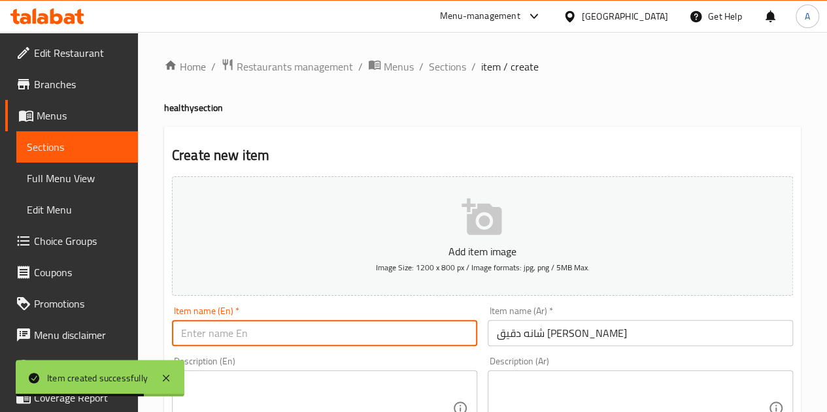
click at [463, 330] on input "text" at bounding box center [324, 333] width 305 height 26
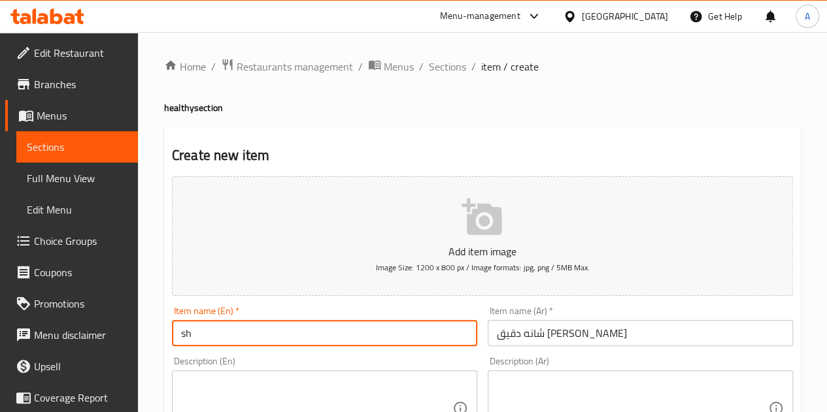
type input "s"
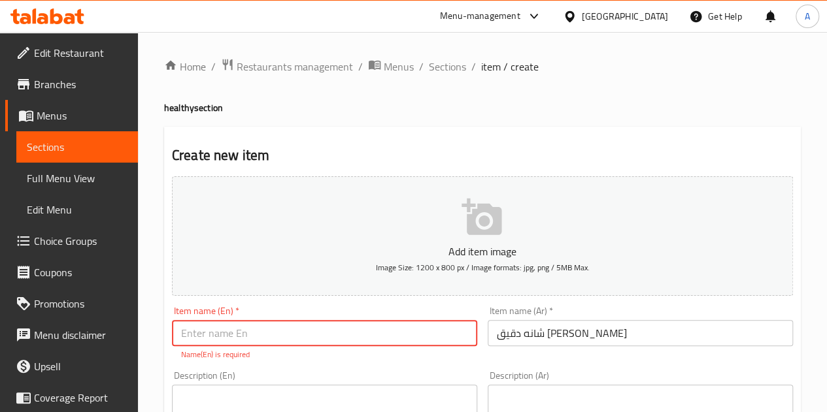
type input "A"
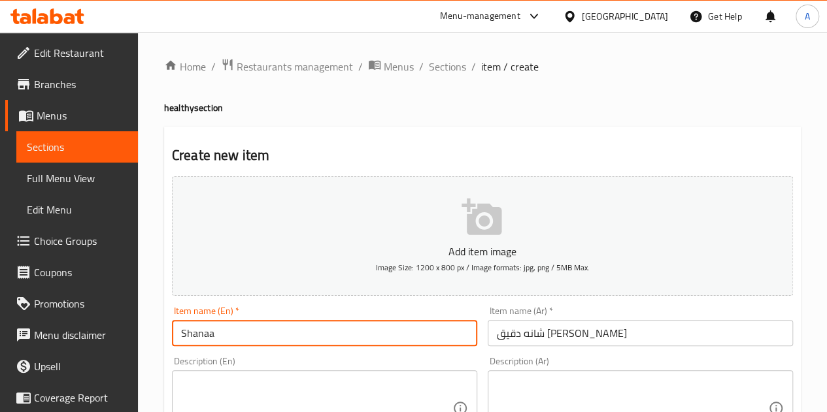
paste input "barley flour"
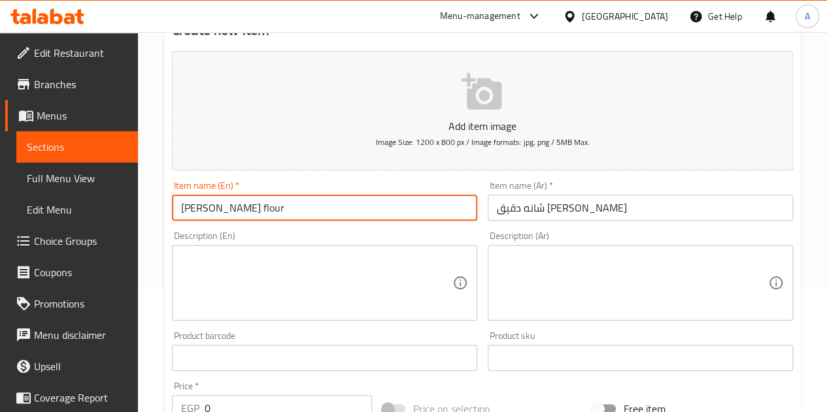
scroll to position [196, 0]
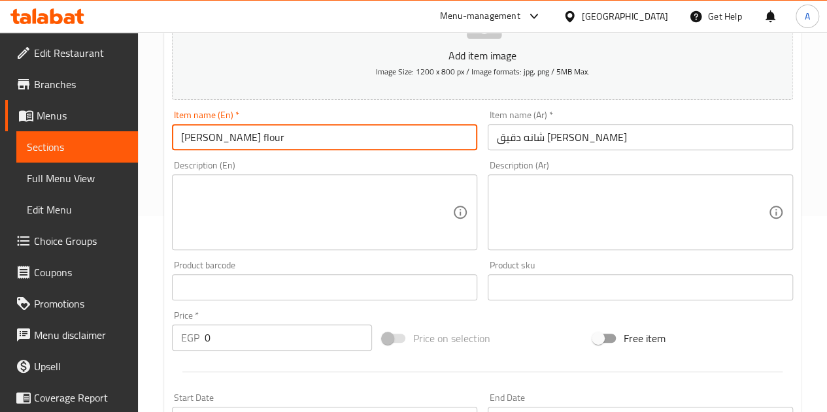
type input "[PERSON_NAME] flour"
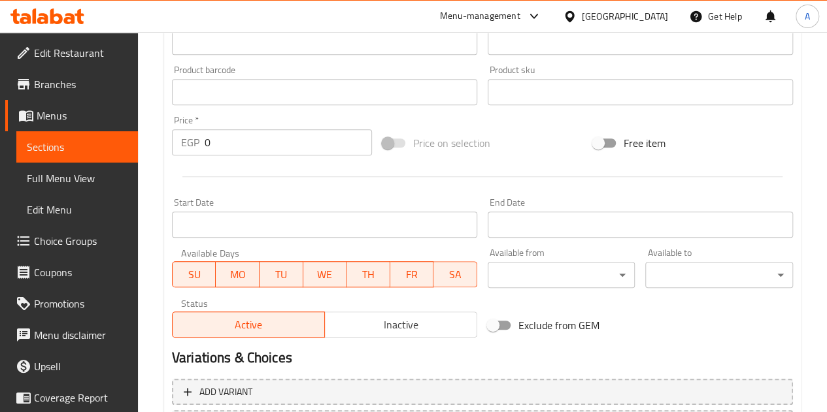
scroll to position [392, 0]
click at [227, 142] on input "0" at bounding box center [288, 142] width 167 height 26
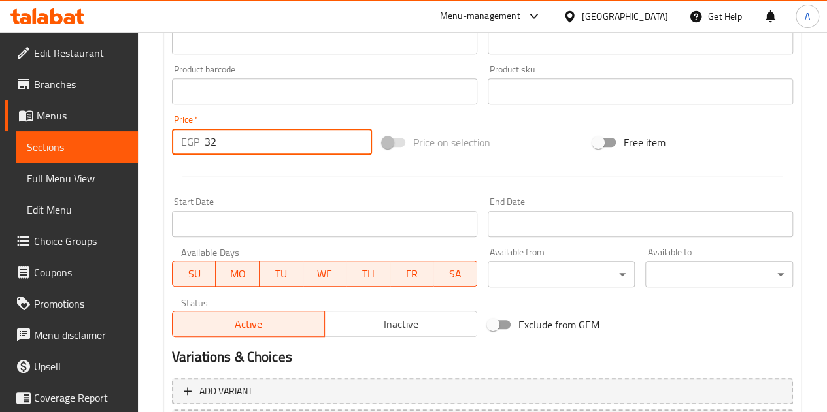
type input "32"
click at [376, 176] on div at bounding box center [482, 176] width 631 height 32
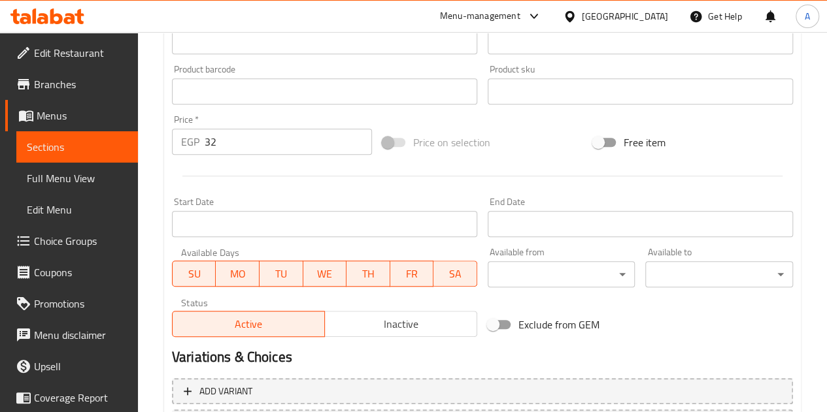
scroll to position [510, 0]
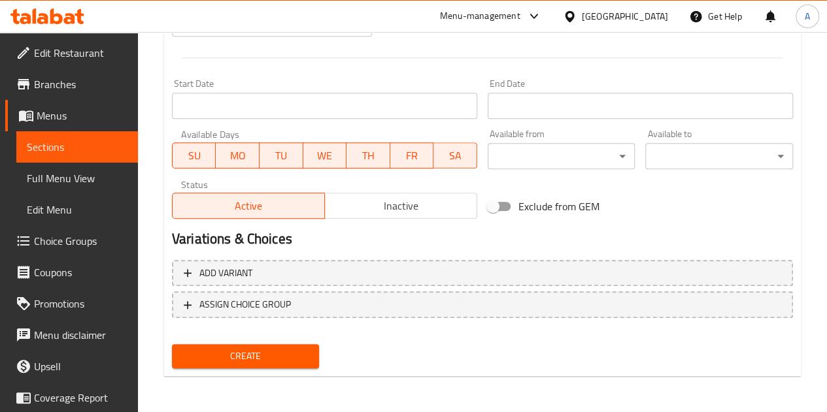
click at [282, 356] on span "Create" at bounding box center [245, 356] width 127 height 16
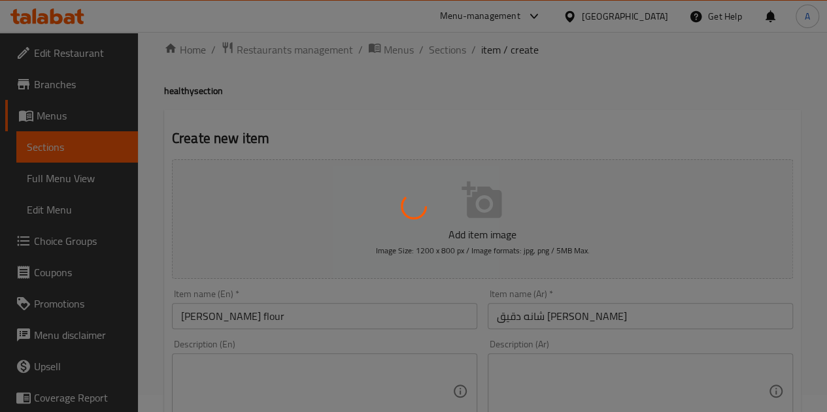
scroll to position [0, 0]
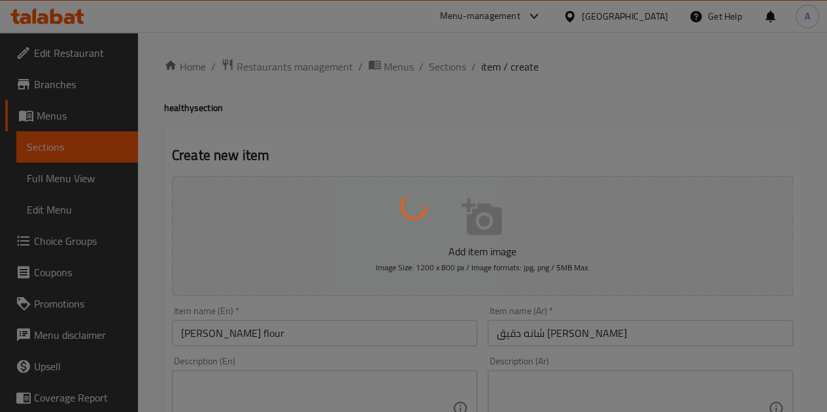
type input "0"
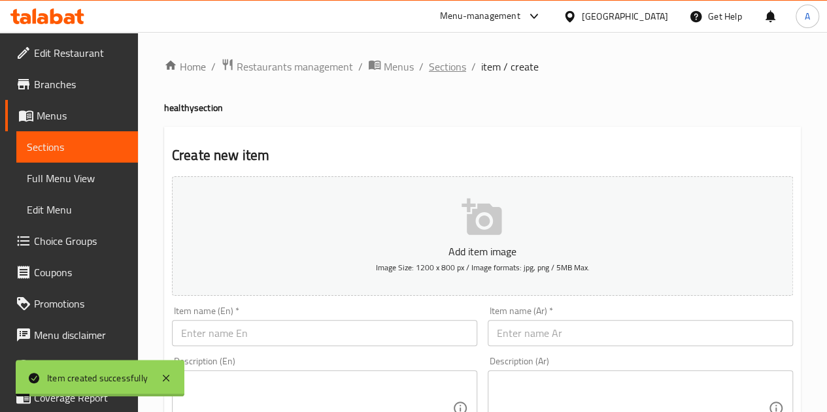
click at [440, 69] on span "Sections" at bounding box center [447, 67] width 37 height 16
